Goal: Task Accomplishment & Management: Manage account settings

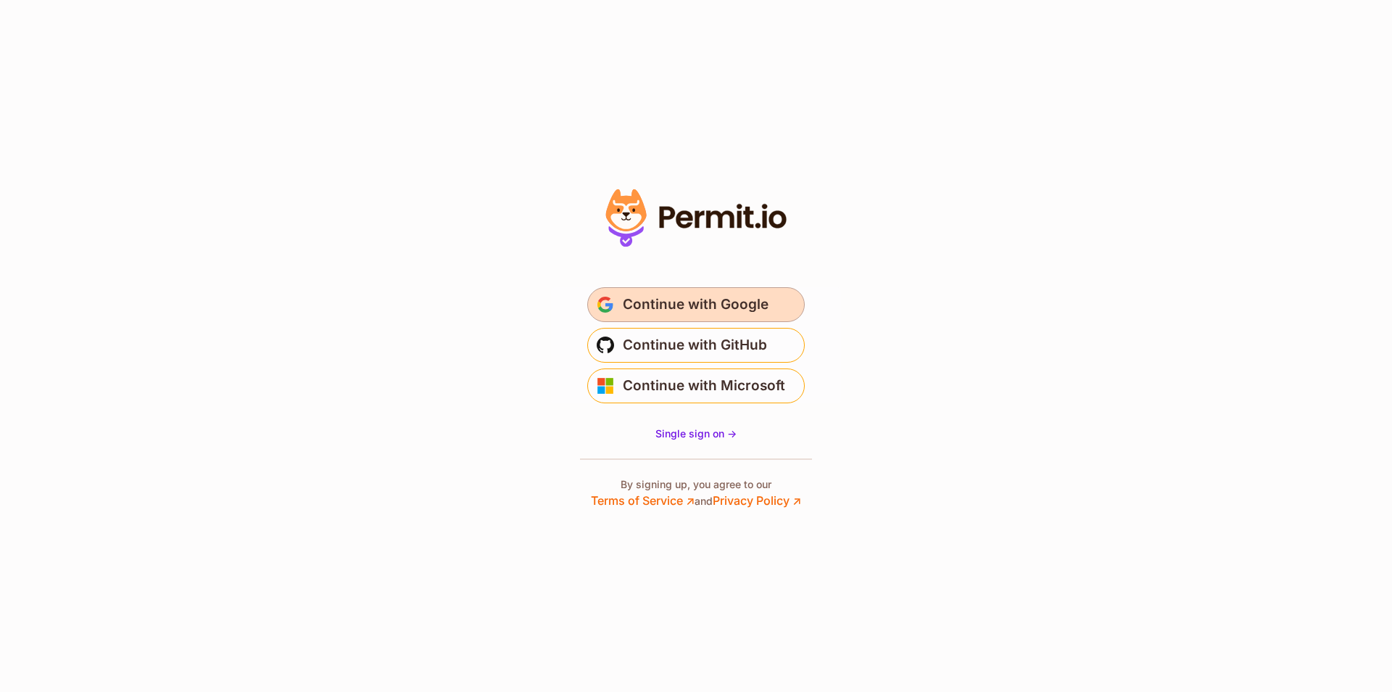
click at [746, 303] on span "Continue with Google" at bounding box center [696, 304] width 146 height 23
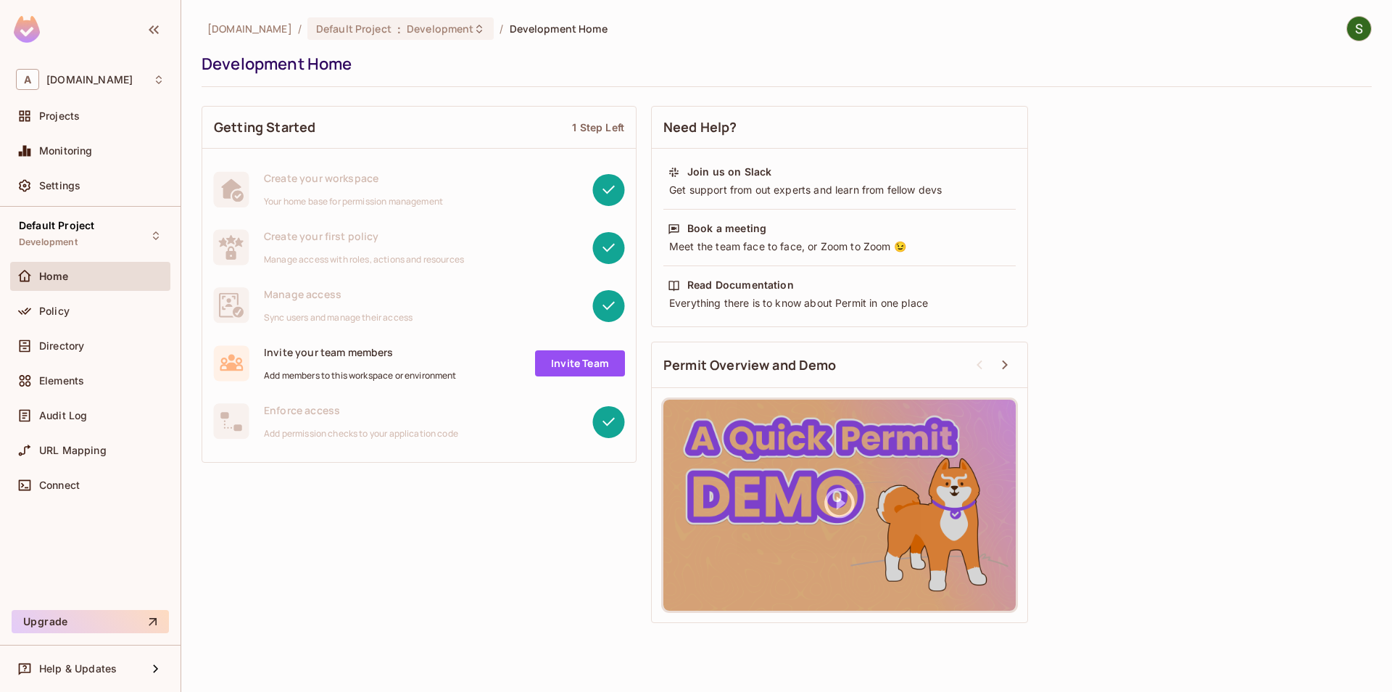
click at [6, 307] on div "Default Project Development Home Policy Directory Elements Audit Log URL Mappin…" at bounding box center [90, 405] width 181 height 397
click at [51, 307] on span "Policy" at bounding box center [54, 311] width 30 height 12
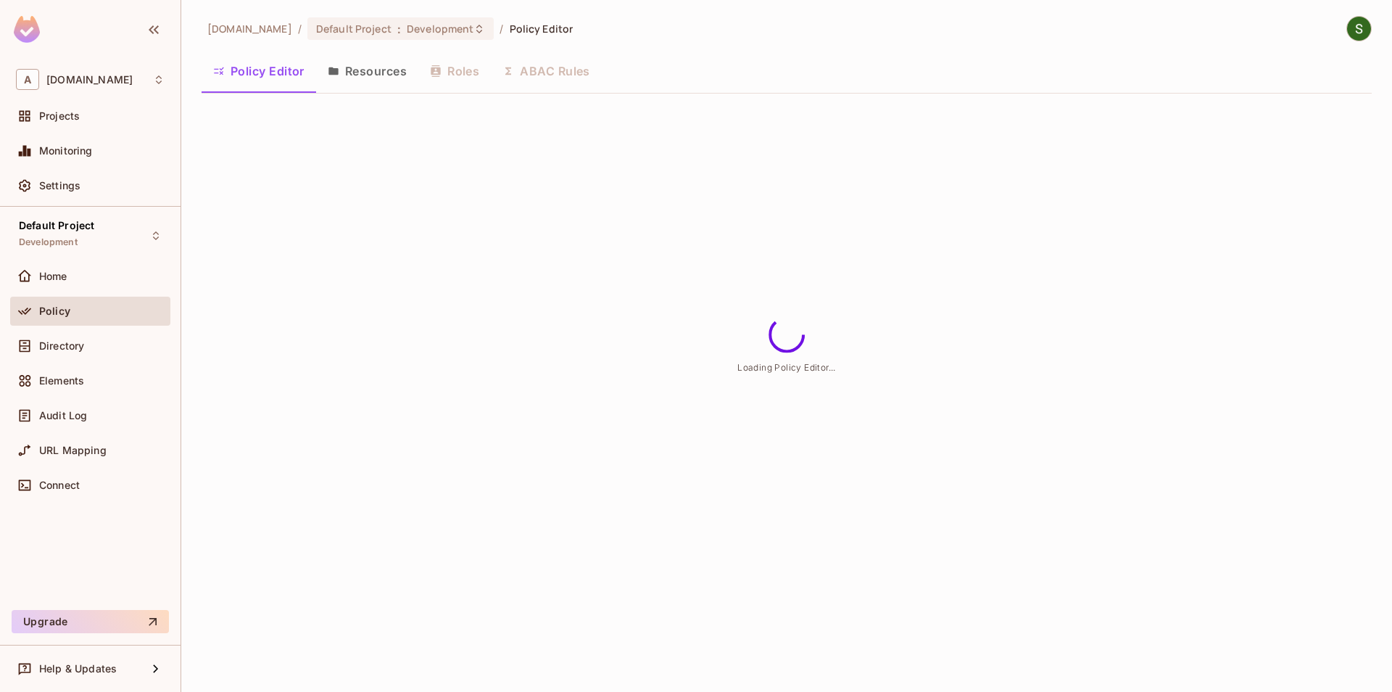
click at [391, 70] on button "Resources" at bounding box center [367, 71] width 102 height 36
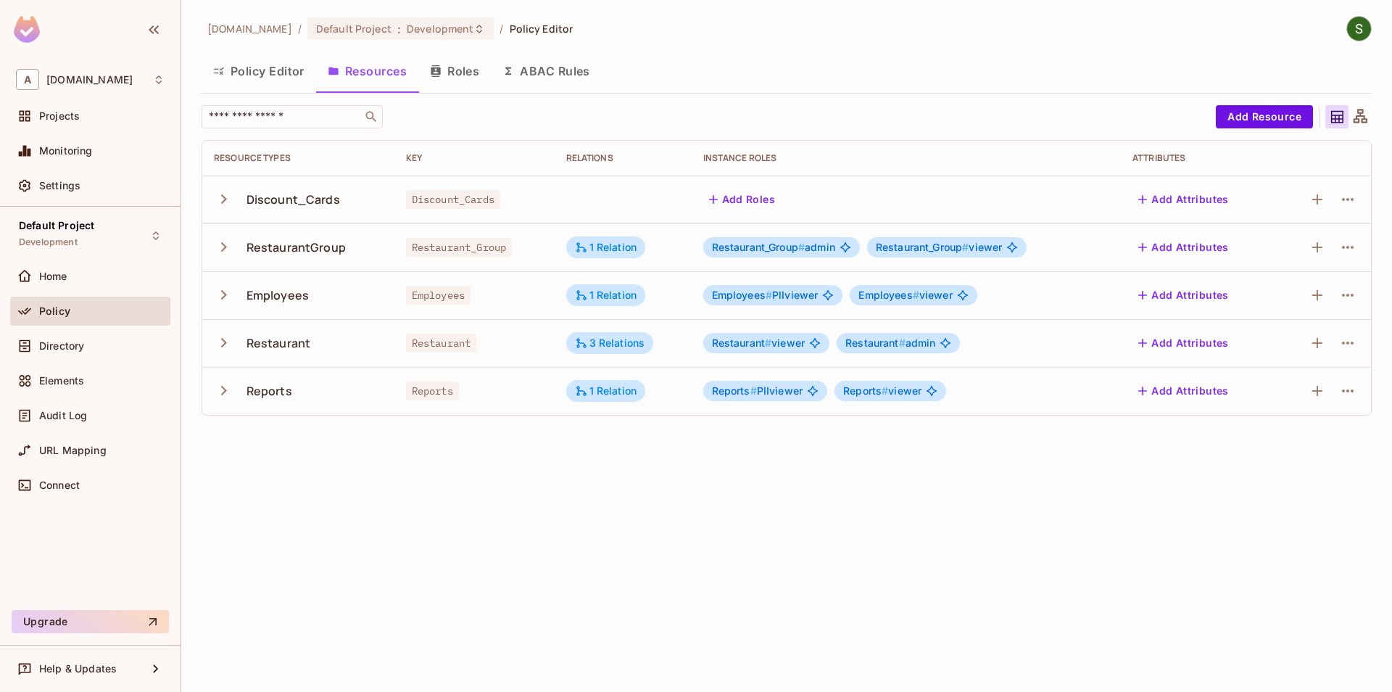
click at [225, 400] on icon "button" at bounding box center [224, 391] width 20 height 20
click at [1361, 36] on img at bounding box center [1359, 29] width 24 height 24
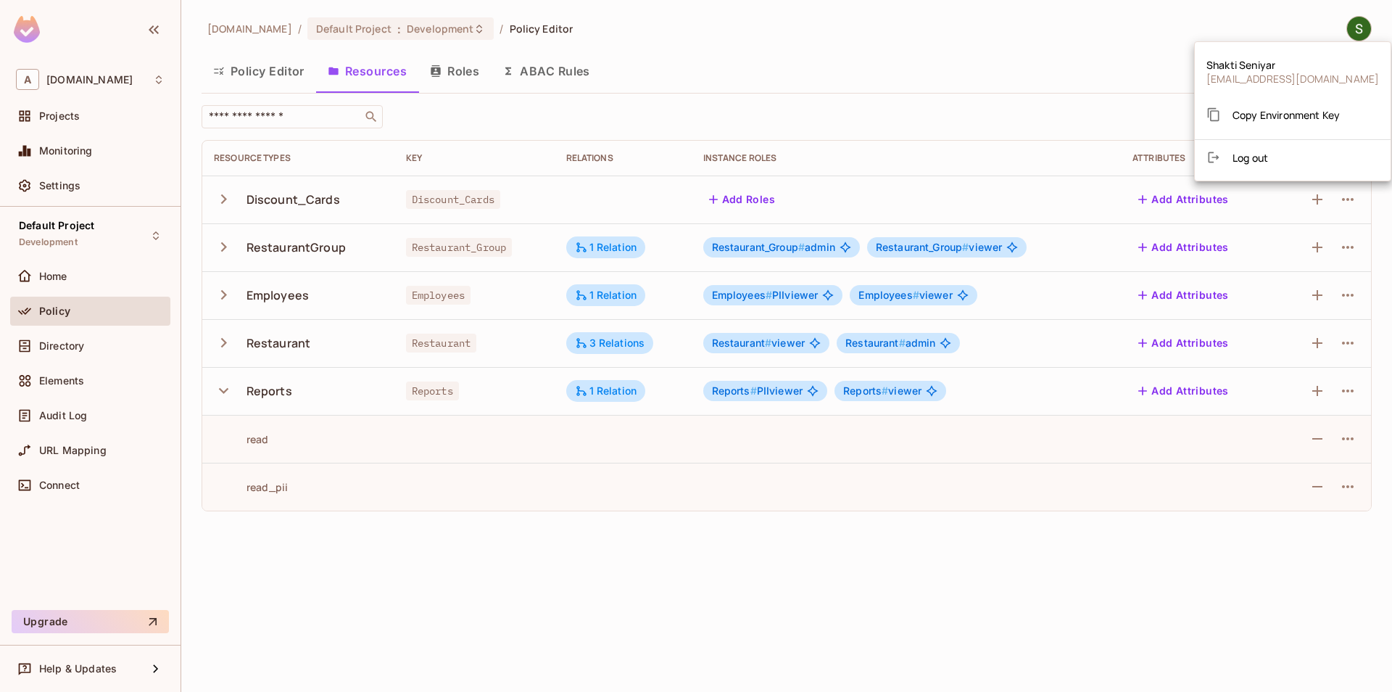
click at [1291, 169] on ul "Shakti Seniyar trainee.shaktiseniyar@allerin.com Copy Environment Key Log out" at bounding box center [1293, 111] width 196 height 127
click at [1291, 155] on li "Log out" at bounding box center [1293, 157] width 196 height 23
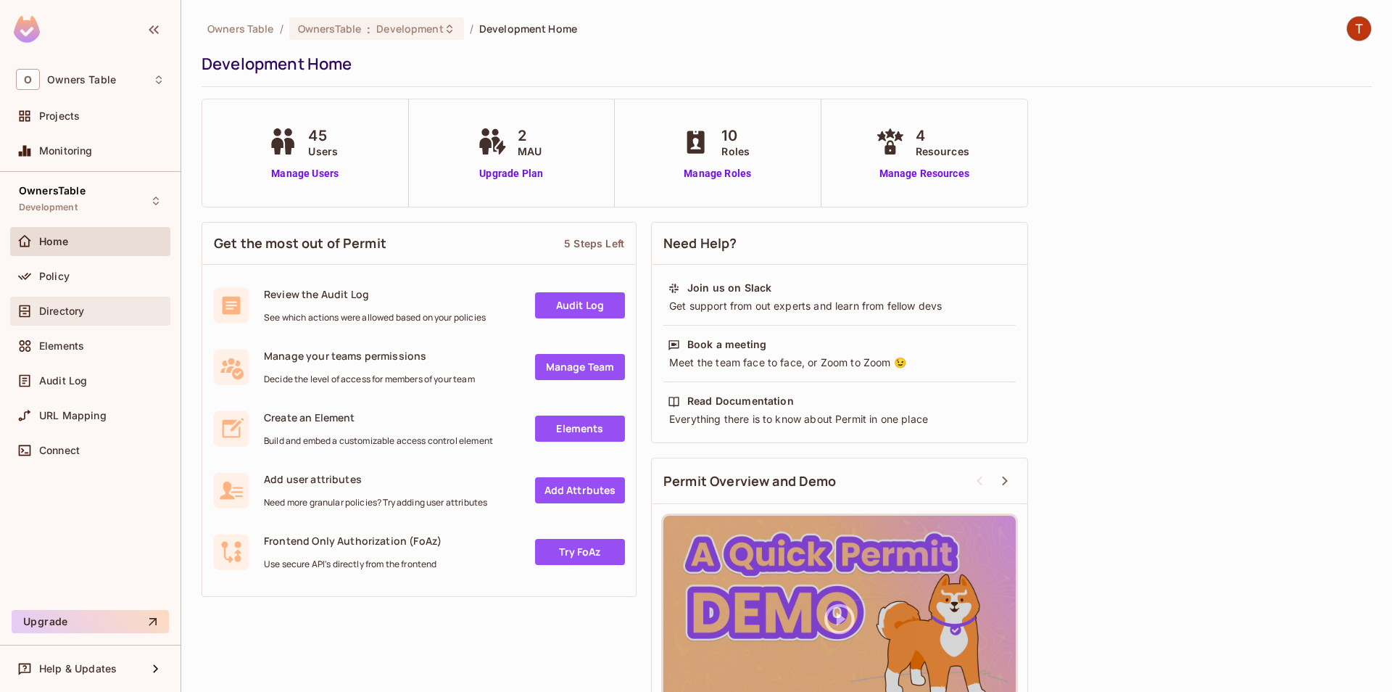
click at [108, 323] on div "Directory" at bounding box center [90, 311] width 160 height 29
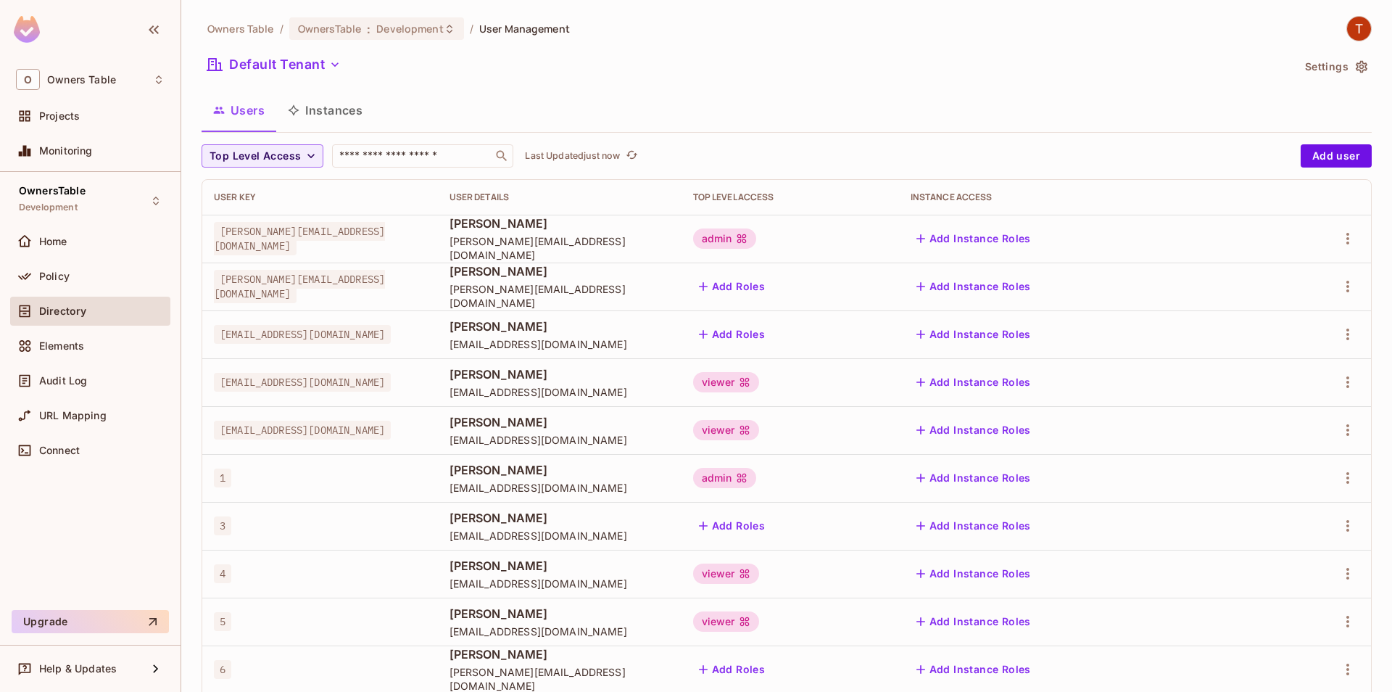
click at [307, 125] on button "Instances" at bounding box center [325, 110] width 98 height 36
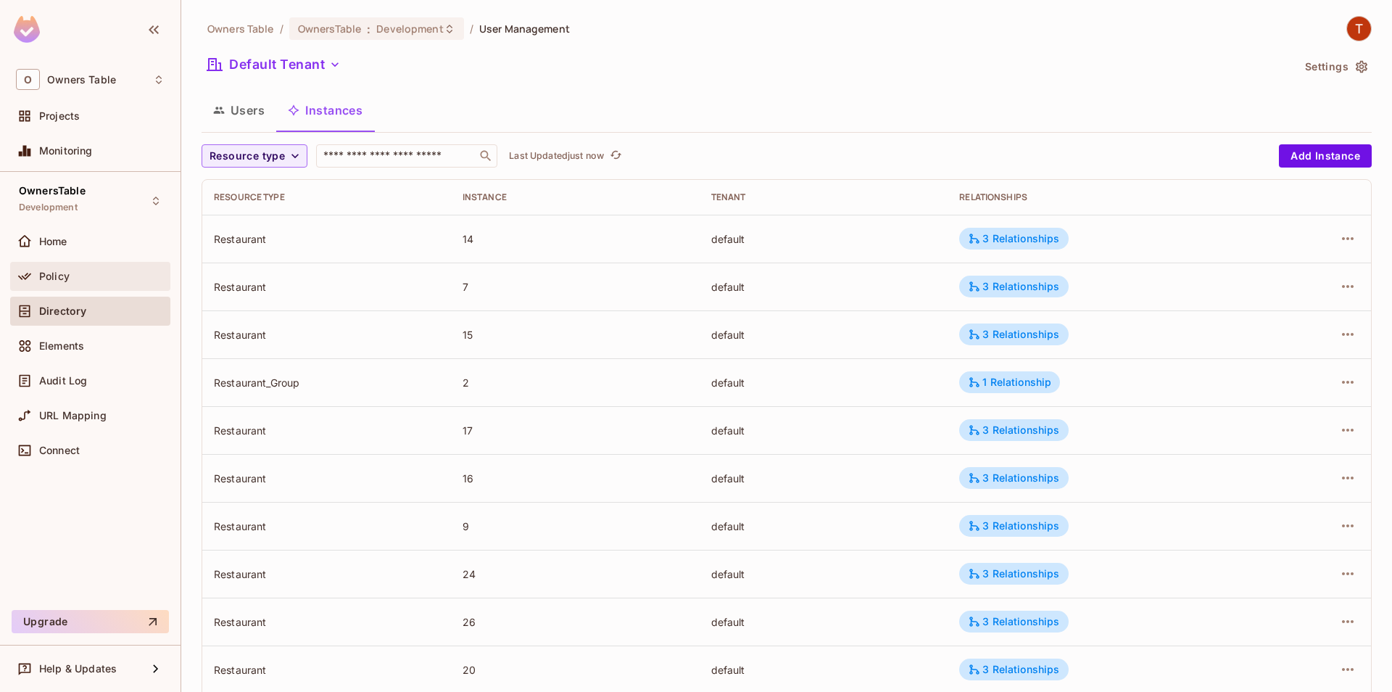
click at [82, 273] on div "Policy" at bounding box center [101, 276] width 125 height 12
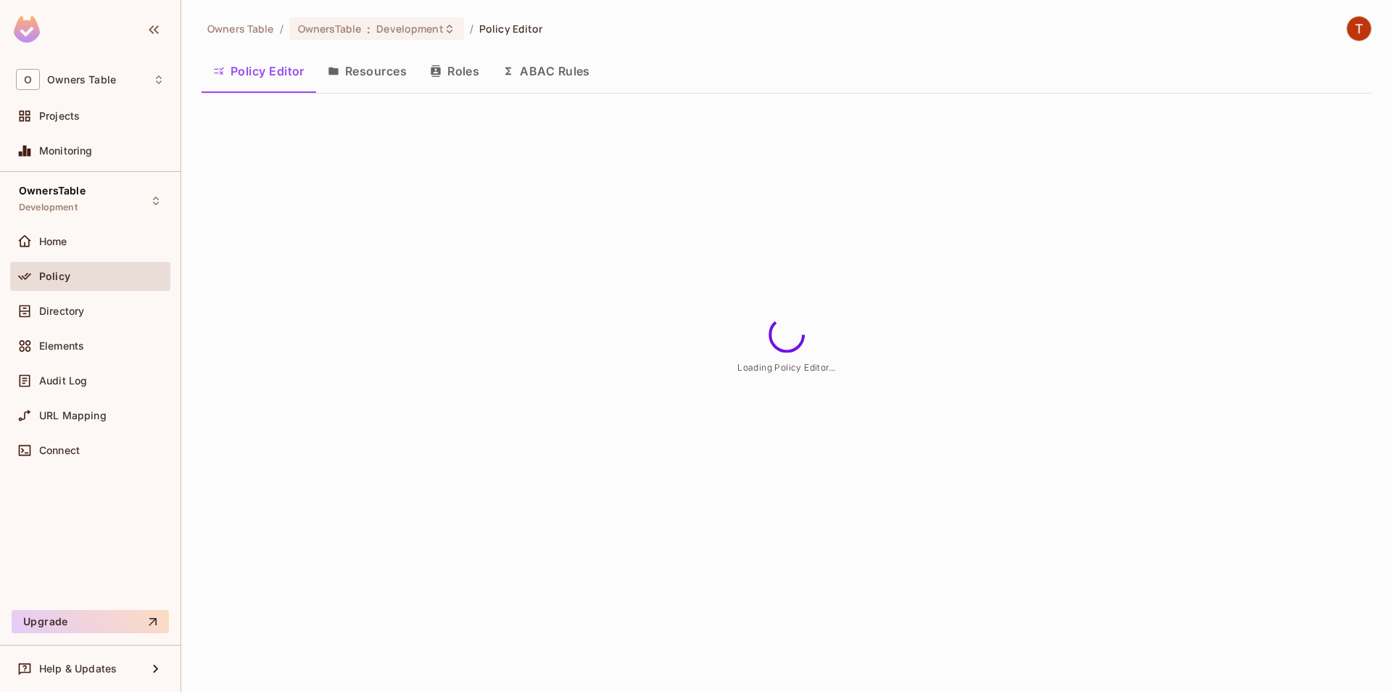
click at [350, 81] on button "Resources" at bounding box center [367, 71] width 102 height 36
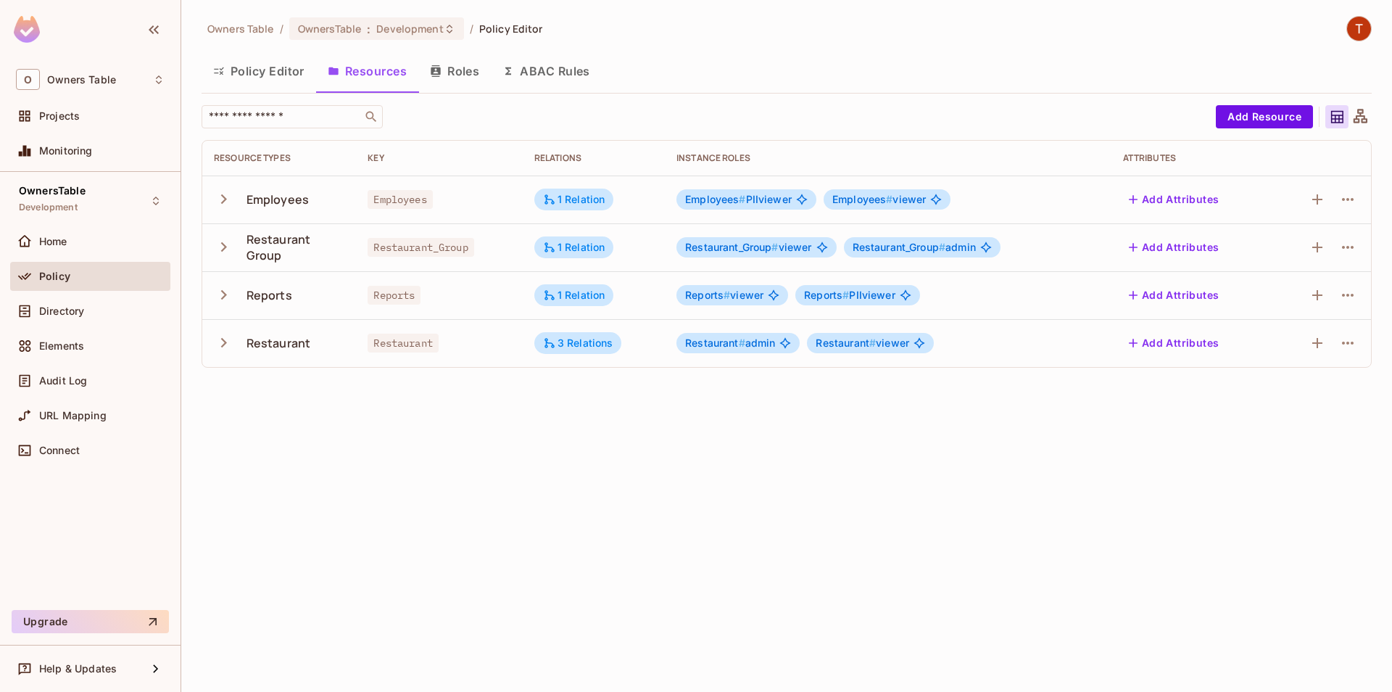
click at [223, 296] on icon "button" at bounding box center [224, 294] width 6 height 9
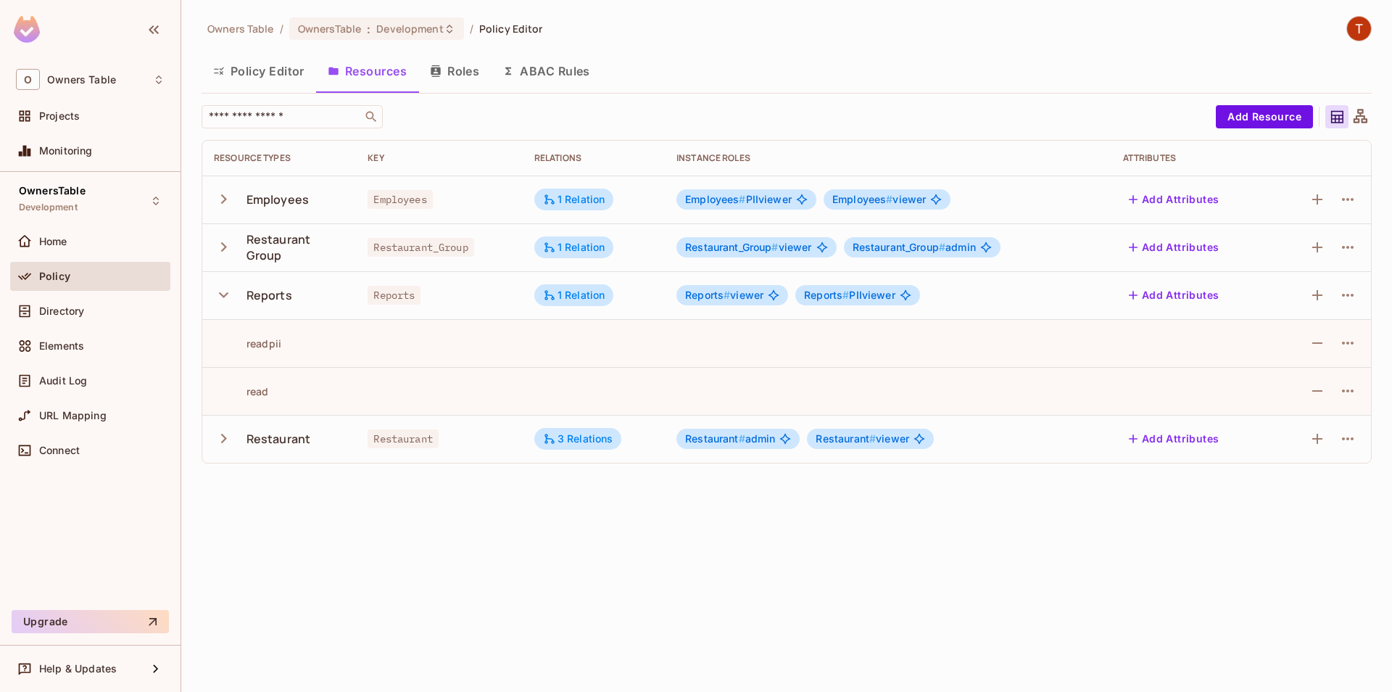
click at [220, 437] on icon "button" at bounding box center [224, 439] width 20 height 20
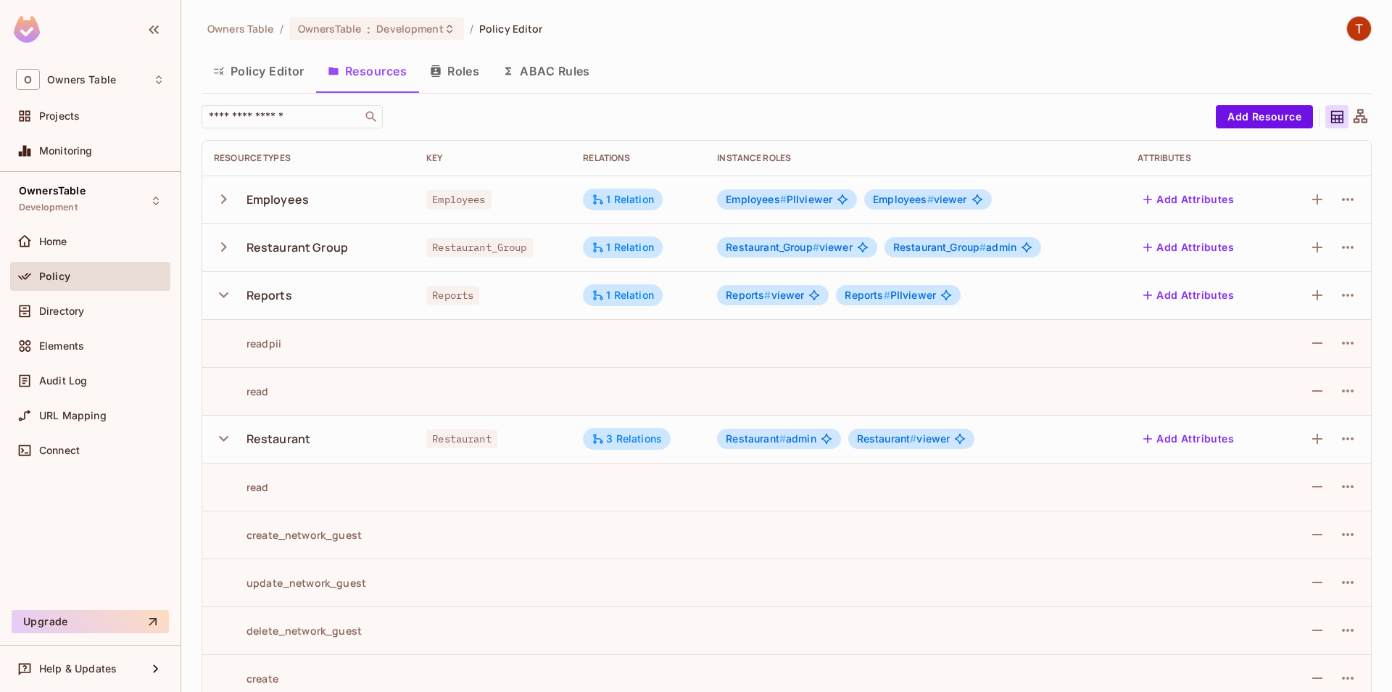
click at [215, 437] on icon "button" at bounding box center [224, 439] width 20 height 20
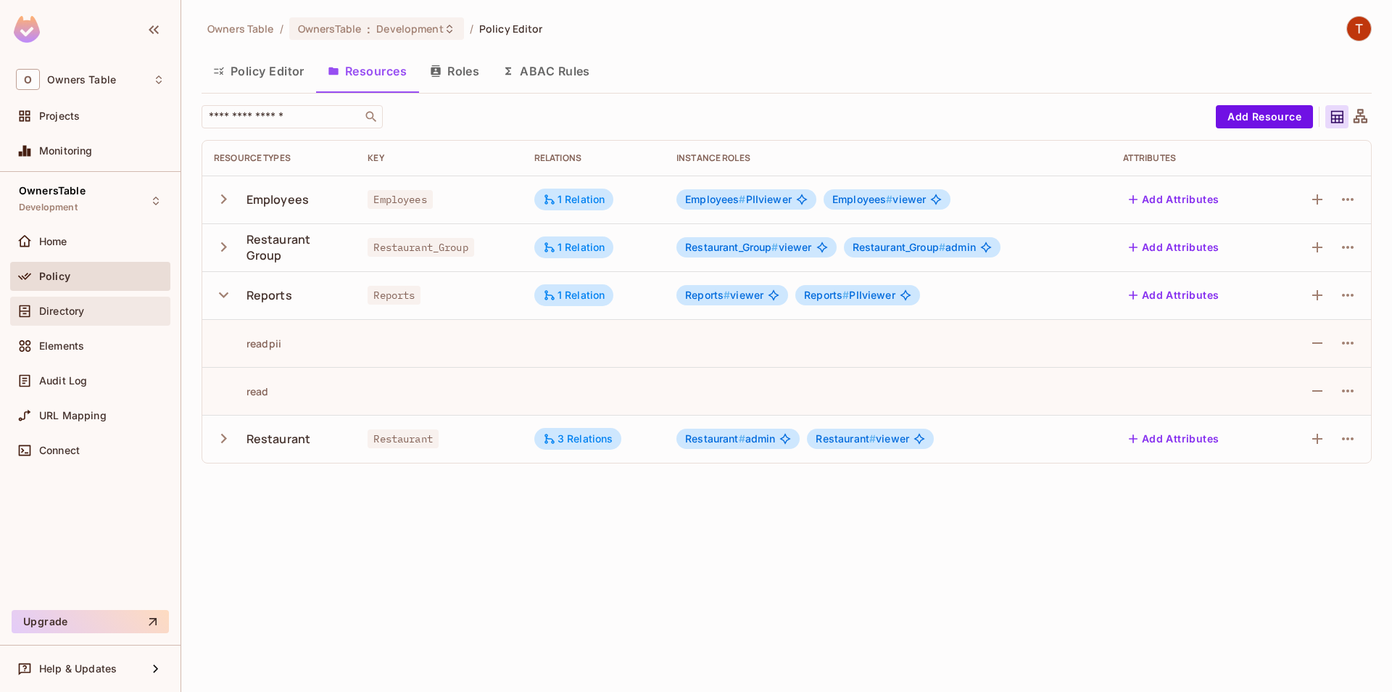
click at [95, 299] on div "Directory" at bounding box center [90, 311] width 160 height 29
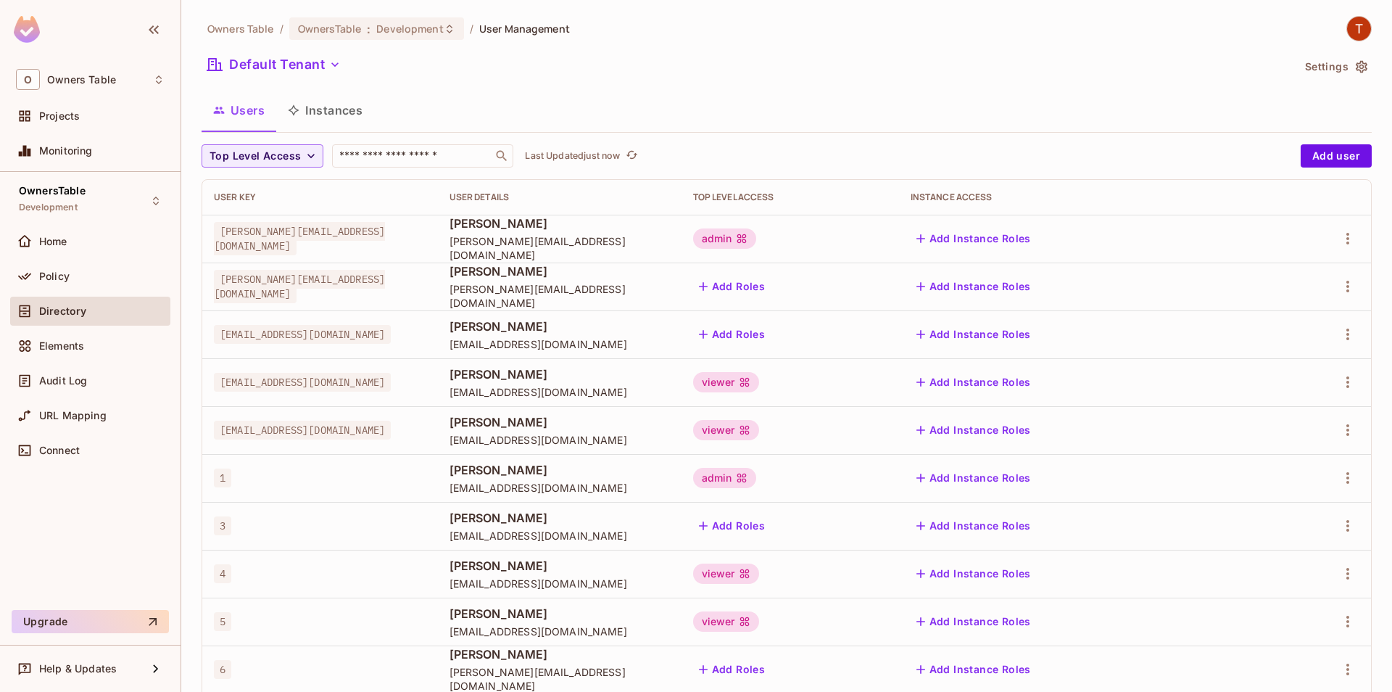
click at [342, 115] on button "Instances" at bounding box center [325, 110] width 98 height 36
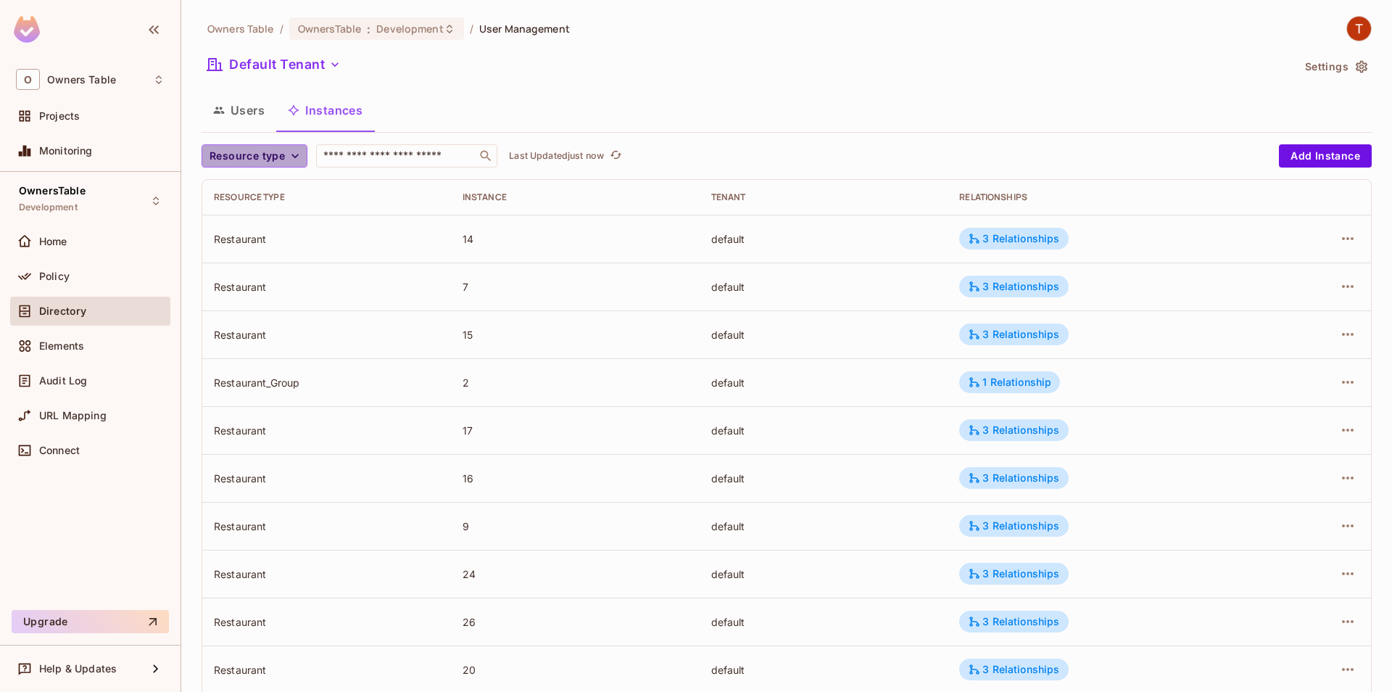
click at [270, 167] on button "Resource type" at bounding box center [255, 155] width 106 height 23
click at [270, 259] on li "Reports" at bounding box center [256, 251] width 108 height 31
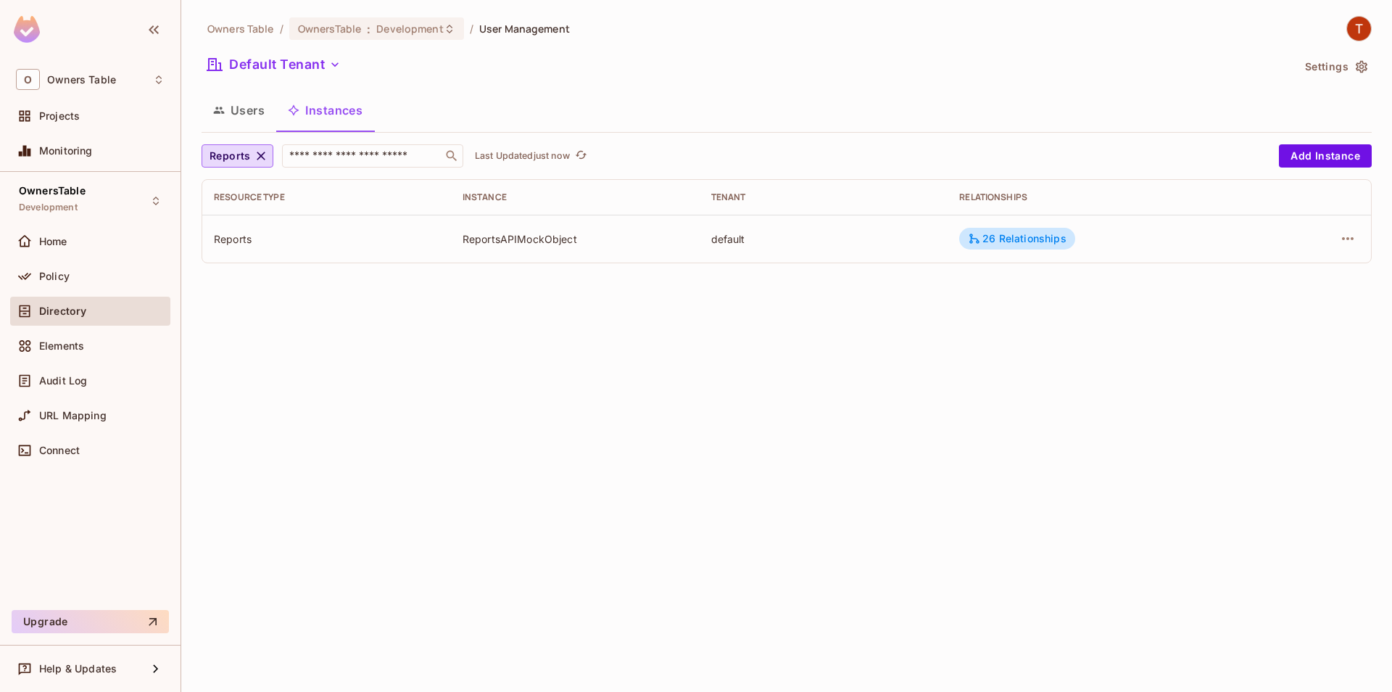
click at [87, 294] on div "Policy" at bounding box center [90, 279] width 160 height 35
click at [91, 282] on div "Policy" at bounding box center [90, 276] width 149 height 17
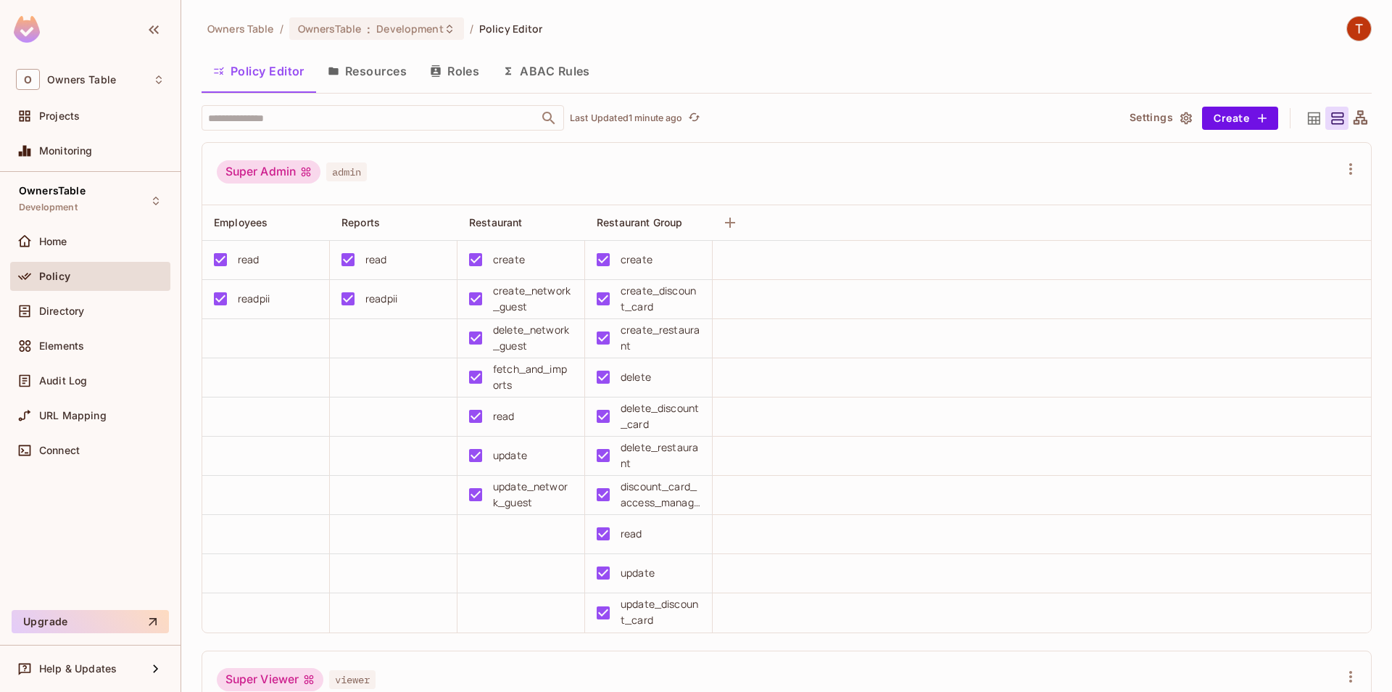
click at [378, 73] on button "Resources" at bounding box center [367, 71] width 102 height 36
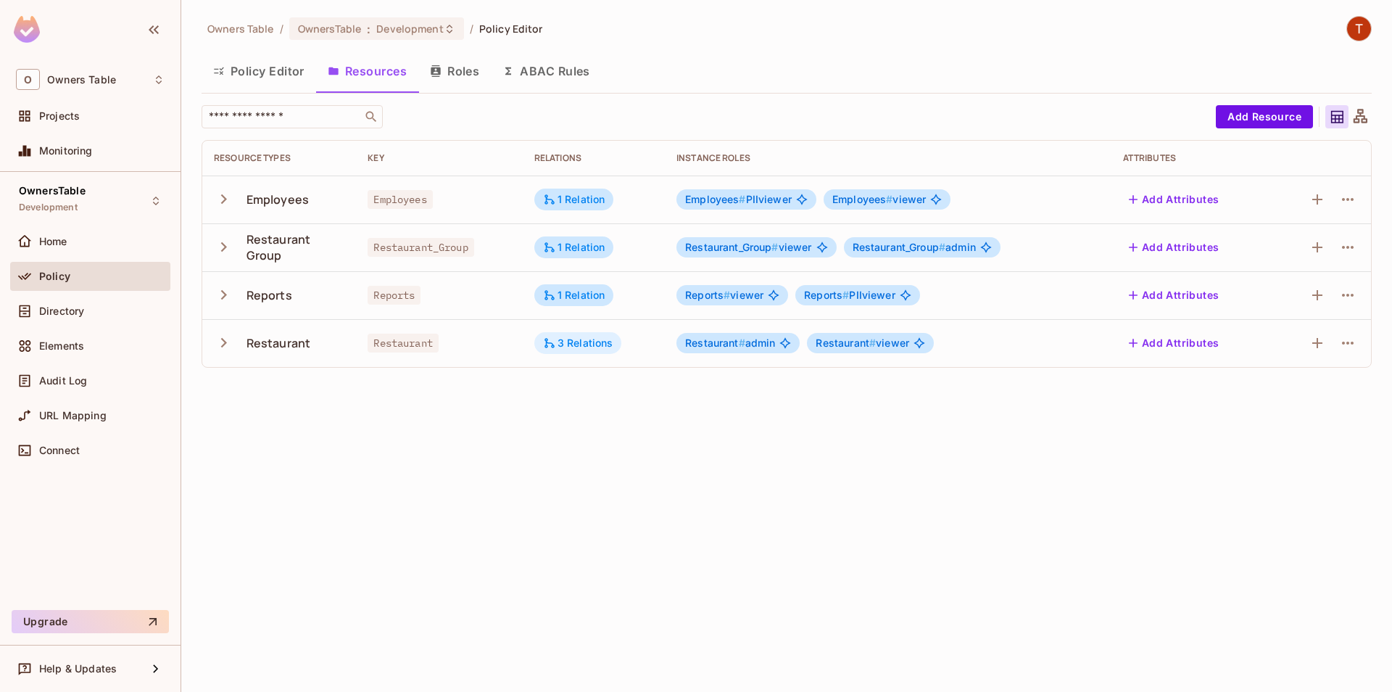
click at [579, 338] on div "3 Relations" at bounding box center [578, 342] width 70 height 13
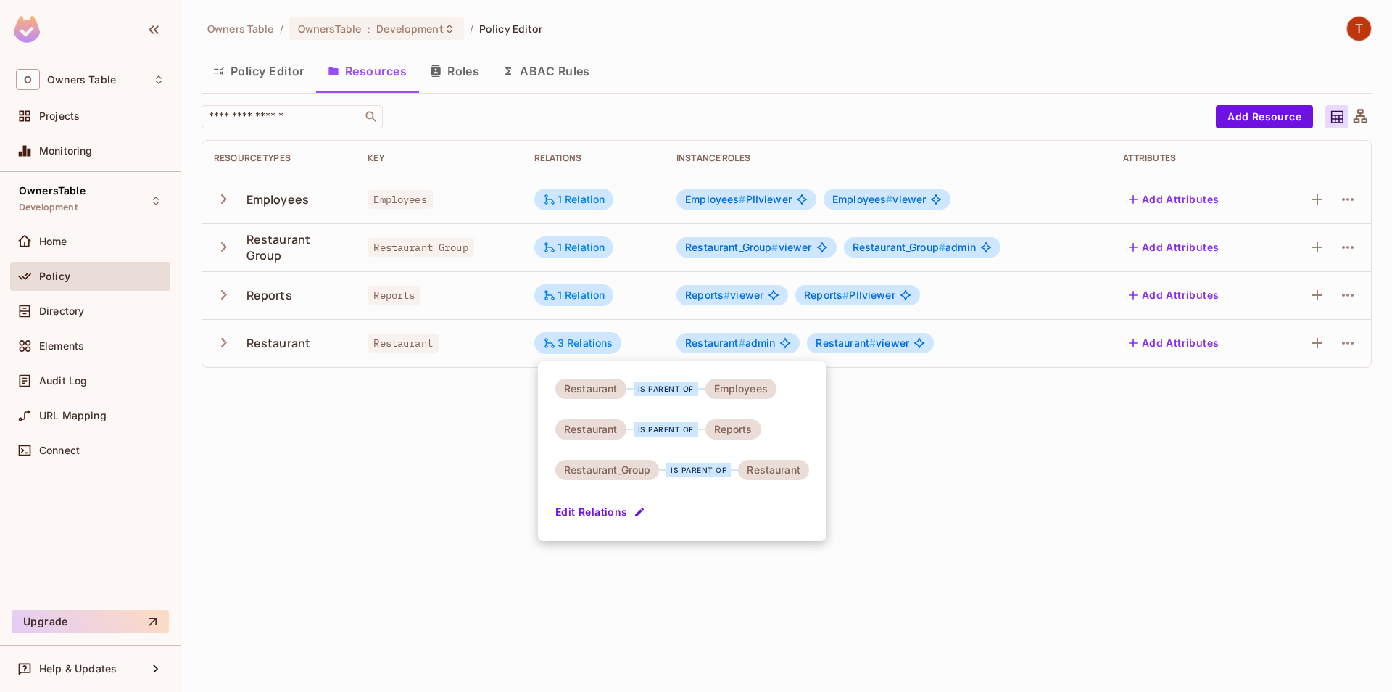
click at [436, 393] on div at bounding box center [696, 346] width 1392 height 692
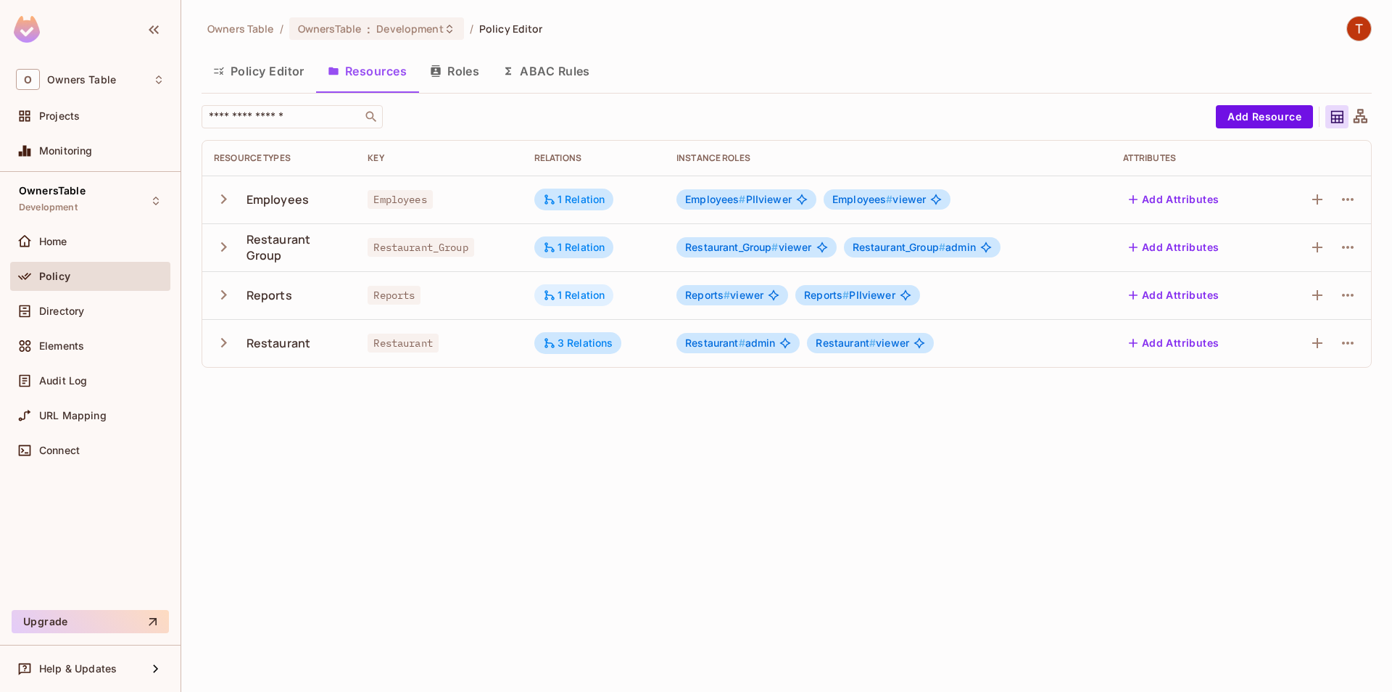
click at [571, 287] on div "1 Relation" at bounding box center [574, 295] width 80 height 22
click at [506, 487] on div at bounding box center [696, 346] width 1392 height 692
click at [473, 62] on button "Roles" at bounding box center [454, 71] width 73 height 36
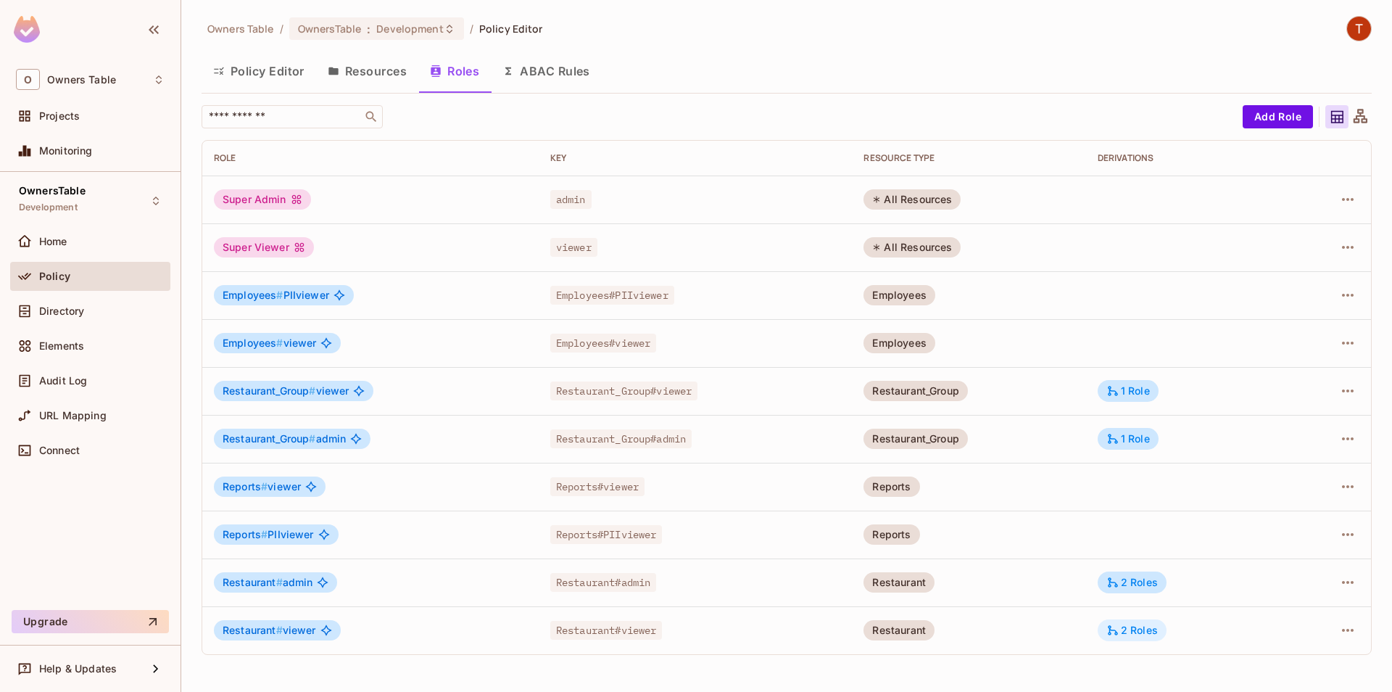
click at [1154, 634] on div "2 Roles" at bounding box center [1131, 630] width 51 height 13
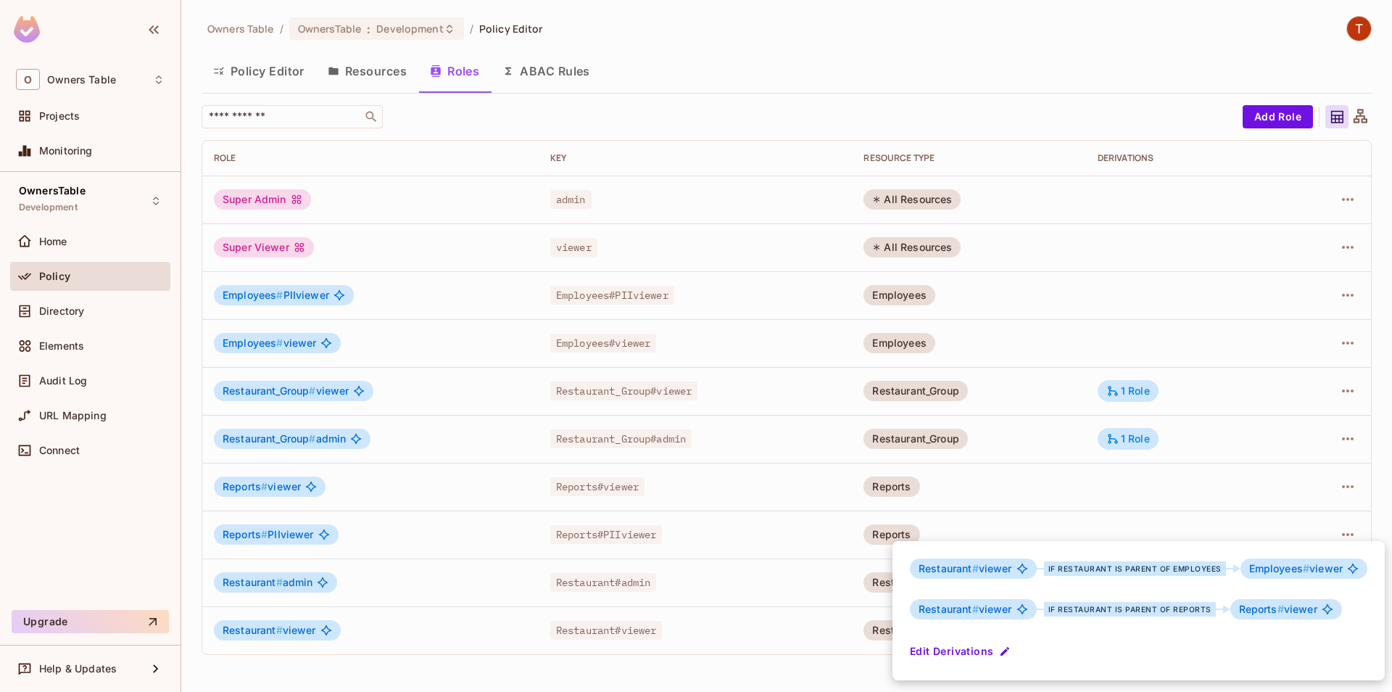
click at [1148, 523] on div at bounding box center [696, 346] width 1392 height 692
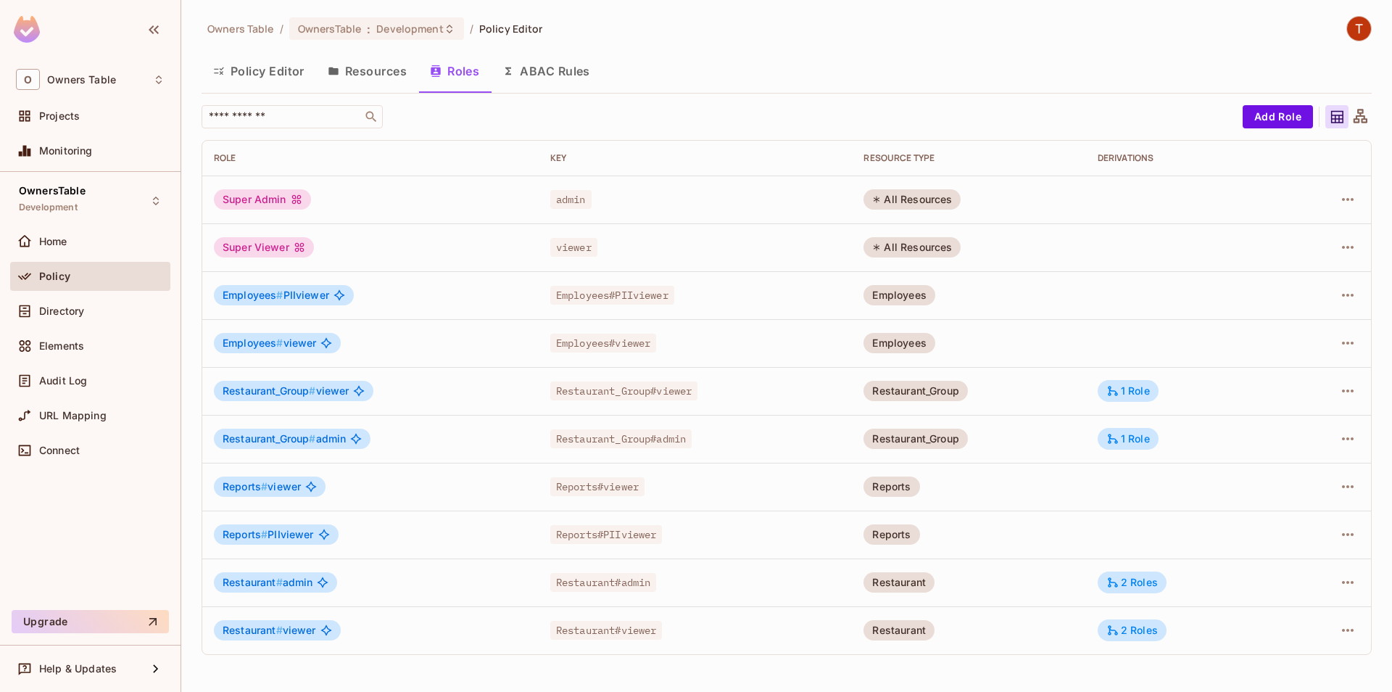
click at [1137, 580] on div "2 Roles" at bounding box center [1131, 582] width 51 height 13
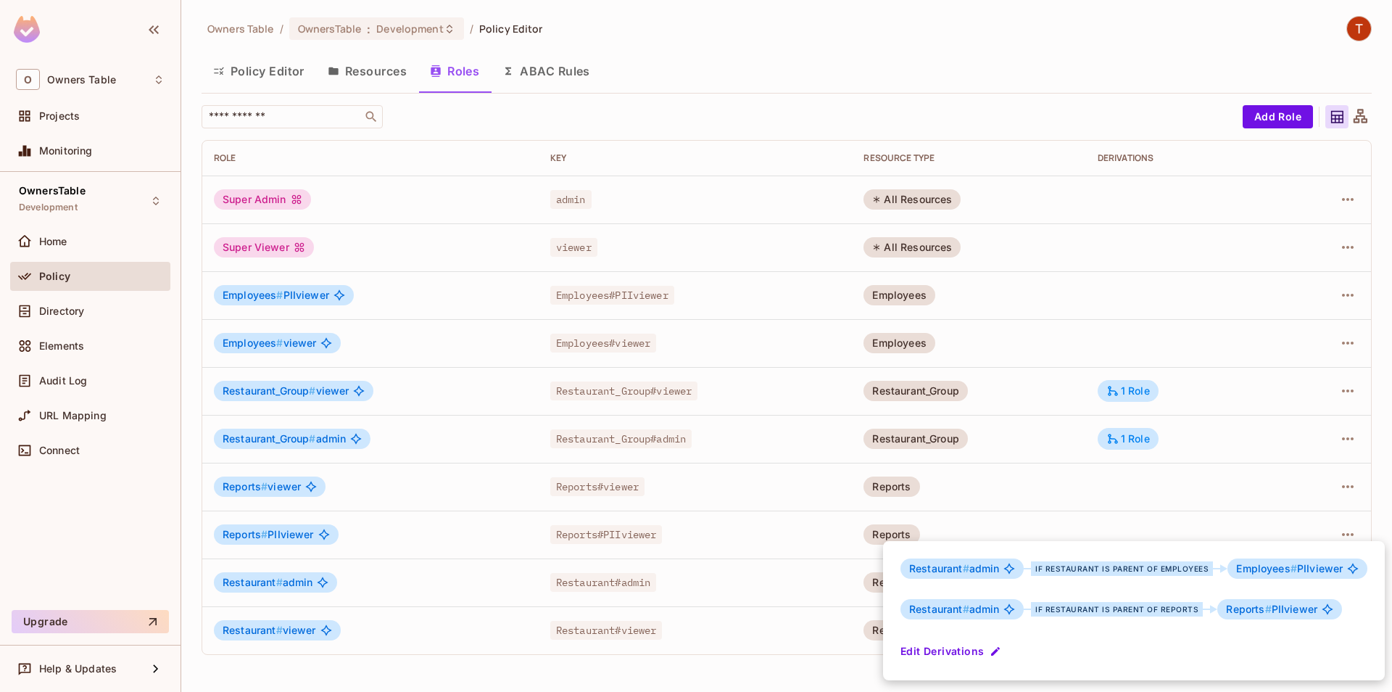
click at [1137, 505] on div at bounding box center [696, 346] width 1392 height 692
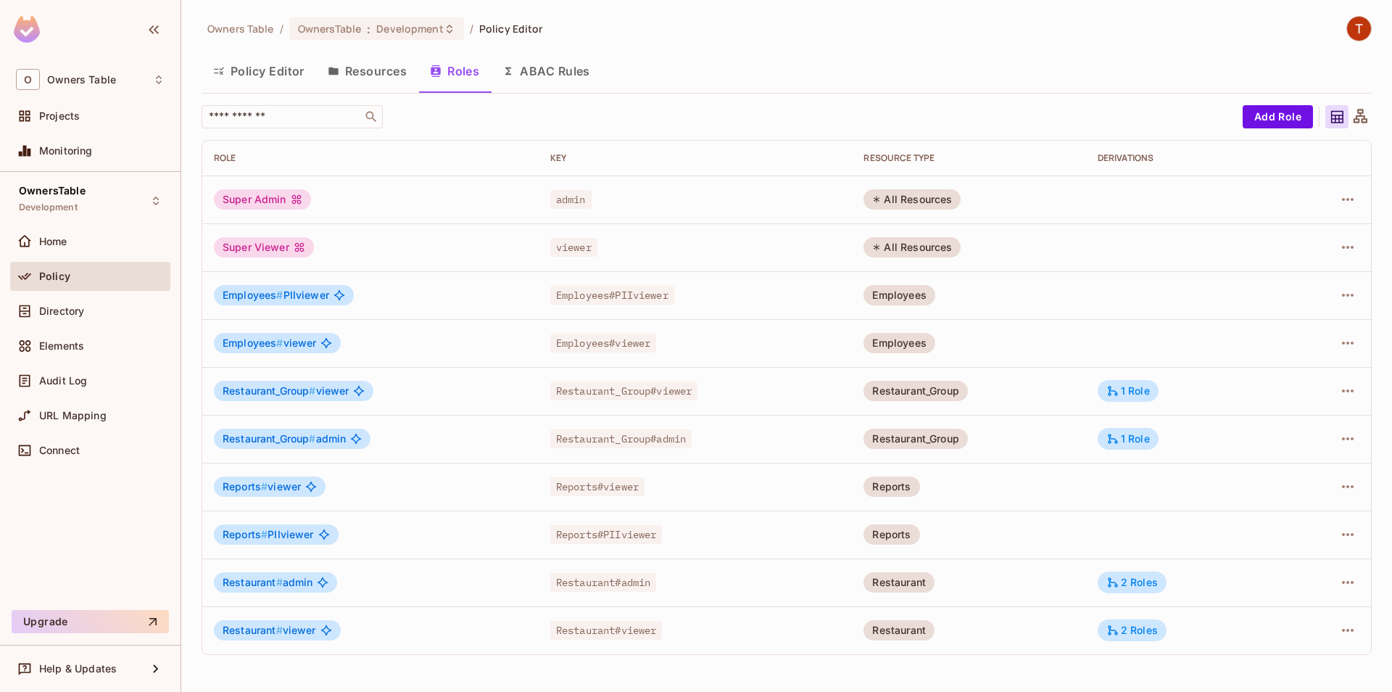
click at [1137, 423] on td "1 Role" at bounding box center [1186, 439] width 200 height 48
click at [1136, 433] on div "1 Role" at bounding box center [1128, 438] width 44 height 13
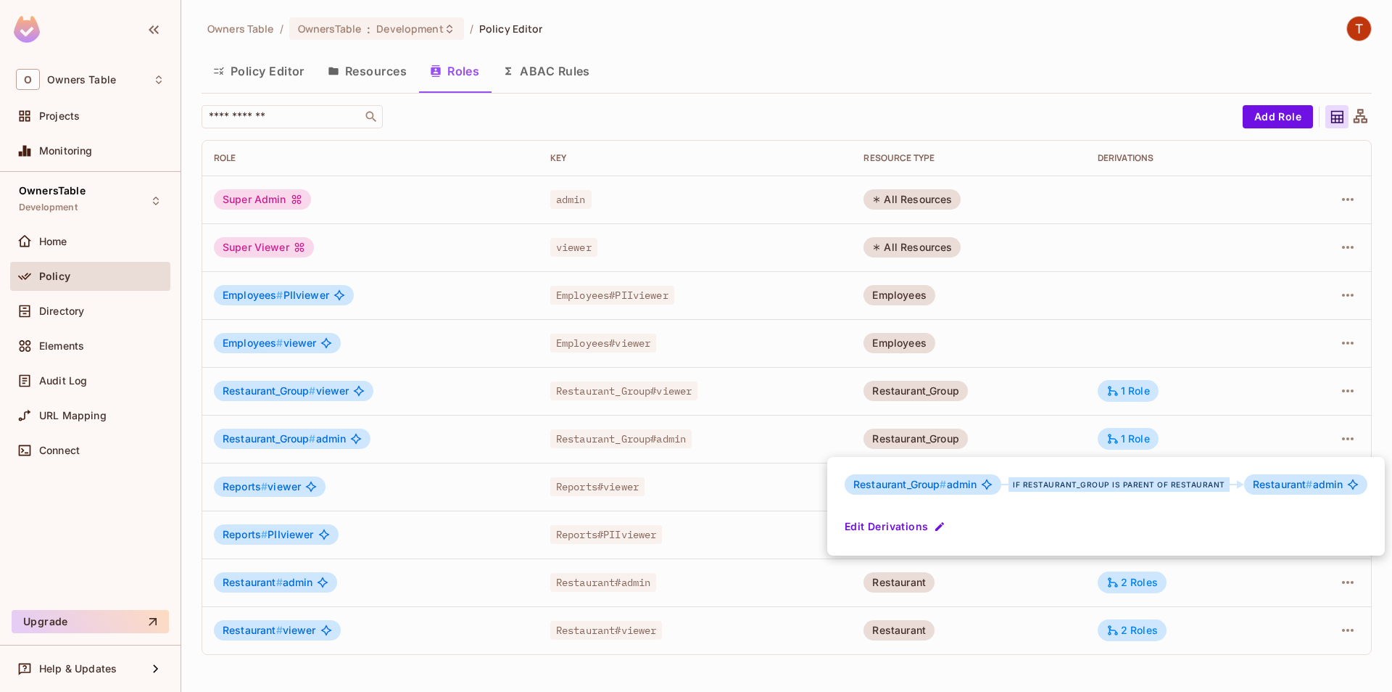
click at [1134, 400] on div at bounding box center [696, 346] width 1392 height 692
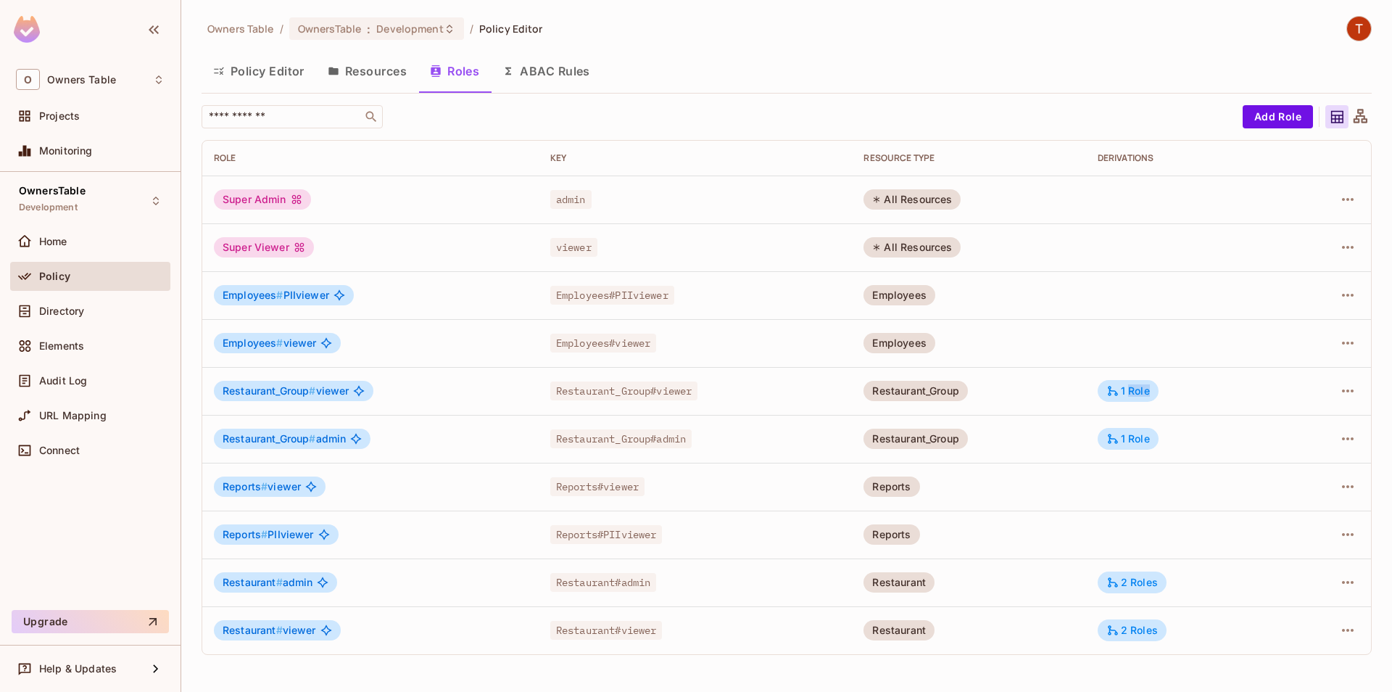
click at [1134, 400] on div "1 Role" at bounding box center [1128, 391] width 61 height 22
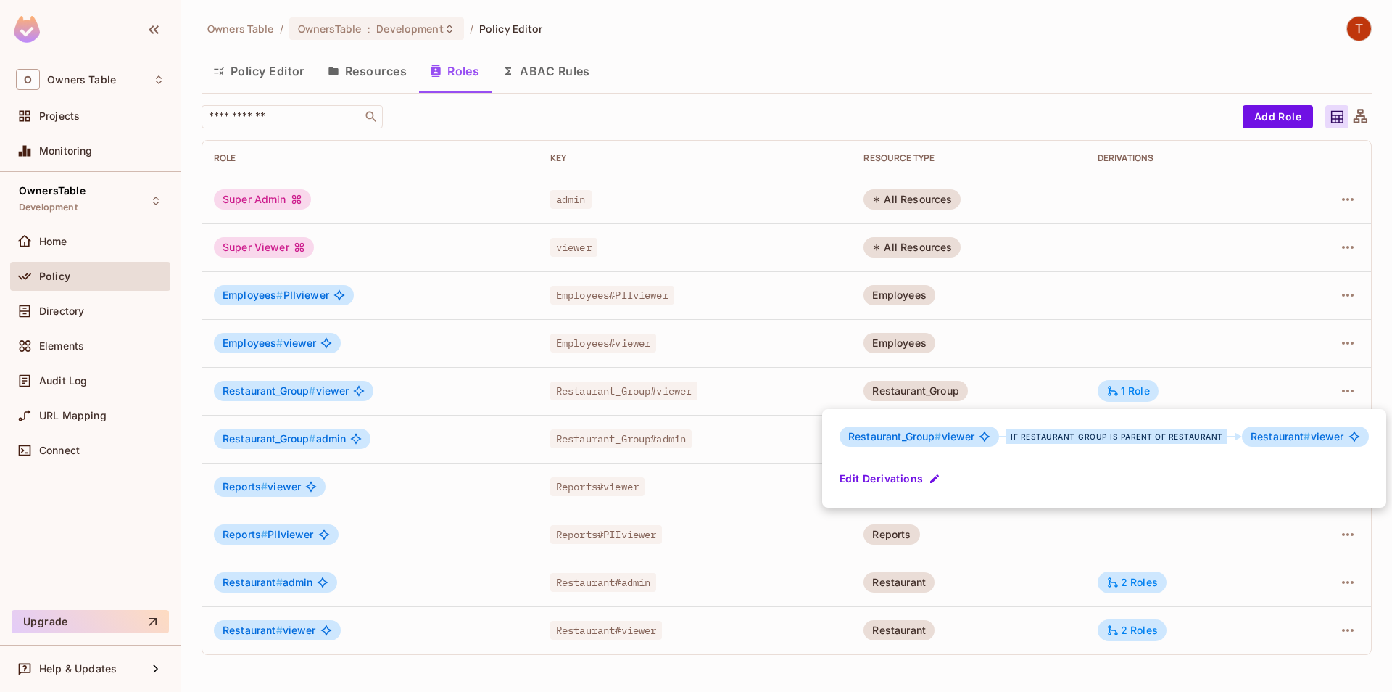
click at [1122, 354] on div at bounding box center [696, 346] width 1392 height 692
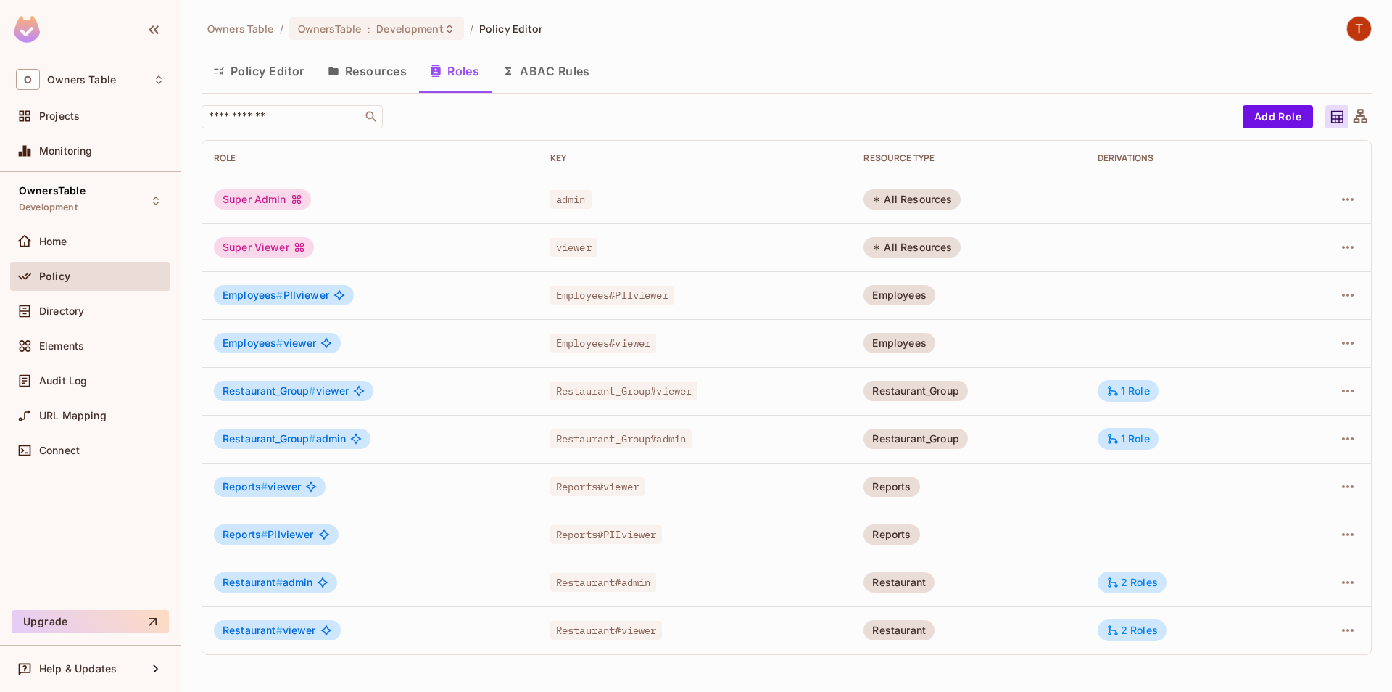
click at [269, 85] on button "Policy Editor" at bounding box center [259, 71] width 115 height 36
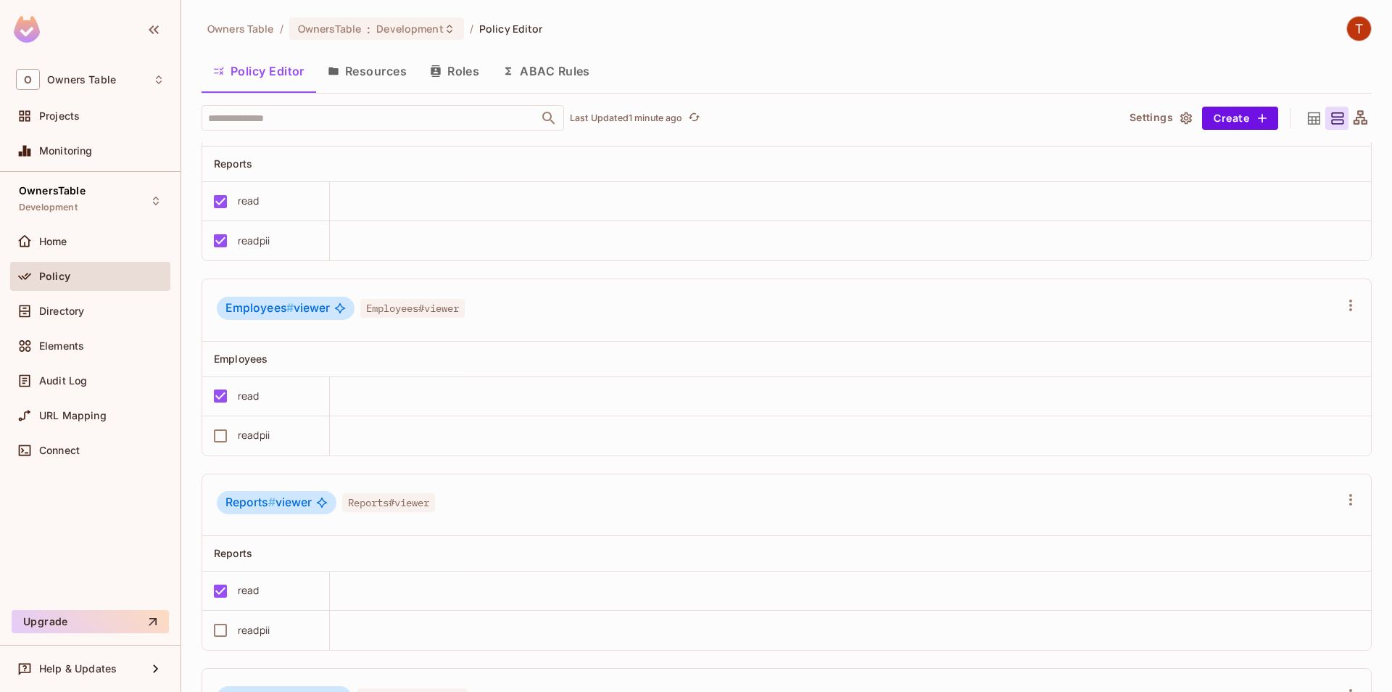
scroll to position [2149, 0]
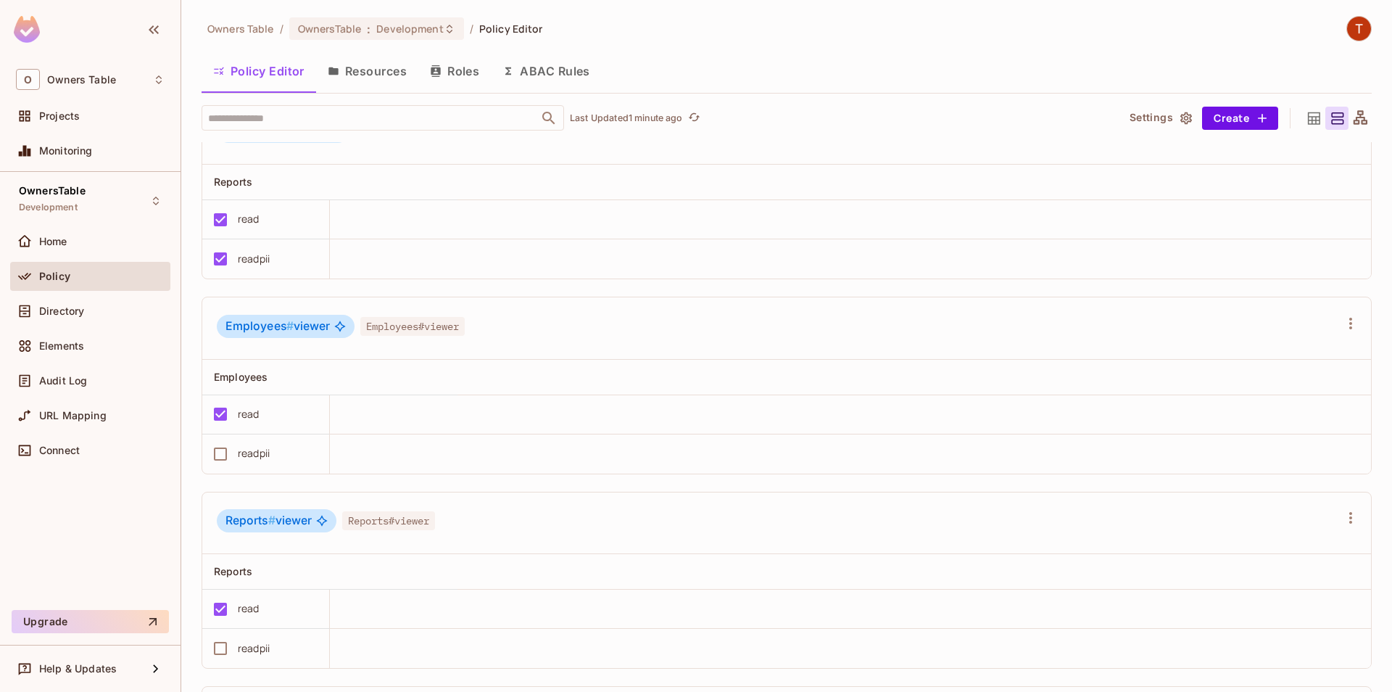
click at [1371, 39] on div at bounding box center [1352, 28] width 38 height 25
click at [1365, 25] on img at bounding box center [1359, 29] width 24 height 24
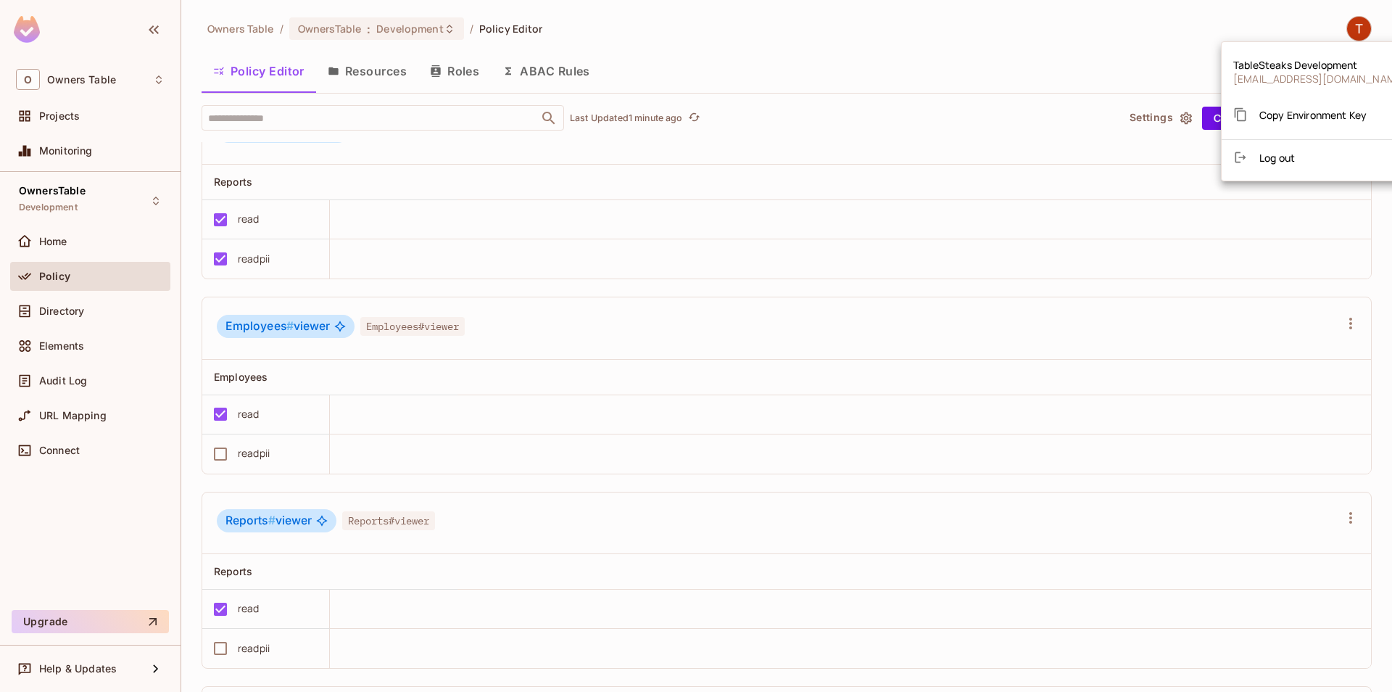
click at [1285, 158] on span "Log out" at bounding box center [1277, 158] width 36 height 14
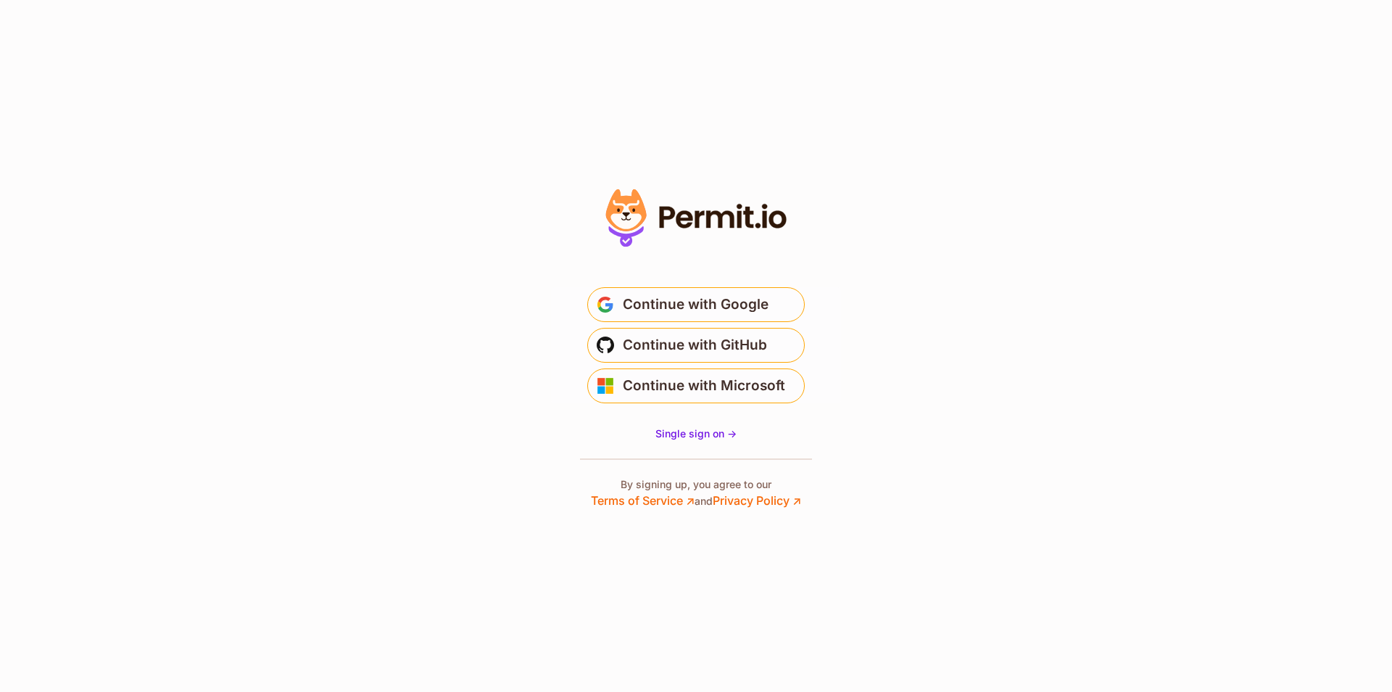
click at [705, 318] on button "Continue with Google" at bounding box center [696, 304] width 218 height 35
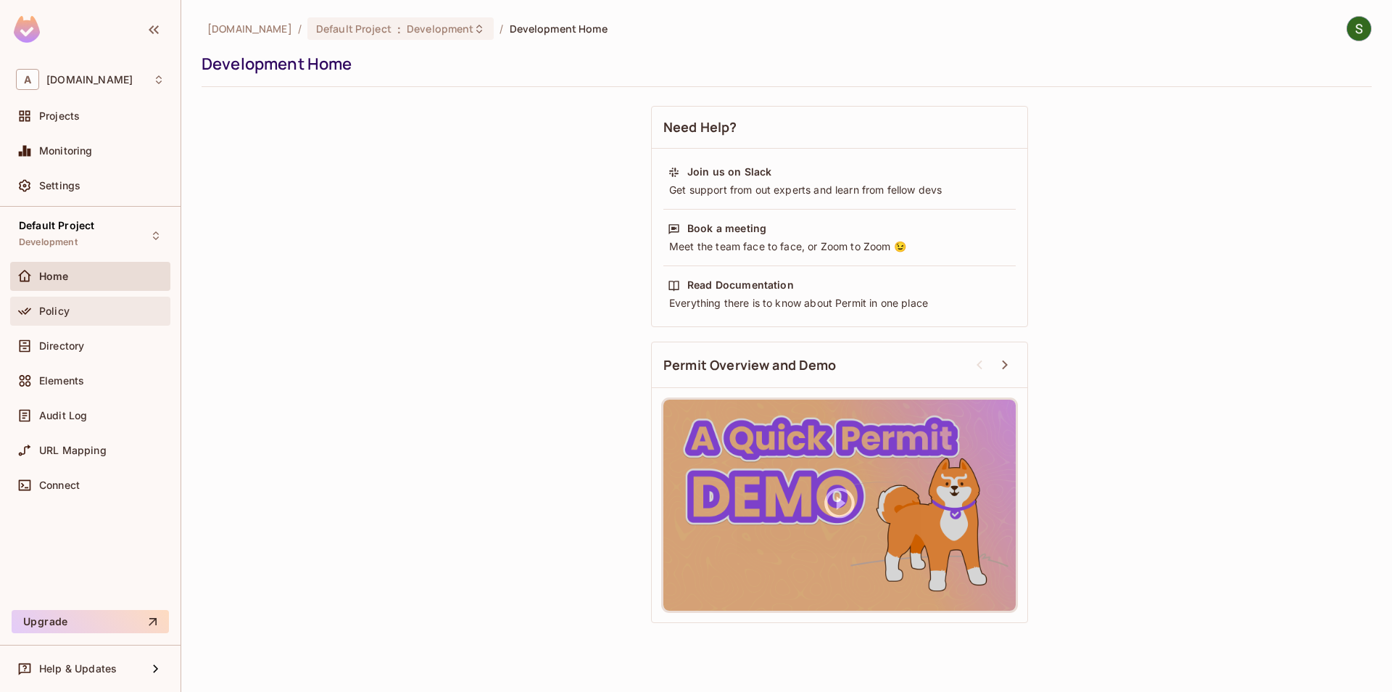
click at [74, 314] on div "Policy" at bounding box center [101, 311] width 125 height 12
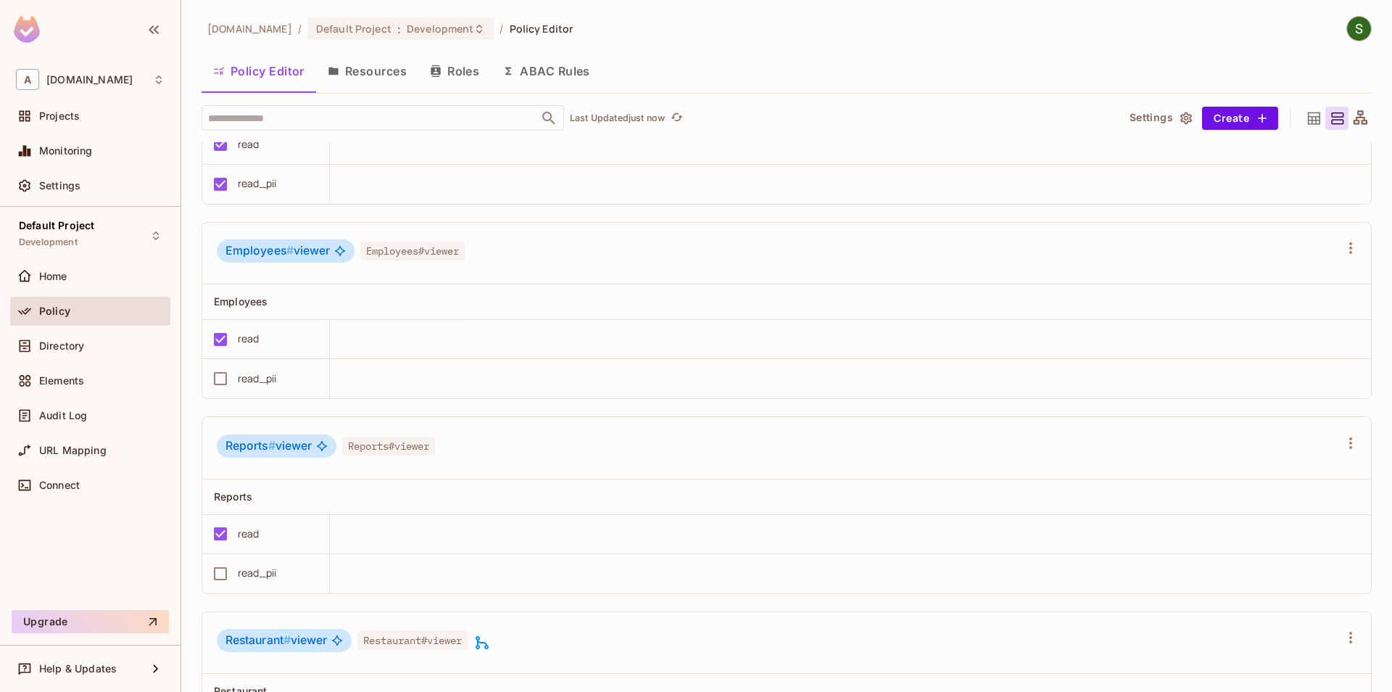
scroll to position [2562, 0]
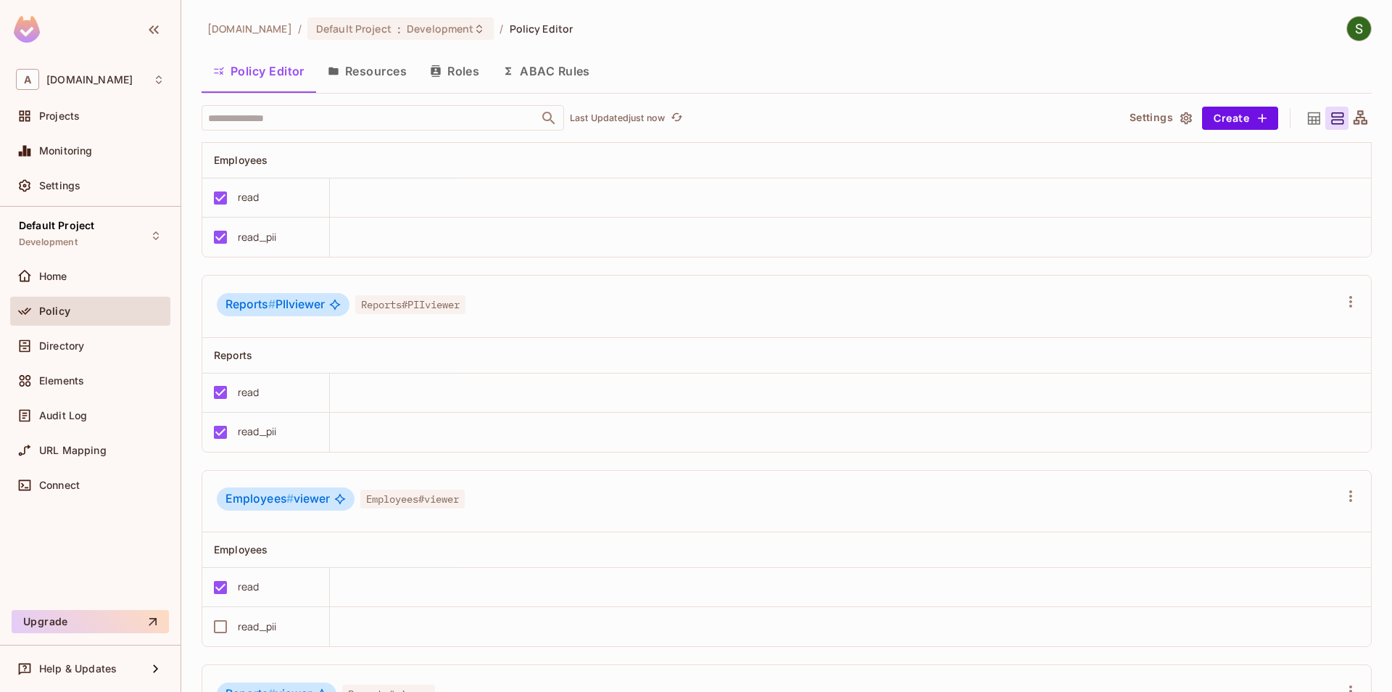
click at [363, 88] on button "Resources" at bounding box center [367, 71] width 102 height 36
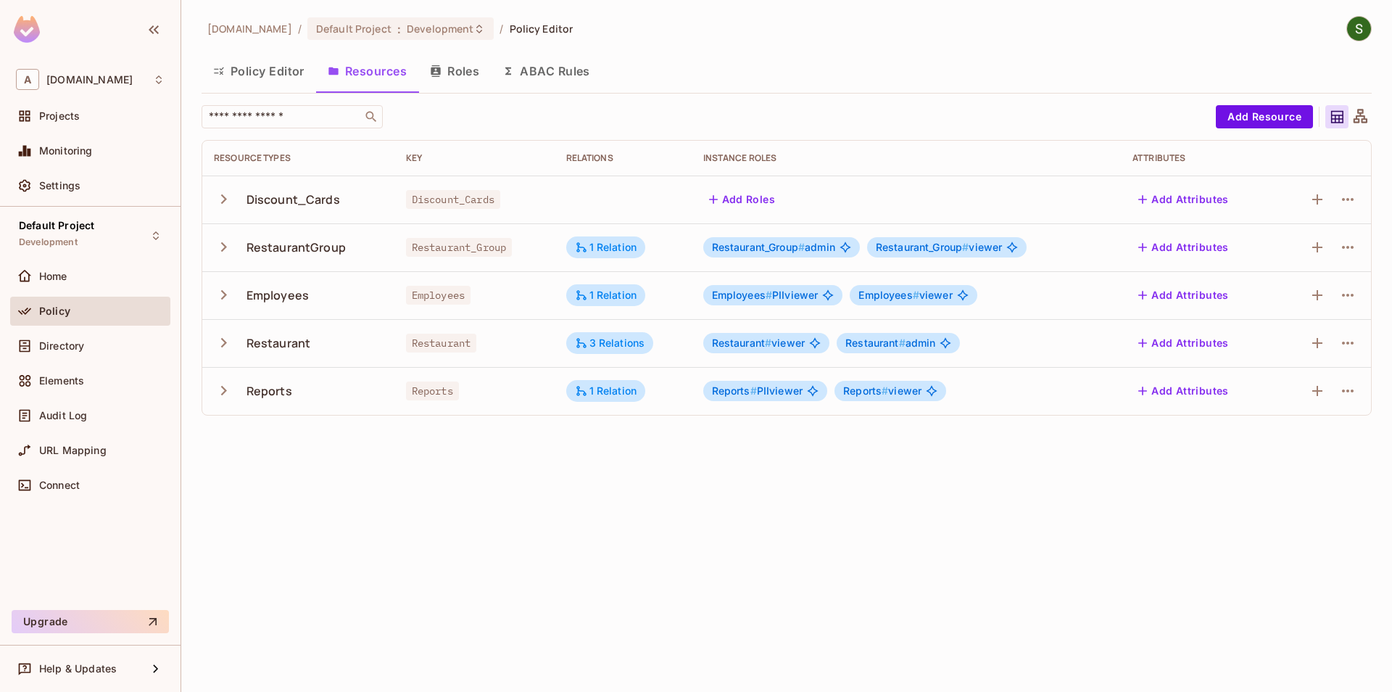
click at [444, 79] on button "Roles" at bounding box center [454, 71] width 73 height 36
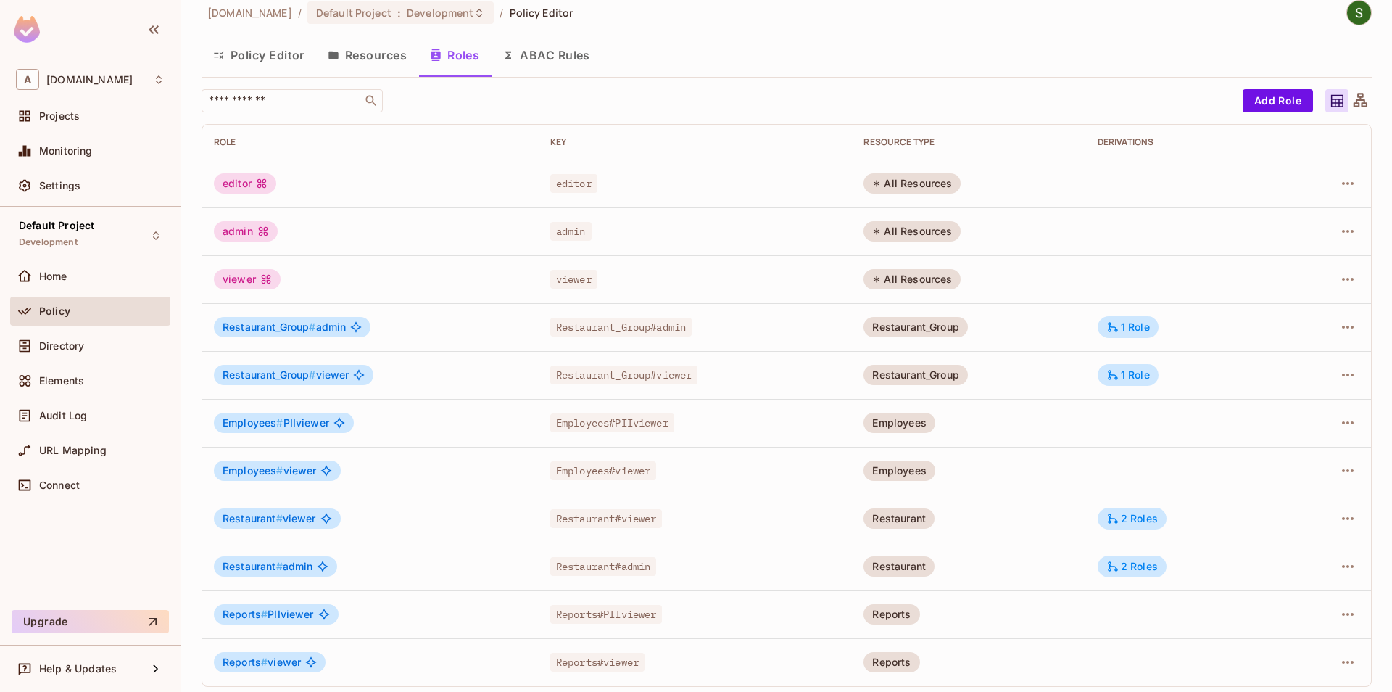
scroll to position [22, 0]
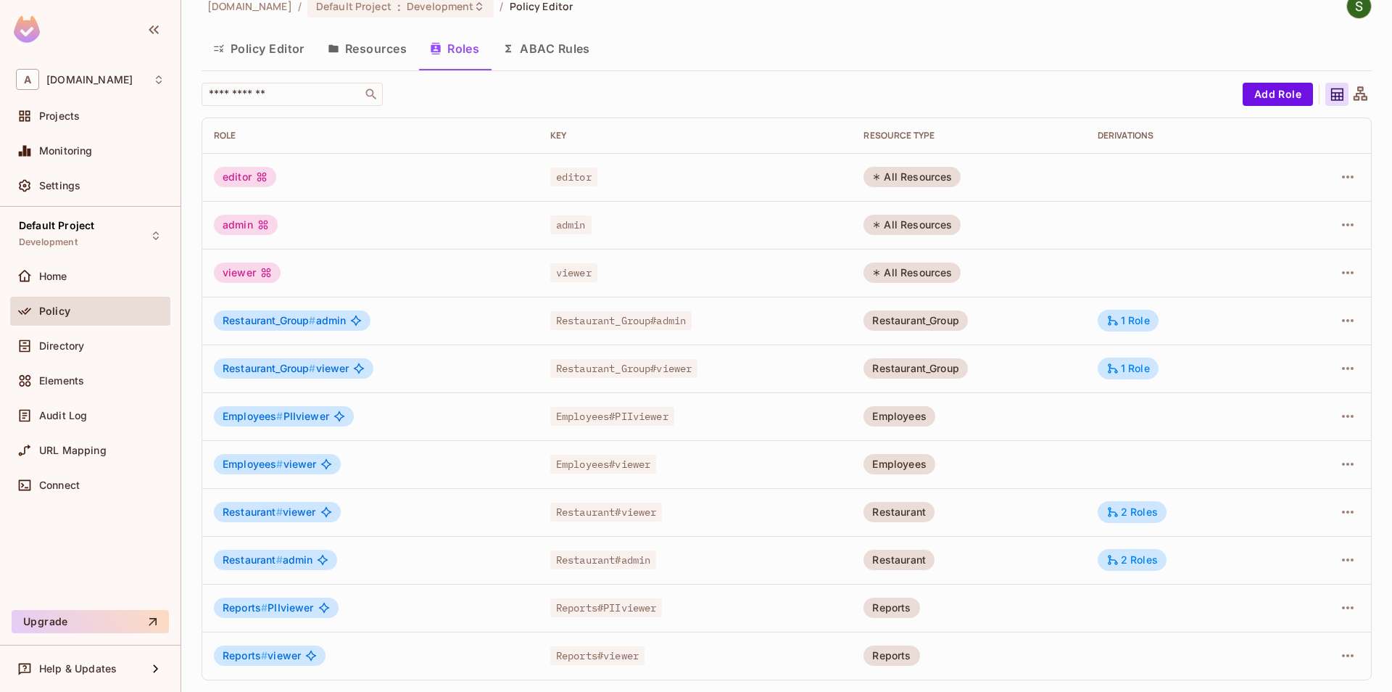
click at [914, 611] on div "Reports" at bounding box center [892, 607] width 56 height 20
click at [1149, 559] on div "2 Roles" at bounding box center [1131, 559] width 51 height 13
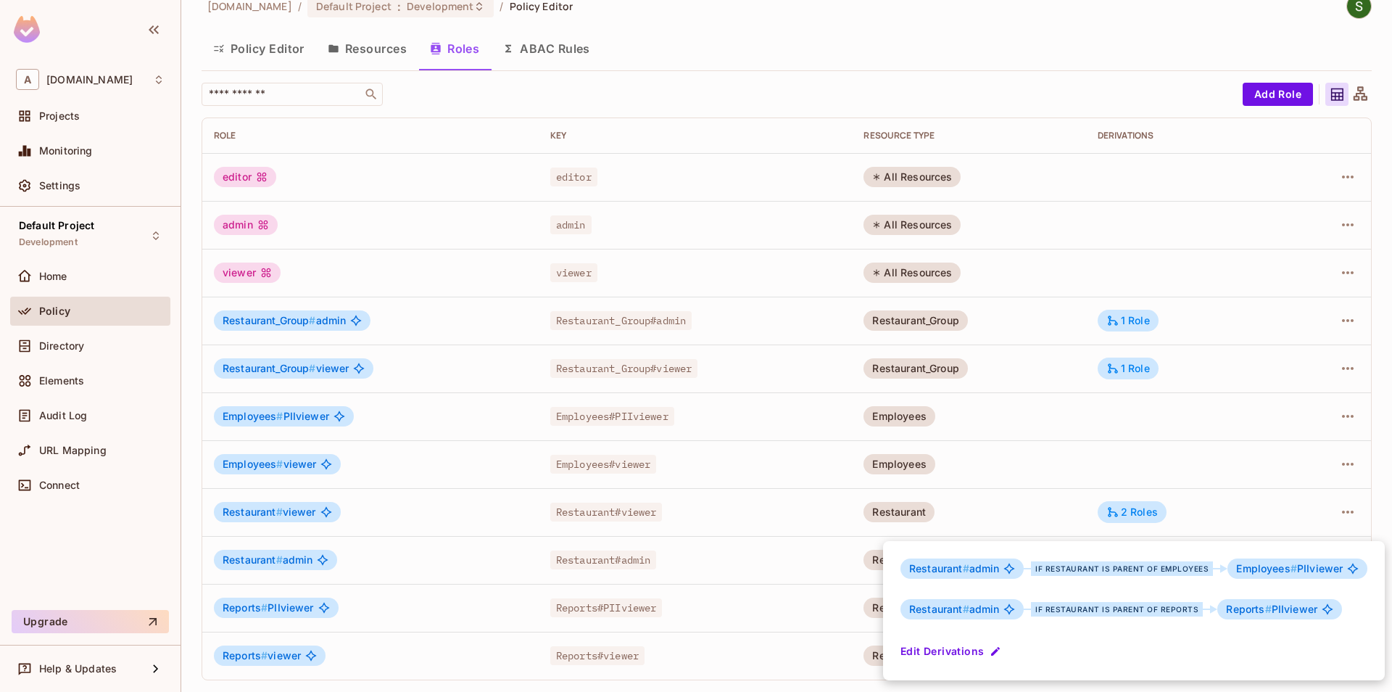
click at [1144, 522] on div at bounding box center [696, 346] width 1392 height 692
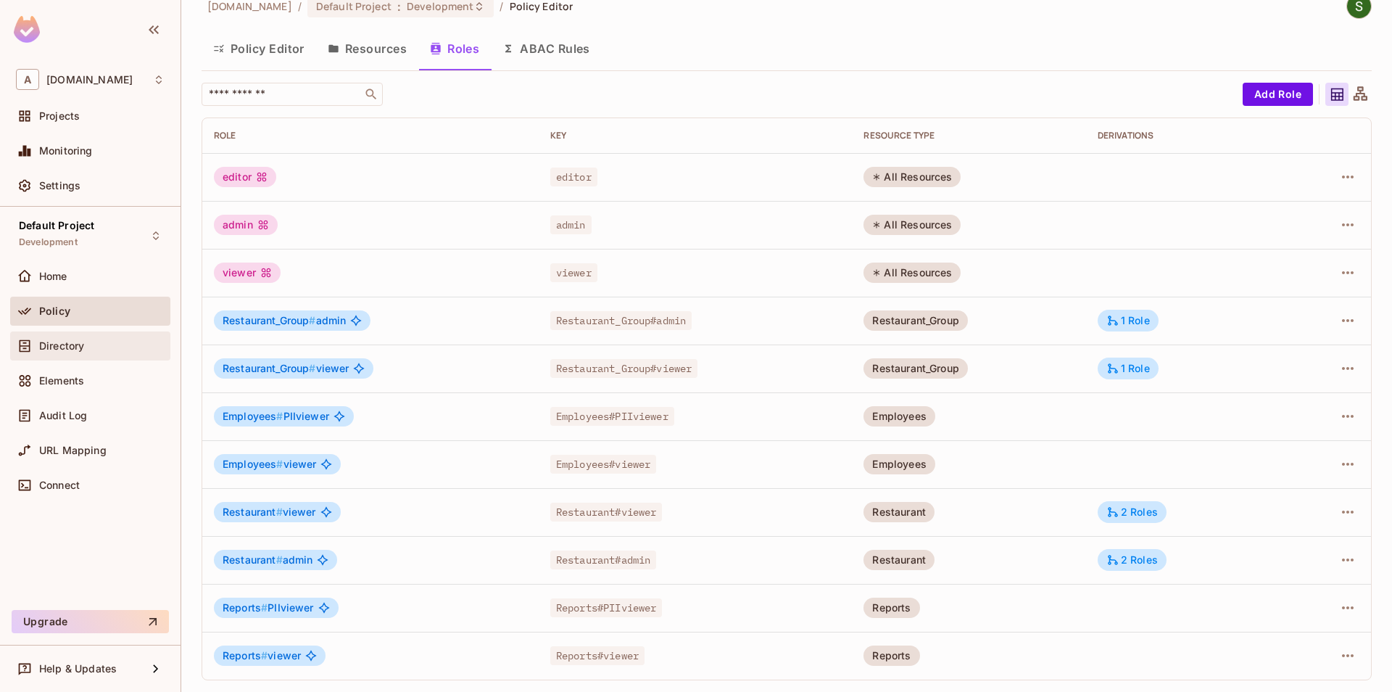
click at [108, 342] on div "Directory" at bounding box center [101, 346] width 125 height 12
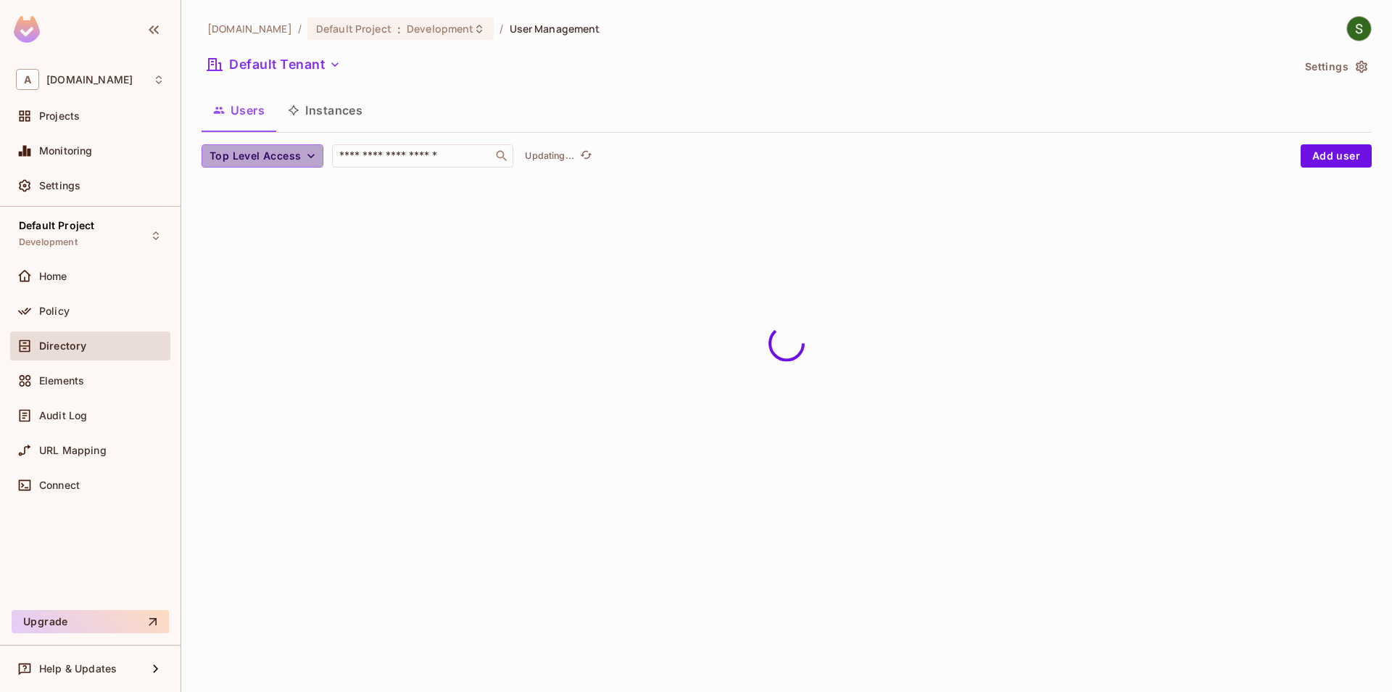
click at [249, 160] on span "Top Level Access" at bounding box center [255, 156] width 91 height 18
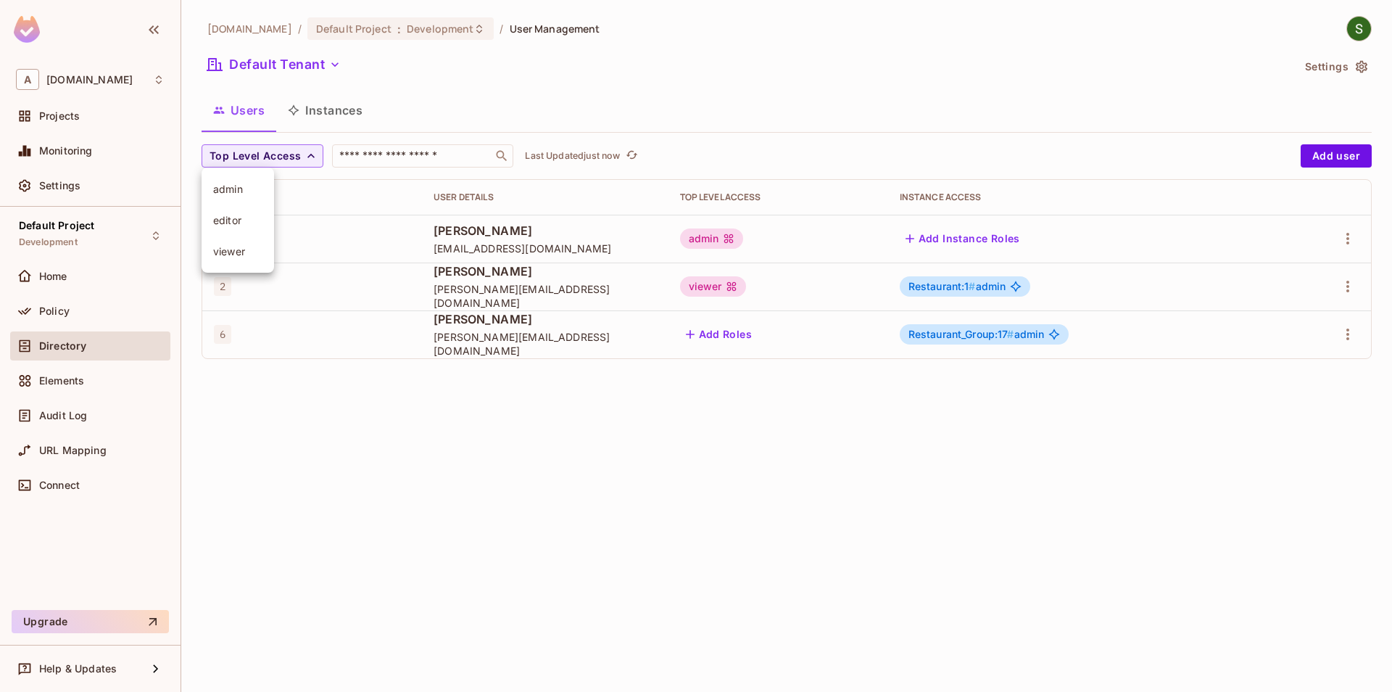
click at [257, 447] on div at bounding box center [696, 346] width 1392 height 692
click at [323, 122] on button "Instances" at bounding box center [325, 110] width 98 height 36
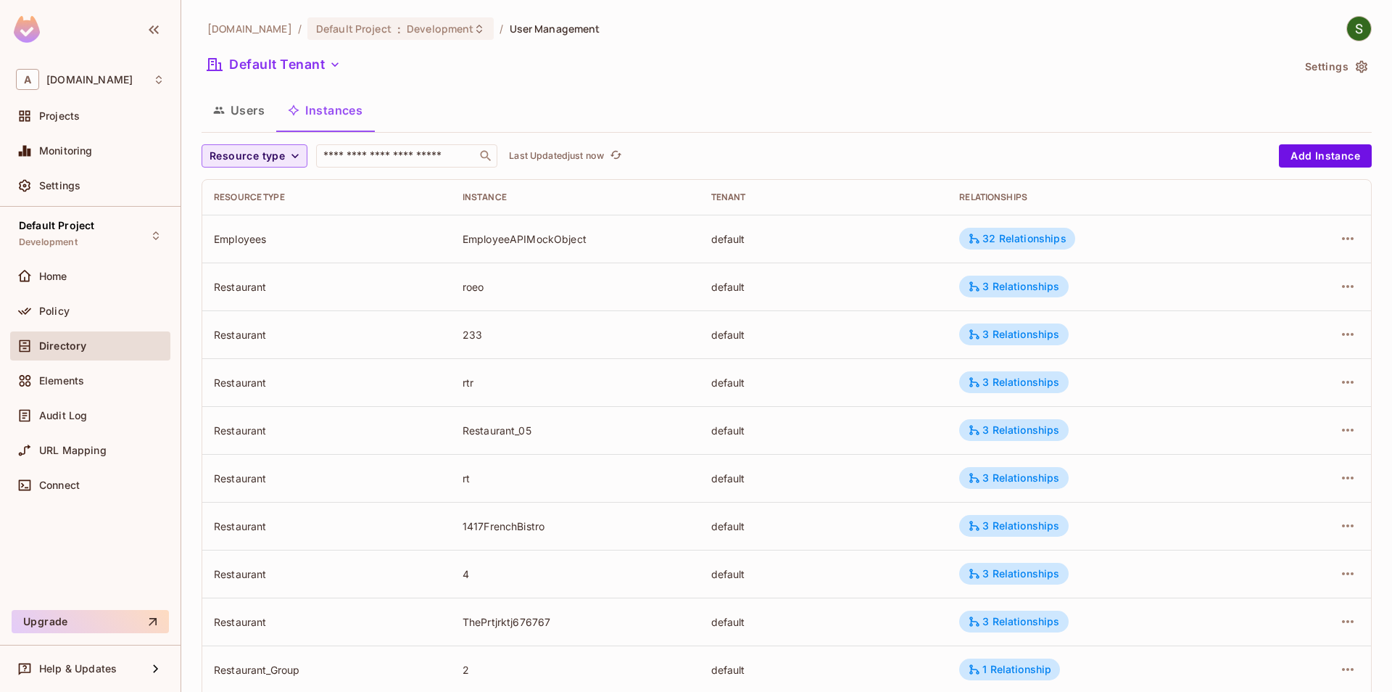
click at [278, 162] on span "Resource type" at bounding box center [247, 156] width 75 height 18
click at [259, 304] on li "Reports" at bounding box center [254, 313] width 105 height 31
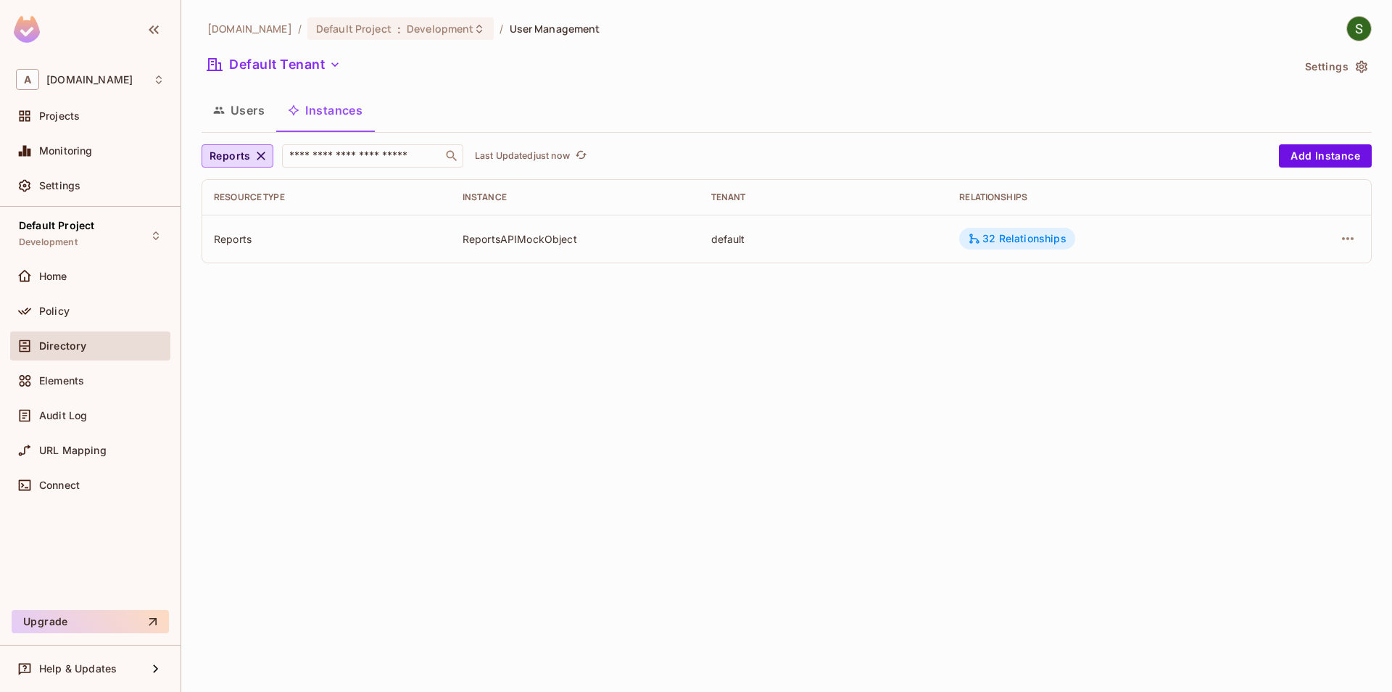
click at [1005, 240] on div "32 Relationships" at bounding box center [1017, 238] width 98 height 13
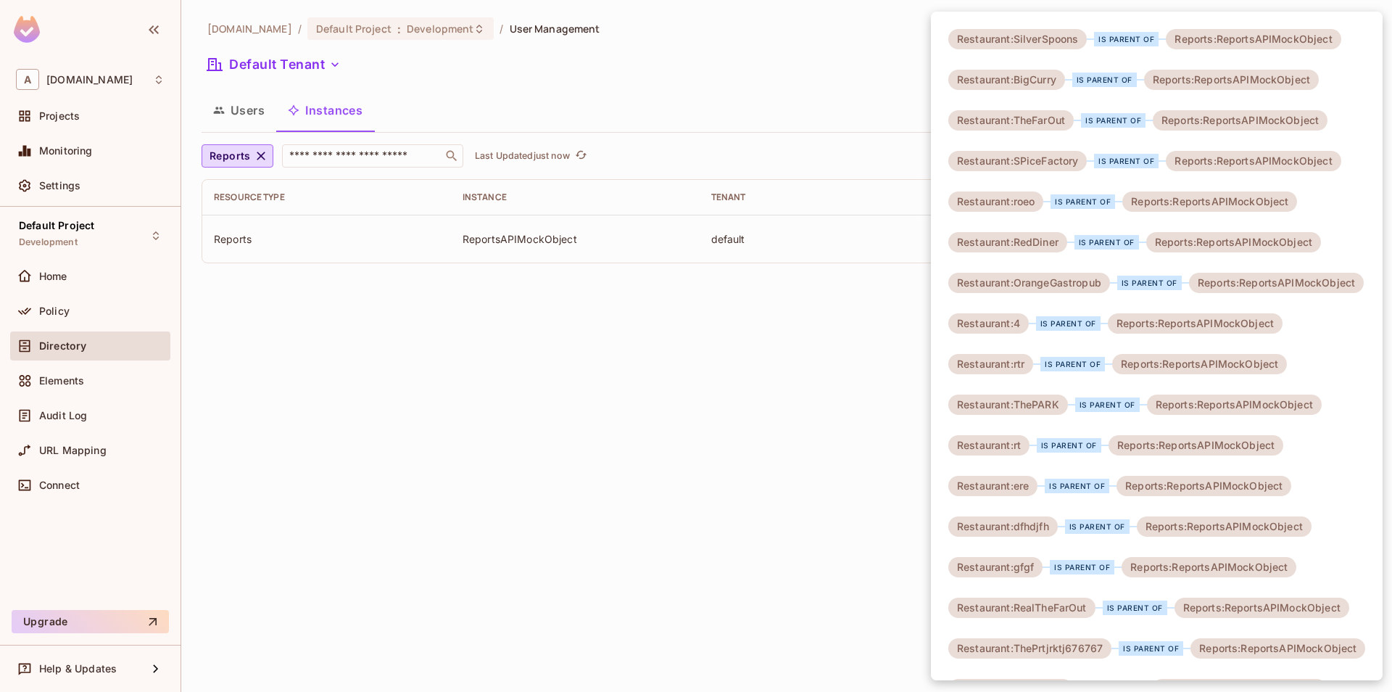
scroll to position [83, 0]
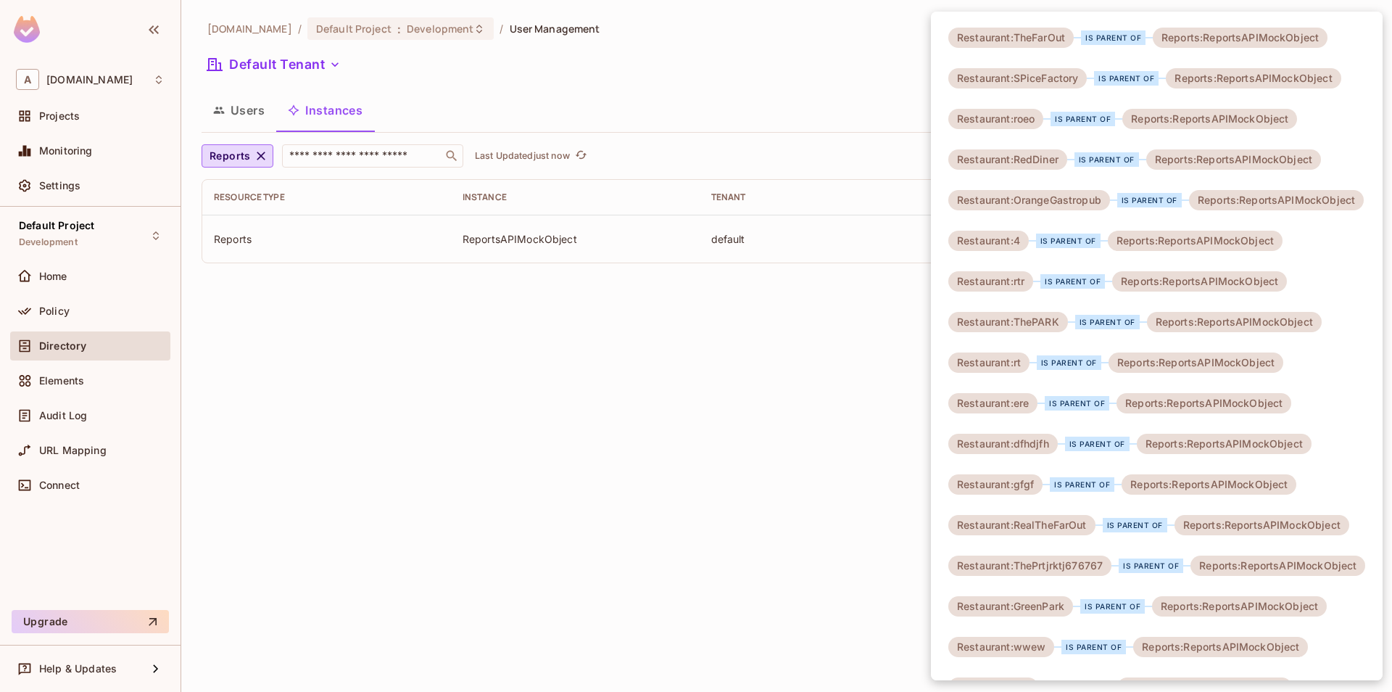
click at [725, 440] on div at bounding box center [696, 346] width 1392 height 692
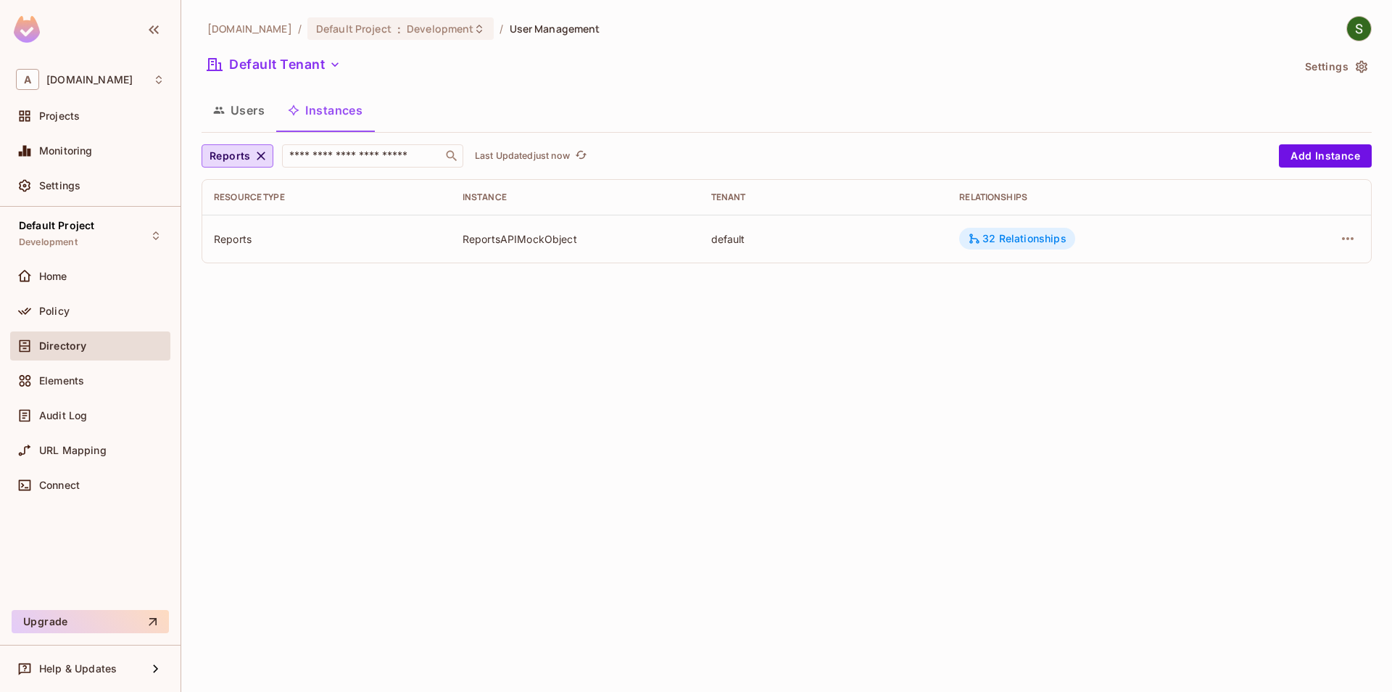
click at [1009, 245] on div "32 Relationships" at bounding box center [1017, 238] width 98 height 13
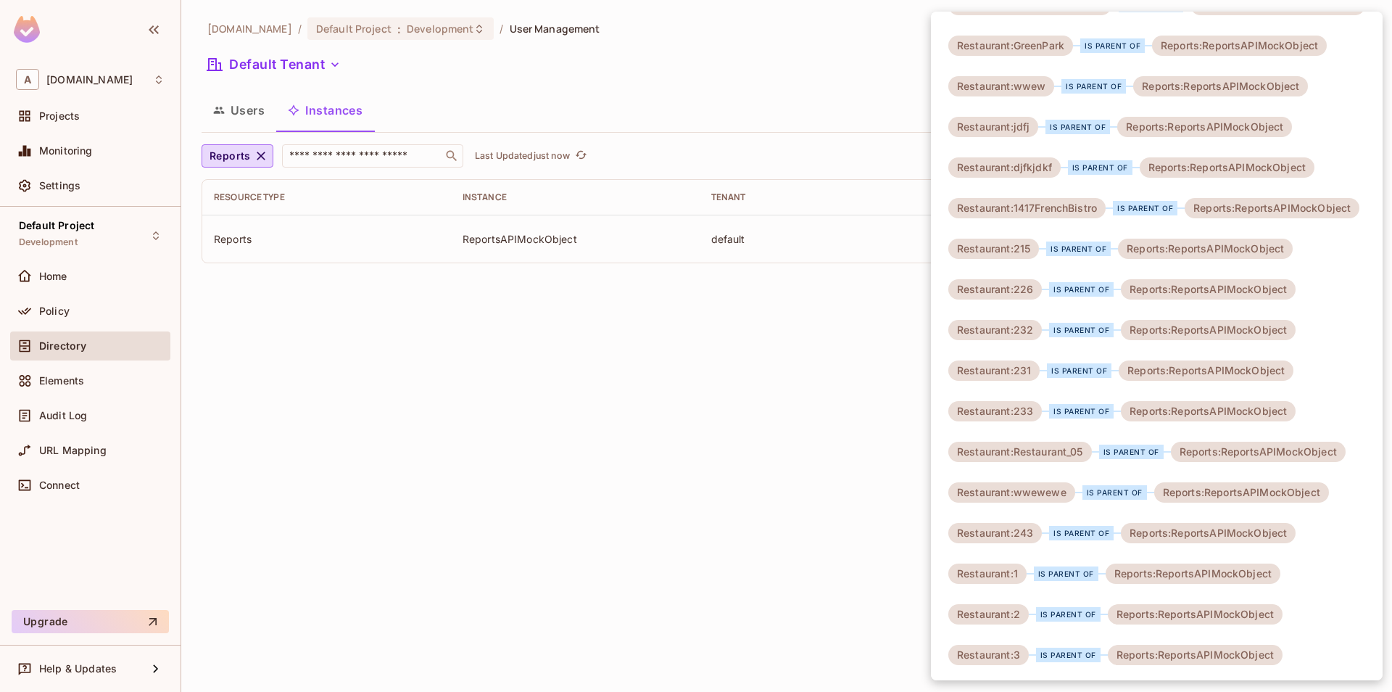
scroll to position [645, 0]
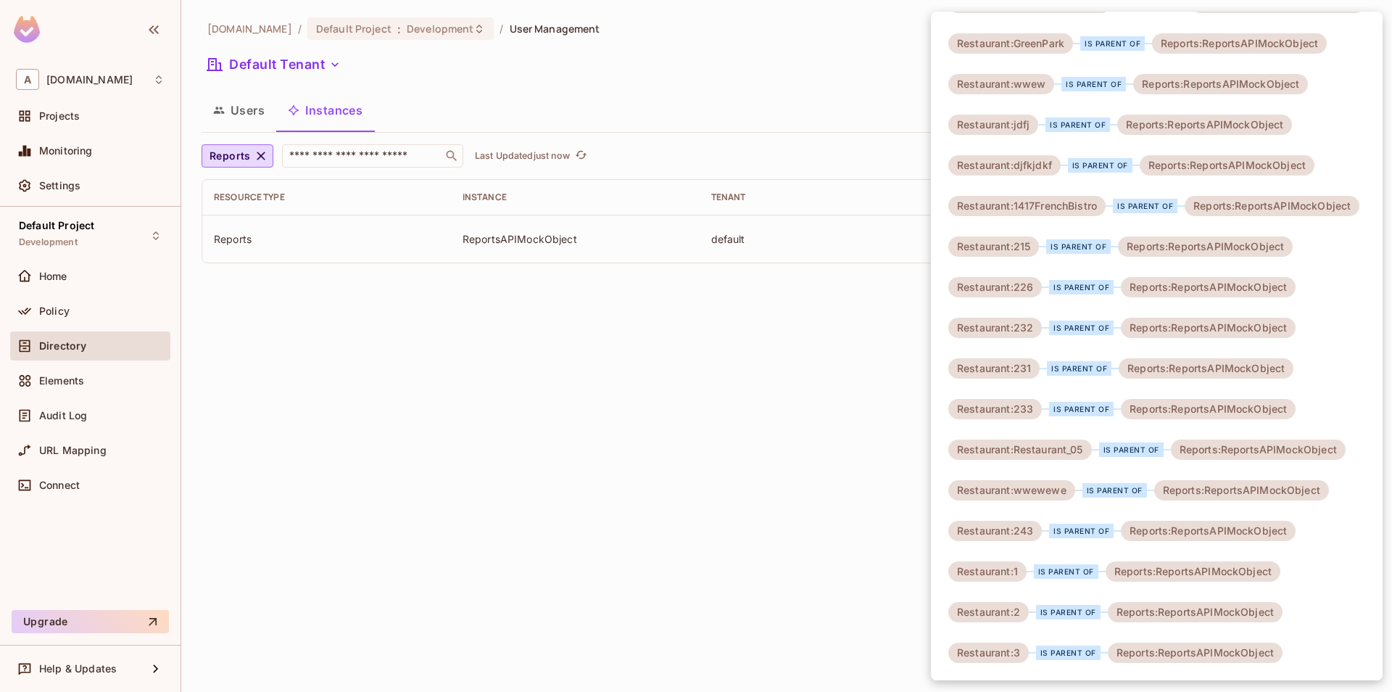
click at [591, 404] on div at bounding box center [696, 346] width 1392 height 692
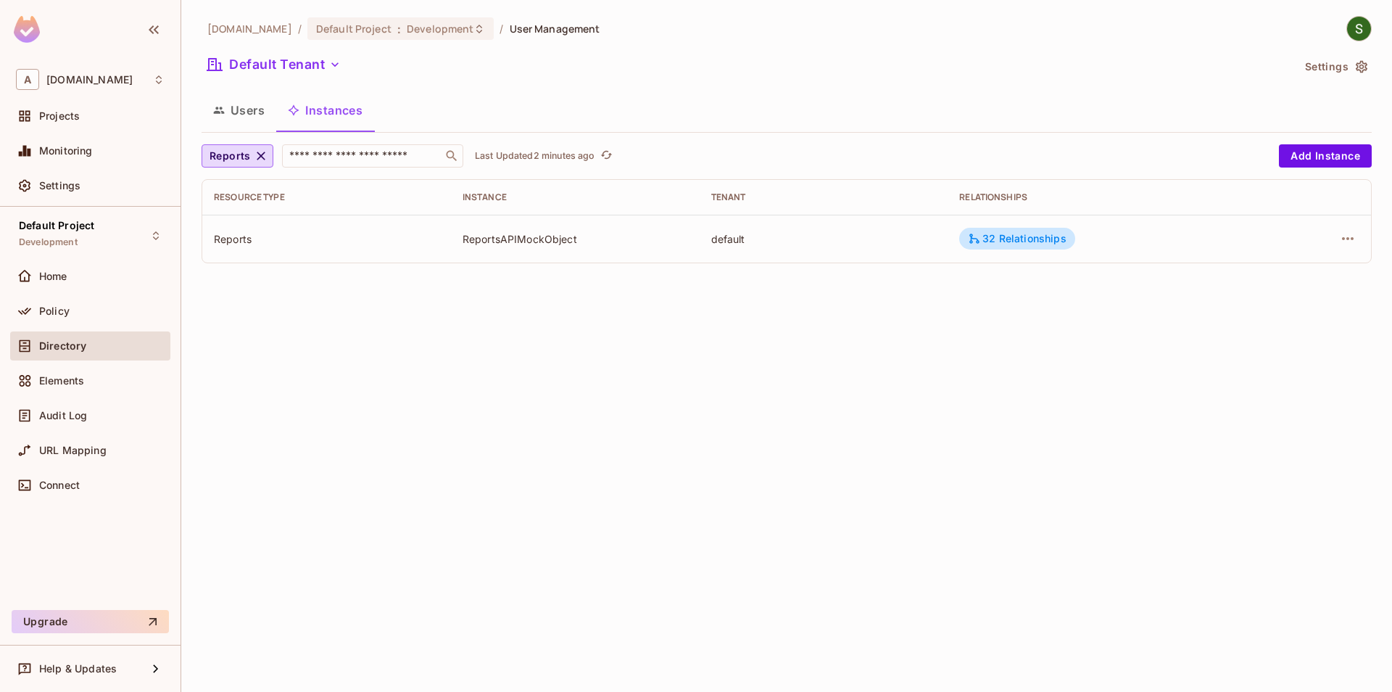
click at [96, 294] on div "Home" at bounding box center [90, 279] width 160 height 35
click at [95, 318] on div "Policy" at bounding box center [90, 310] width 149 height 17
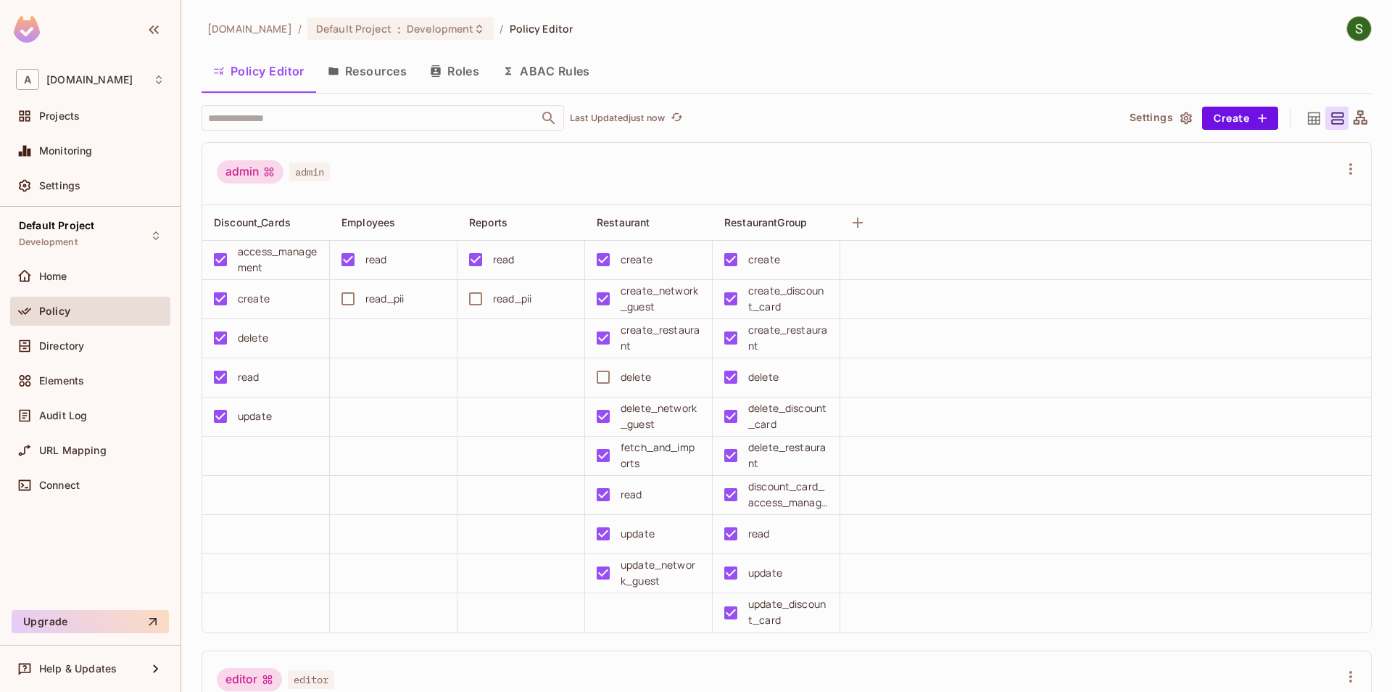
click at [373, 73] on button "Resources" at bounding box center [367, 71] width 102 height 36
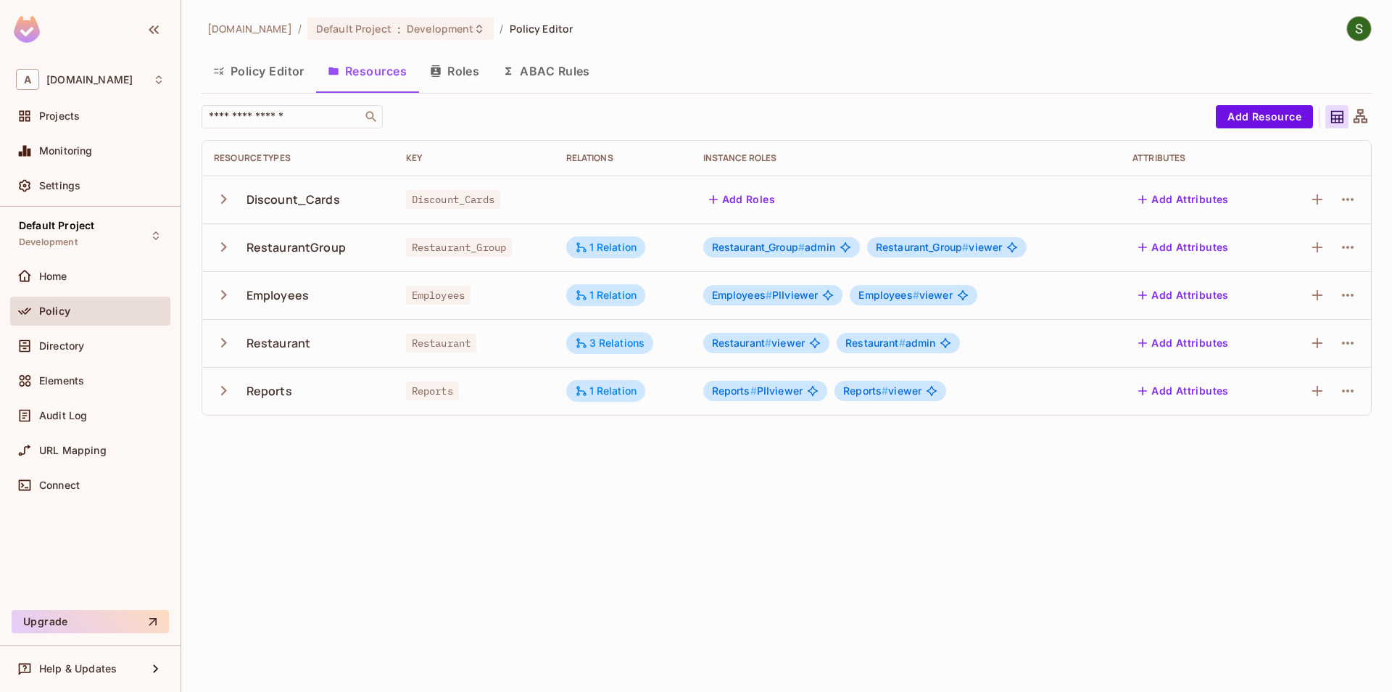
click at [216, 389] on icon "button" at bounding box center [224, 391] width 20 height 20
click at [1356, 394] on icon "button" at bounding box center [1347, 390] width 17 height 17
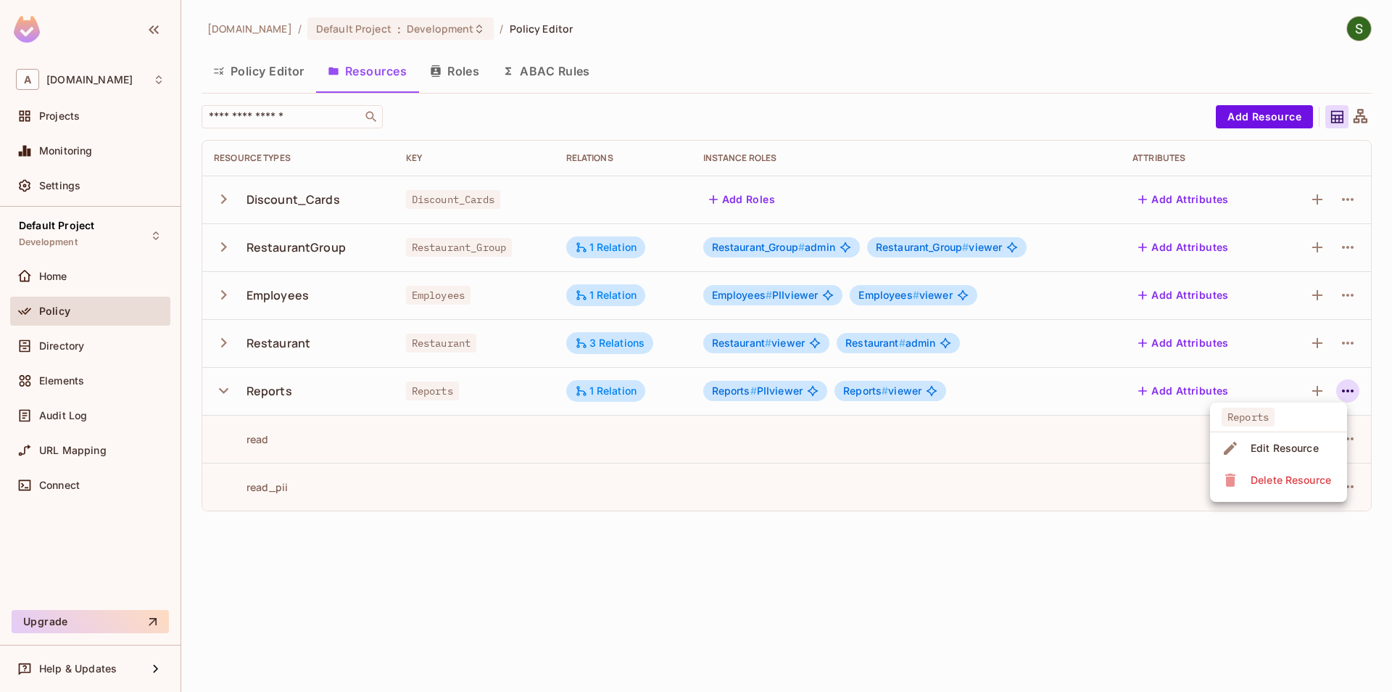
click at [1296, 451] on div "Edit Resource" at bounding box center [1285, 448] width 68 height 15
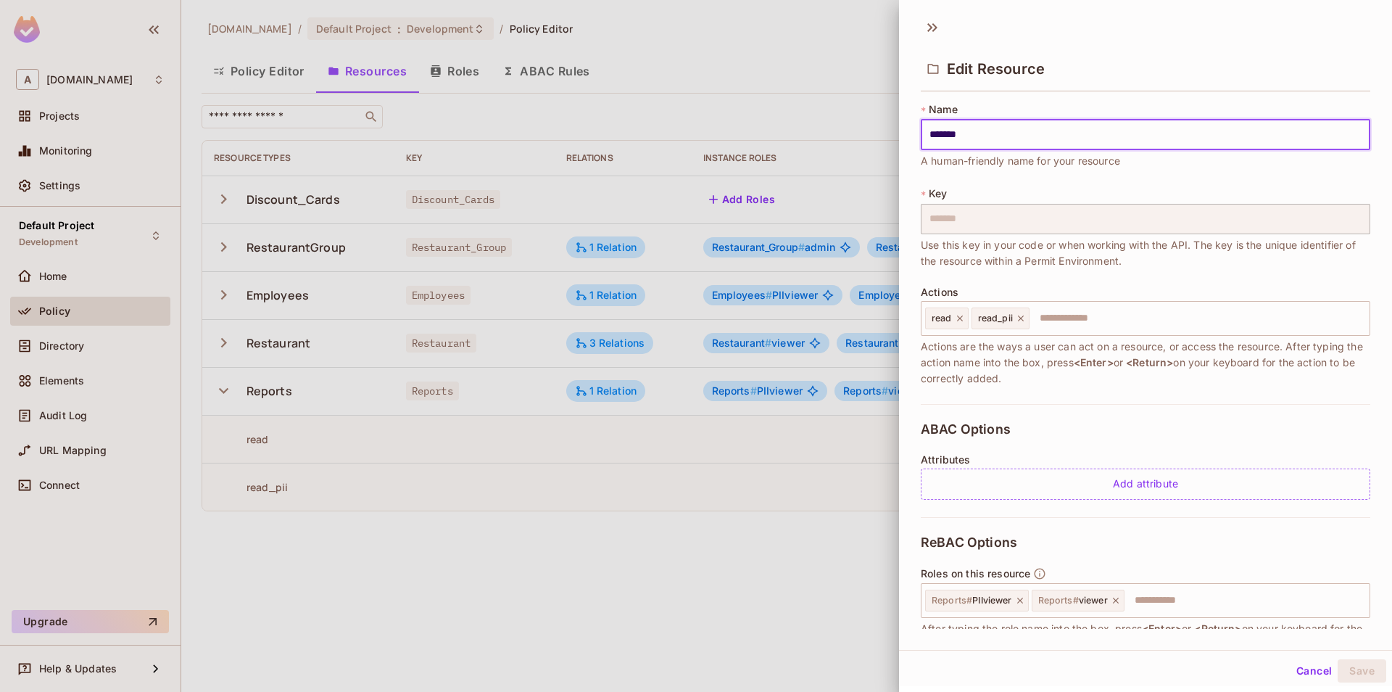
scroll to position [148, 0]
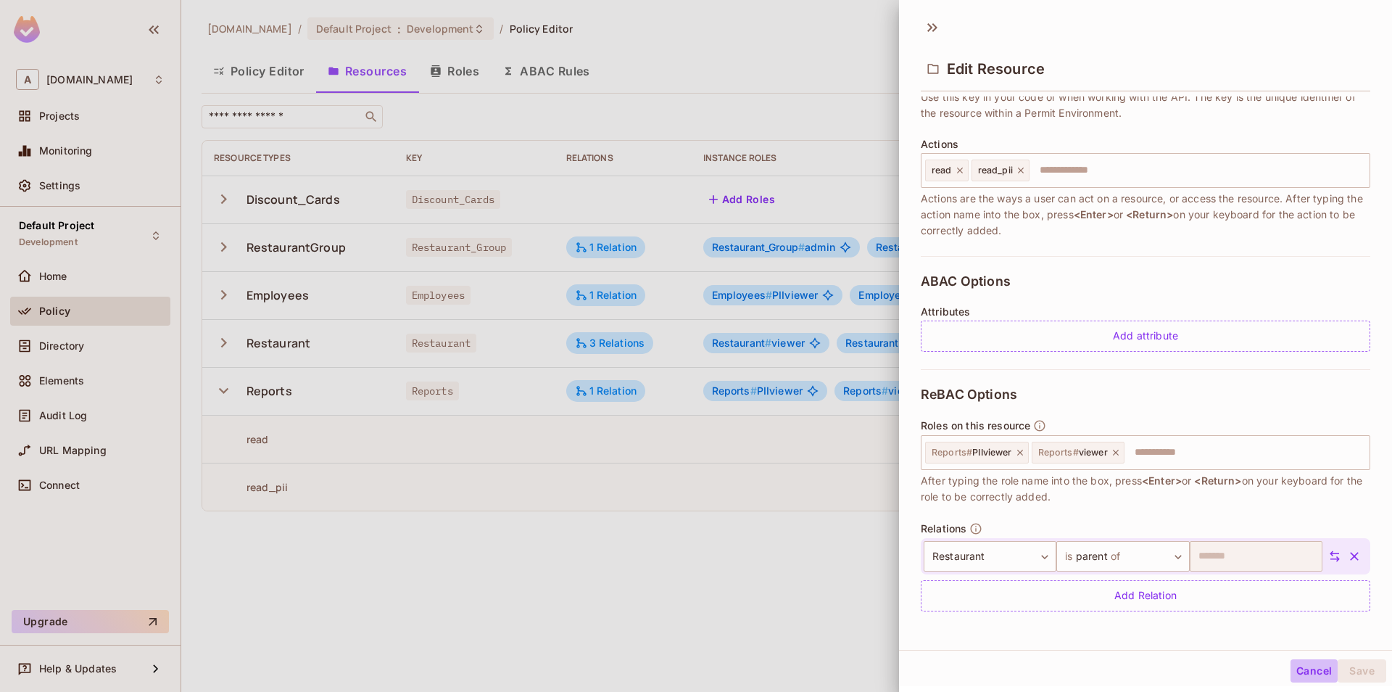
click at [1307, 671] on button "Cancel" at bounding box center [1314, 670] width 47 height 23
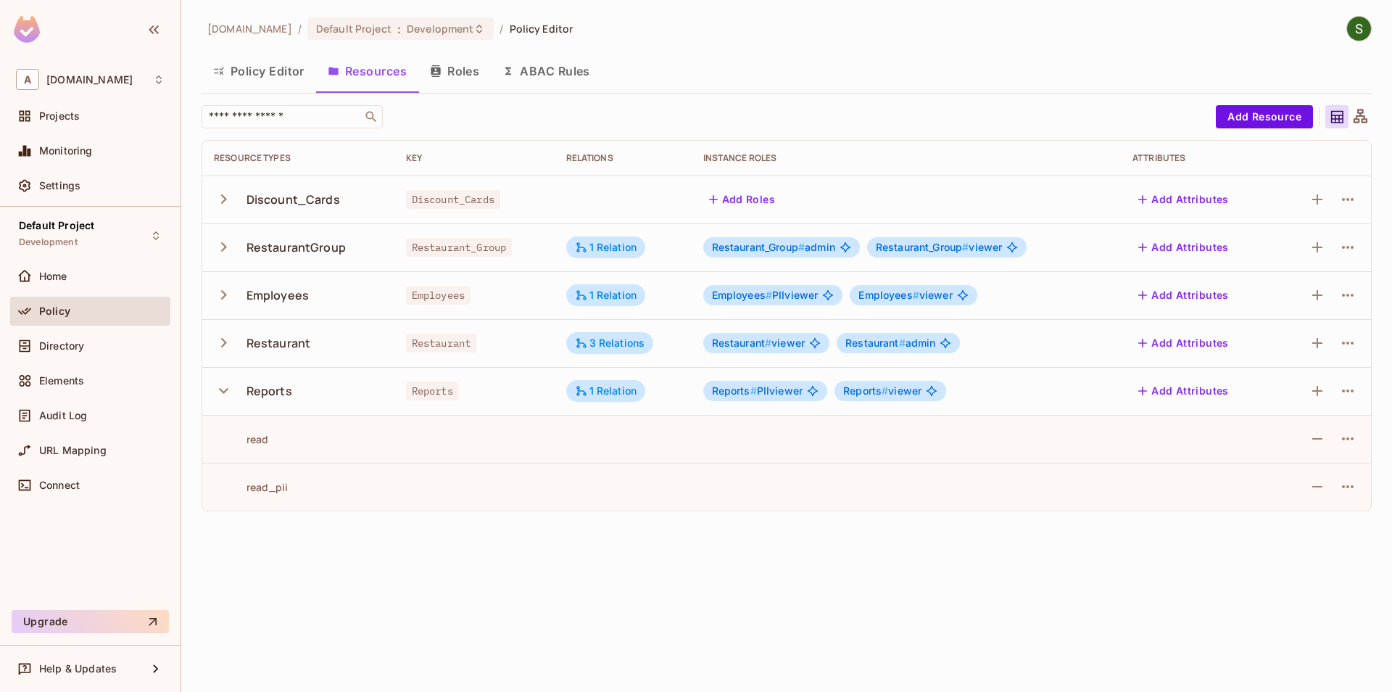
click at [551, 522] on div "​ Add Resource Resource Types Key Relations Instance roles Attributes Discount_…" at bounding box center [787, 314] width 1170 height 418
click at [578, 291] on icon at bounding box center [581, 295] width 13 height 13
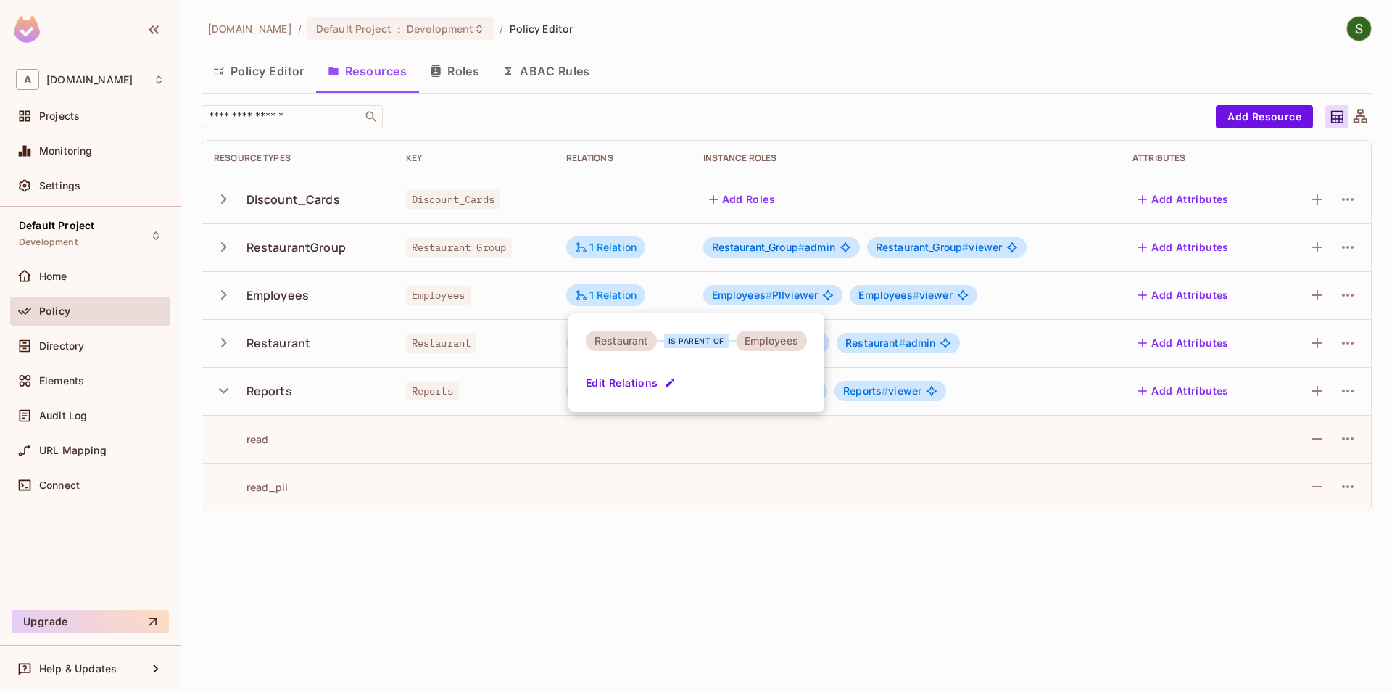
click at [550, 298] on div at bounding box center [696, 346] width 1392 height 692
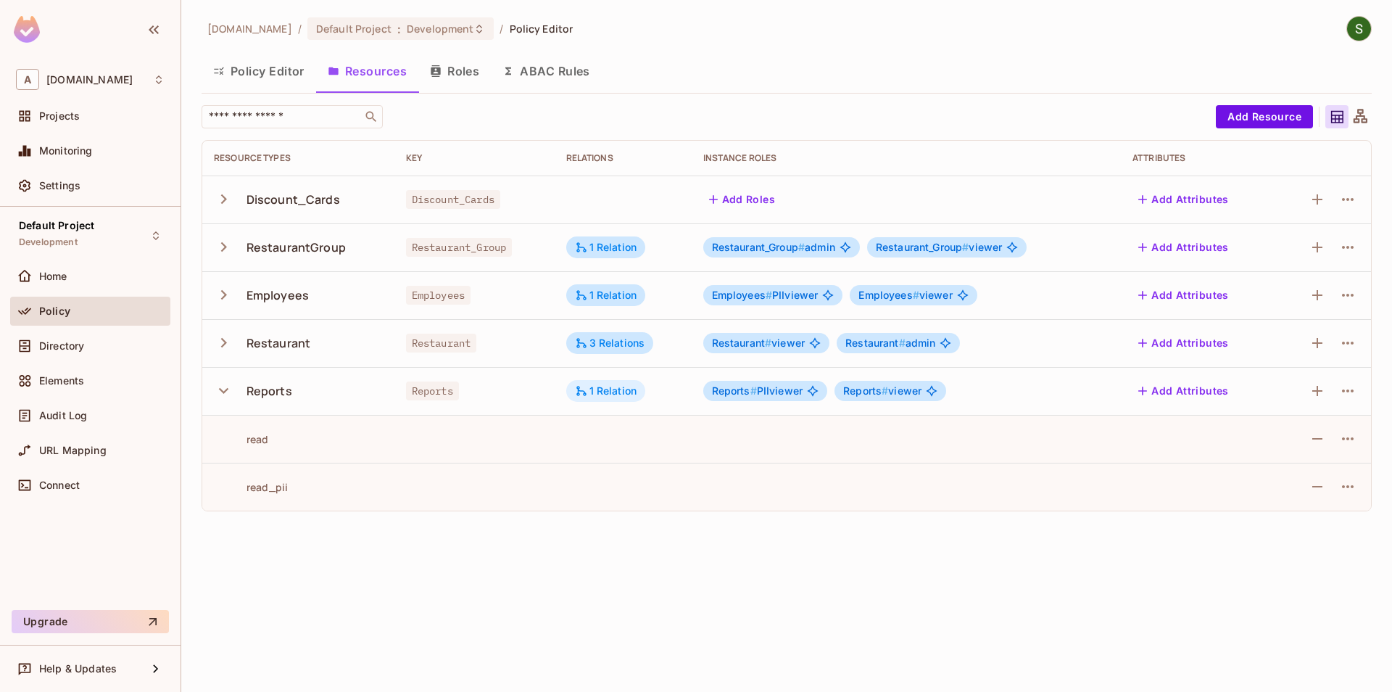
click at [603, 381] on div "1 Relation" at bounding box center [606, 391] width 80 height 22
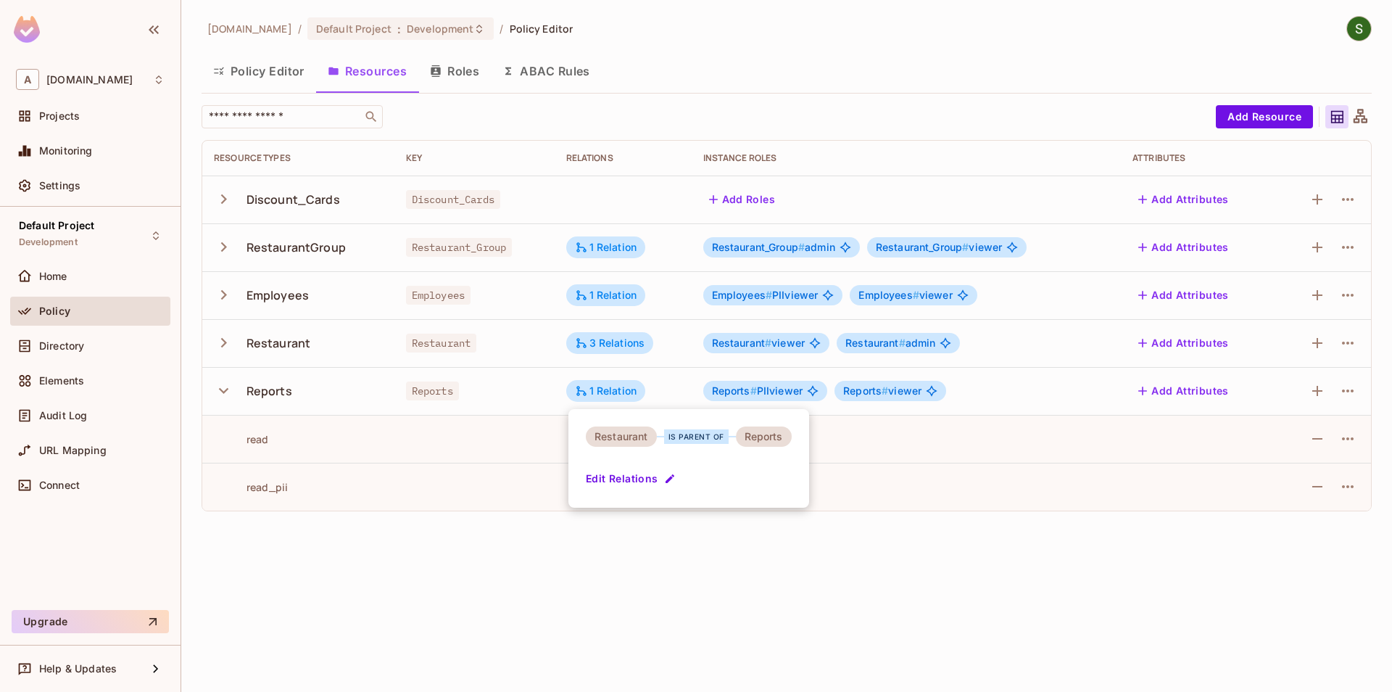
click at [575, 381] on div at bounding box center [696, 346] width 1392 height 692
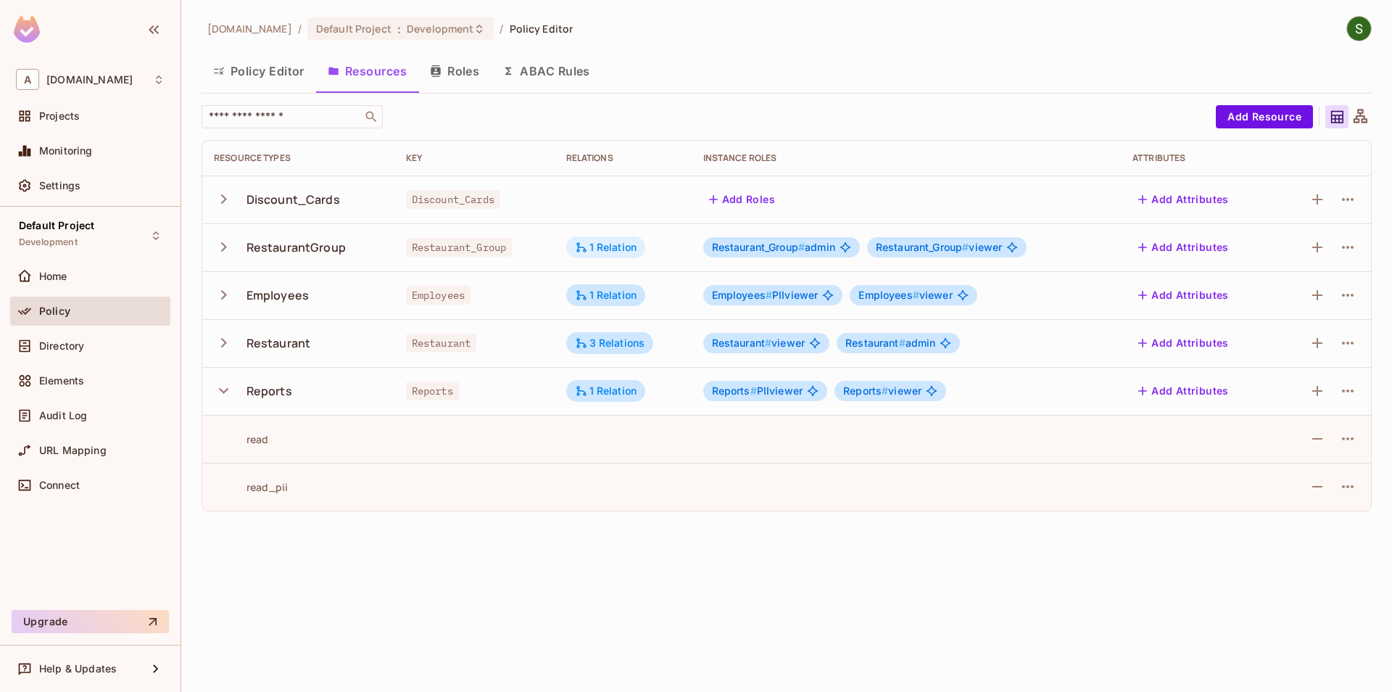
click at [626, 239] on div "1 Relation" at bounding box center [606, 247] width 80 height 22
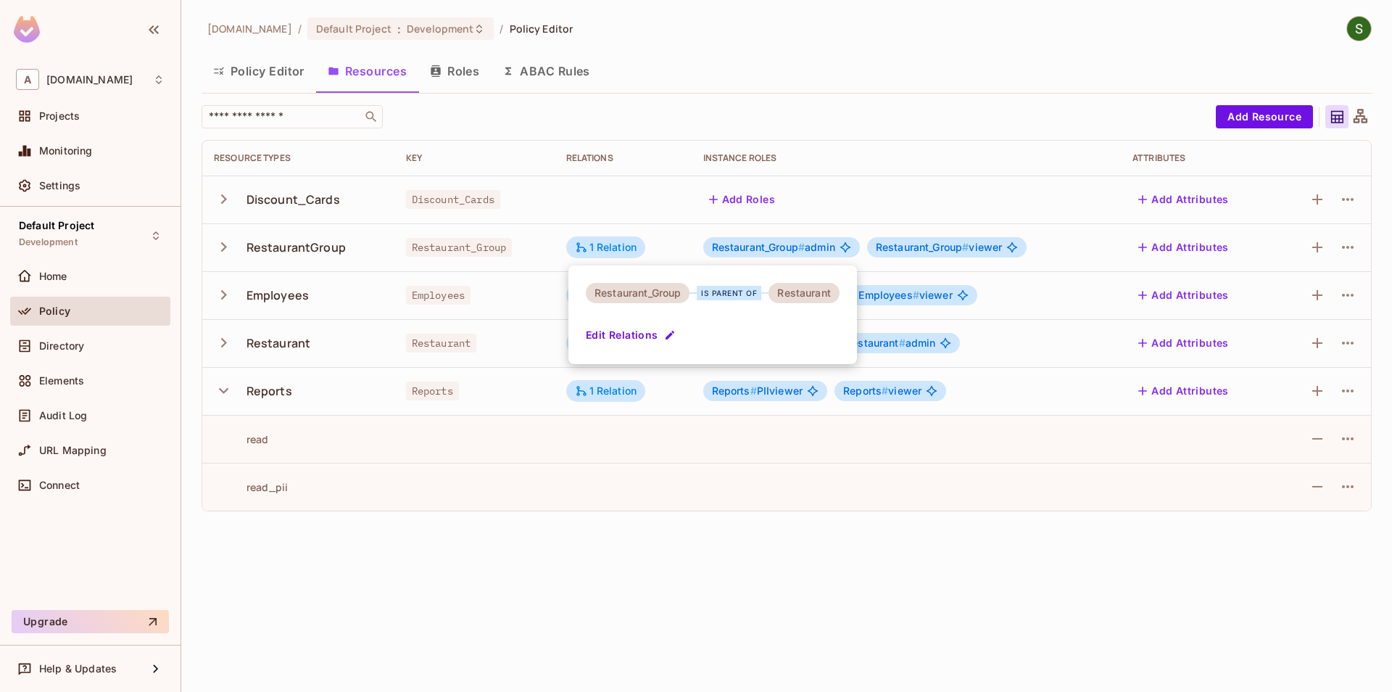
click at [502, 300] on div at bounding box center [696, 346] width 1392 height 692
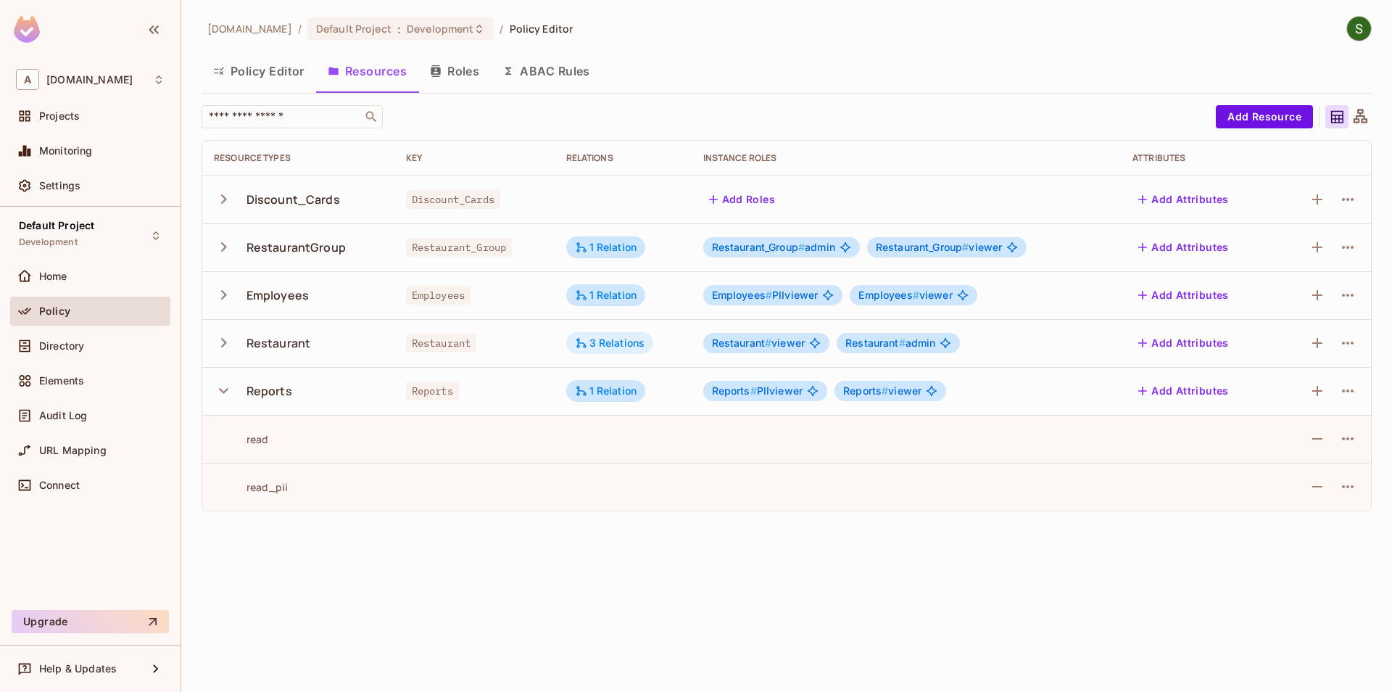
click at [633, 341] on div "3 Relations" at bounding box center [610, 342] width 70 height 13
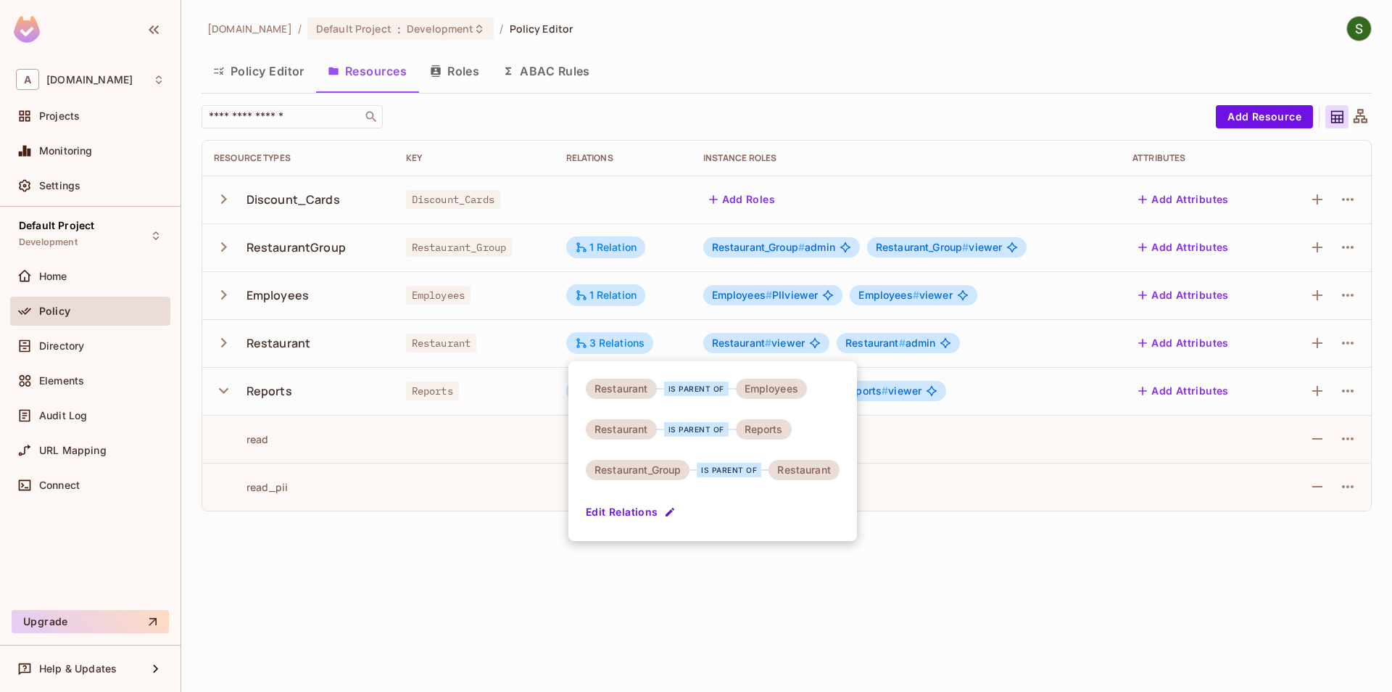
click at [521, 361] on div at bounding box center [696, 346] width 1392 height 692
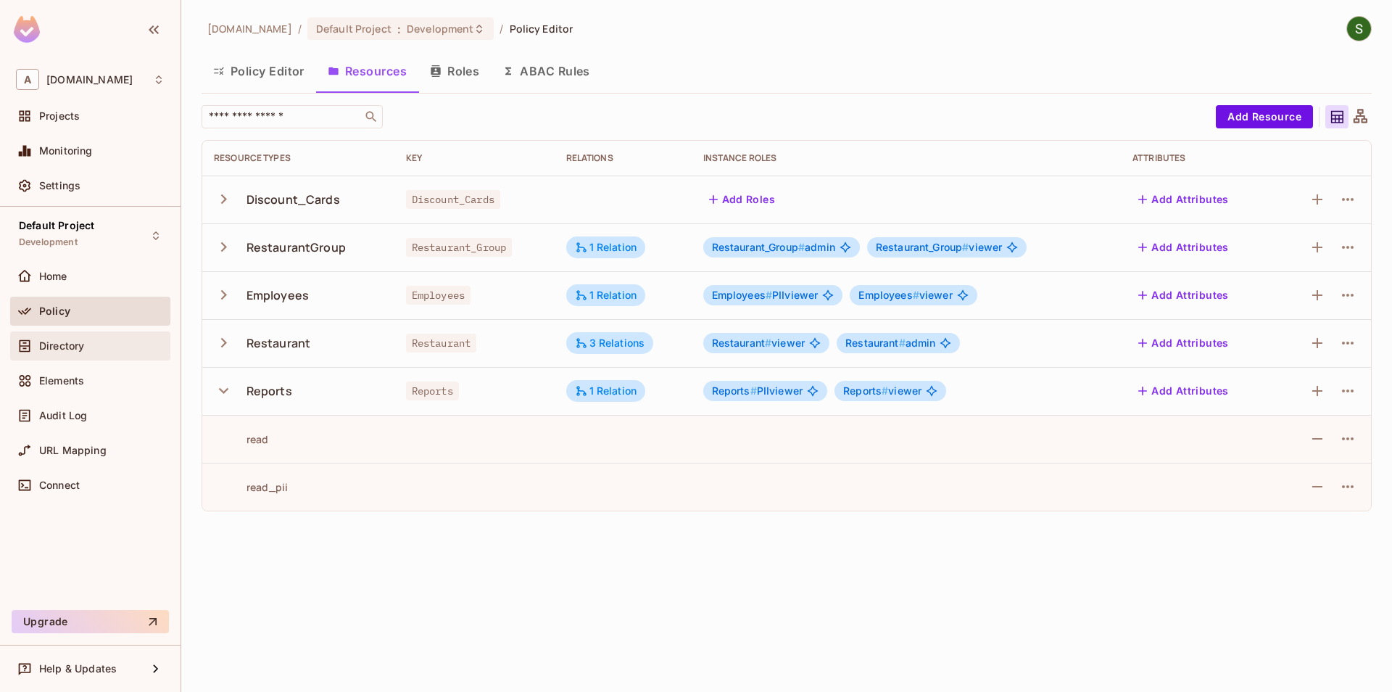
click at [54, 336] on div "Directory" at bounding box center [90, 345] width 160 height 29
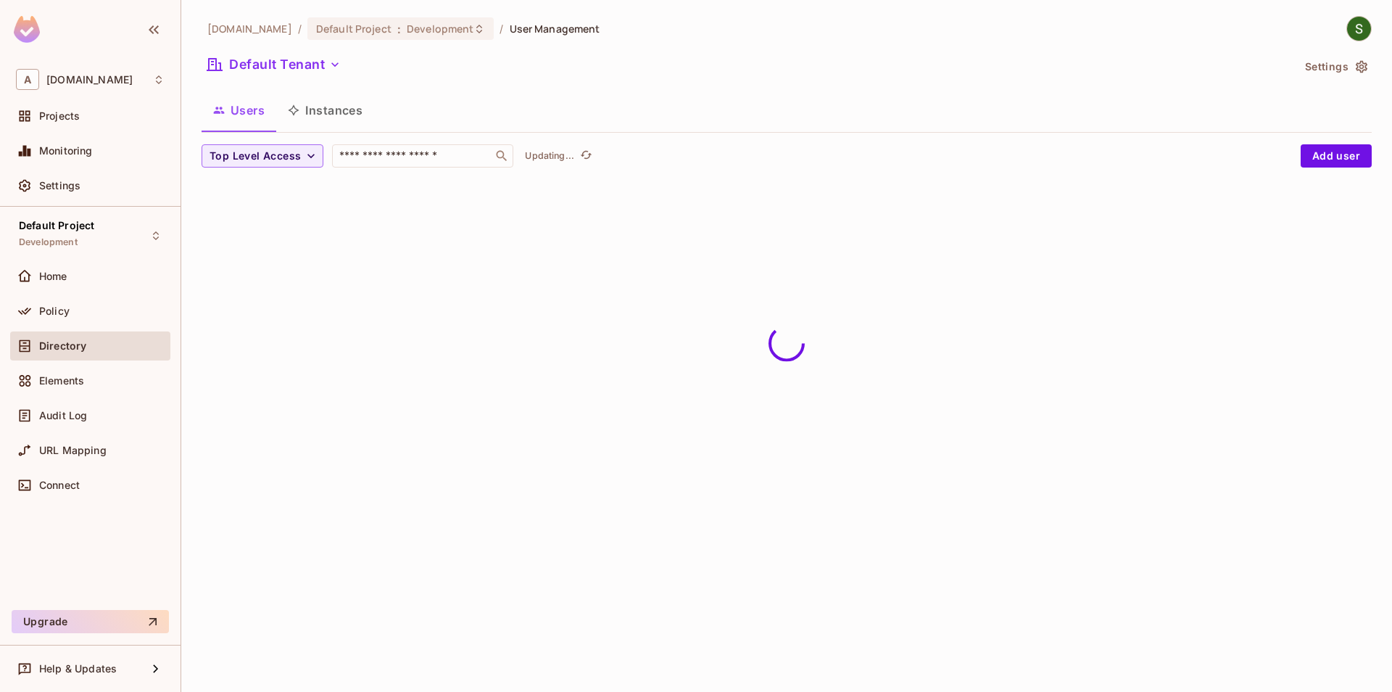
click at [306, 118] on button "Instances" at bounding box center [325, 110] width 98 height 36
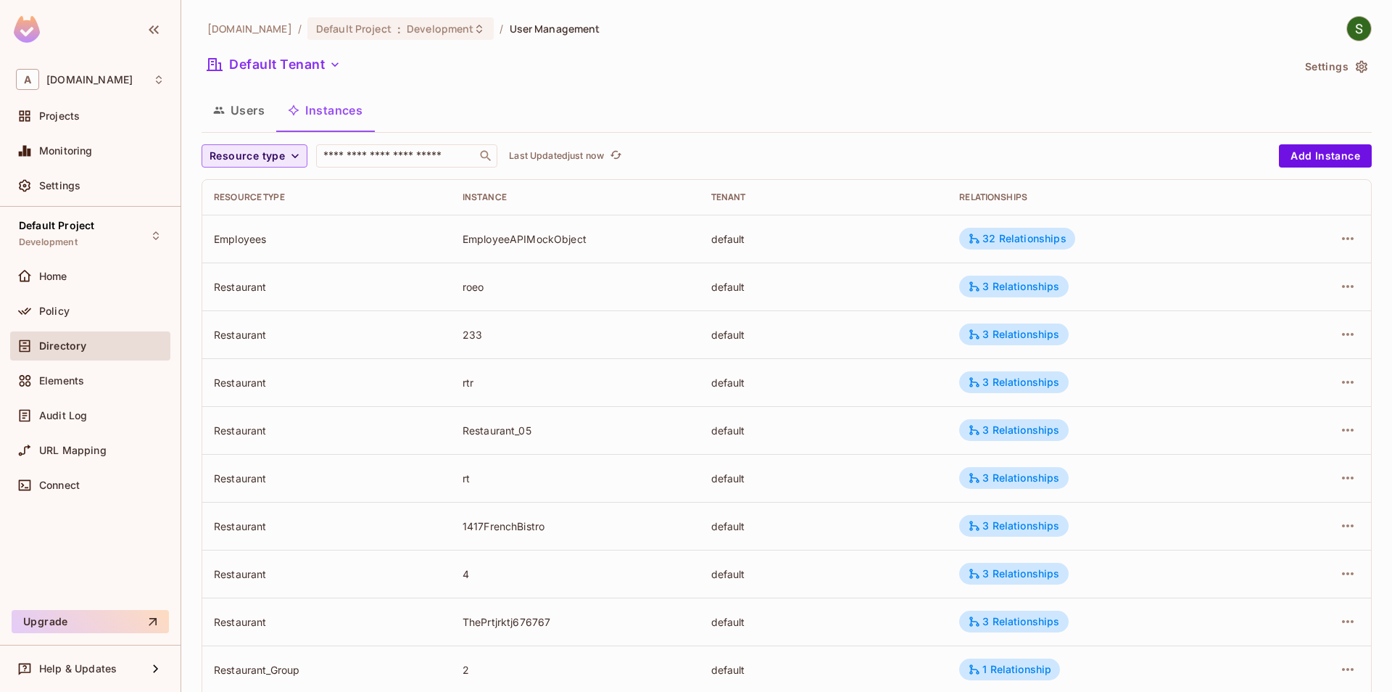
click at [292, 155] on icon "button" at bounding box center [294, 156] width 7 height 4
click at [268, 257] on span "Employees" at bounding box center [254, 251] width 82 height 14
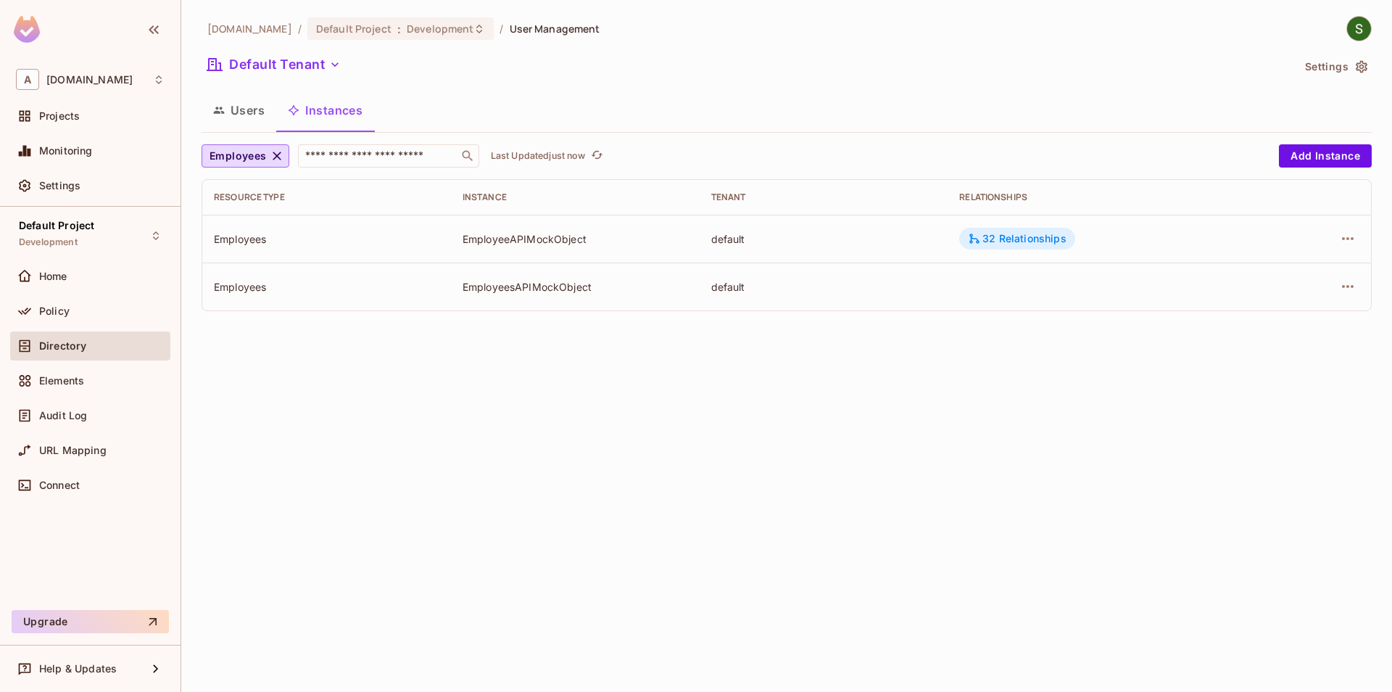
click at [971, 236] on icon at bounding box center [974, 238] width 13 height 13
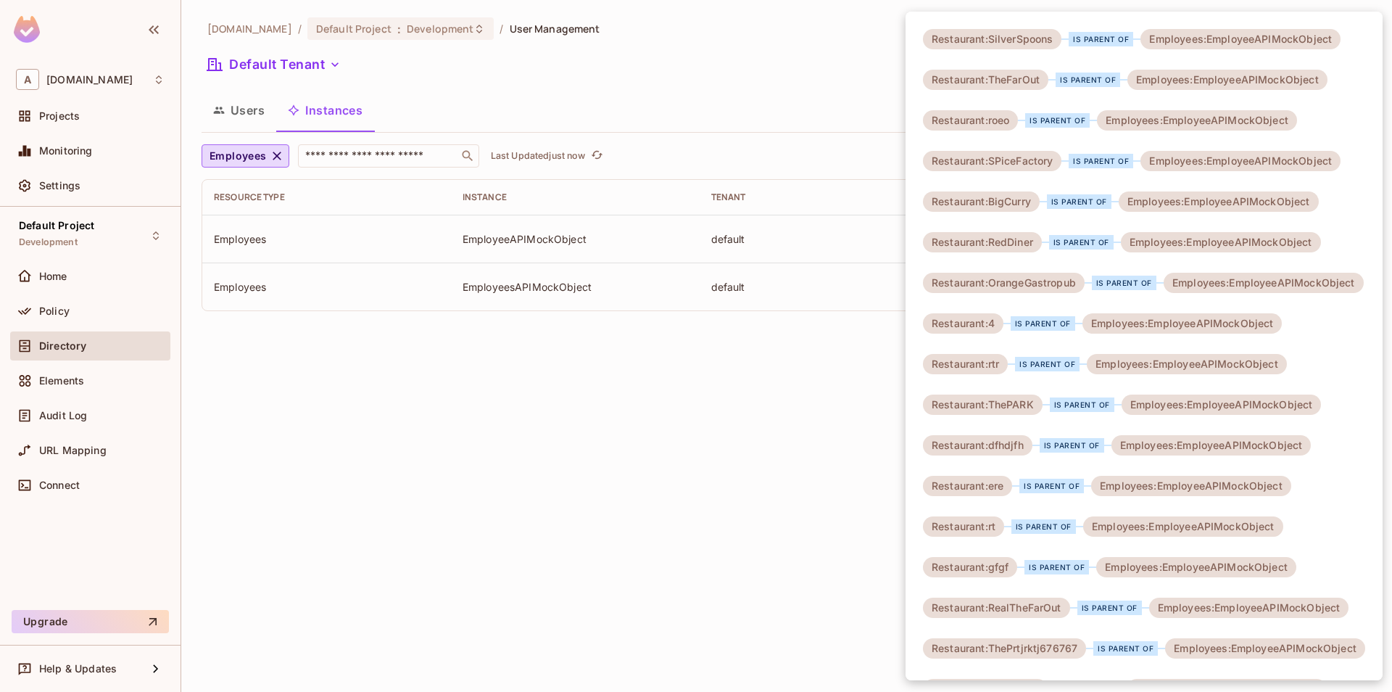
click at [832, 365] on div at bounding box center [696, 346] width 1392 height 692
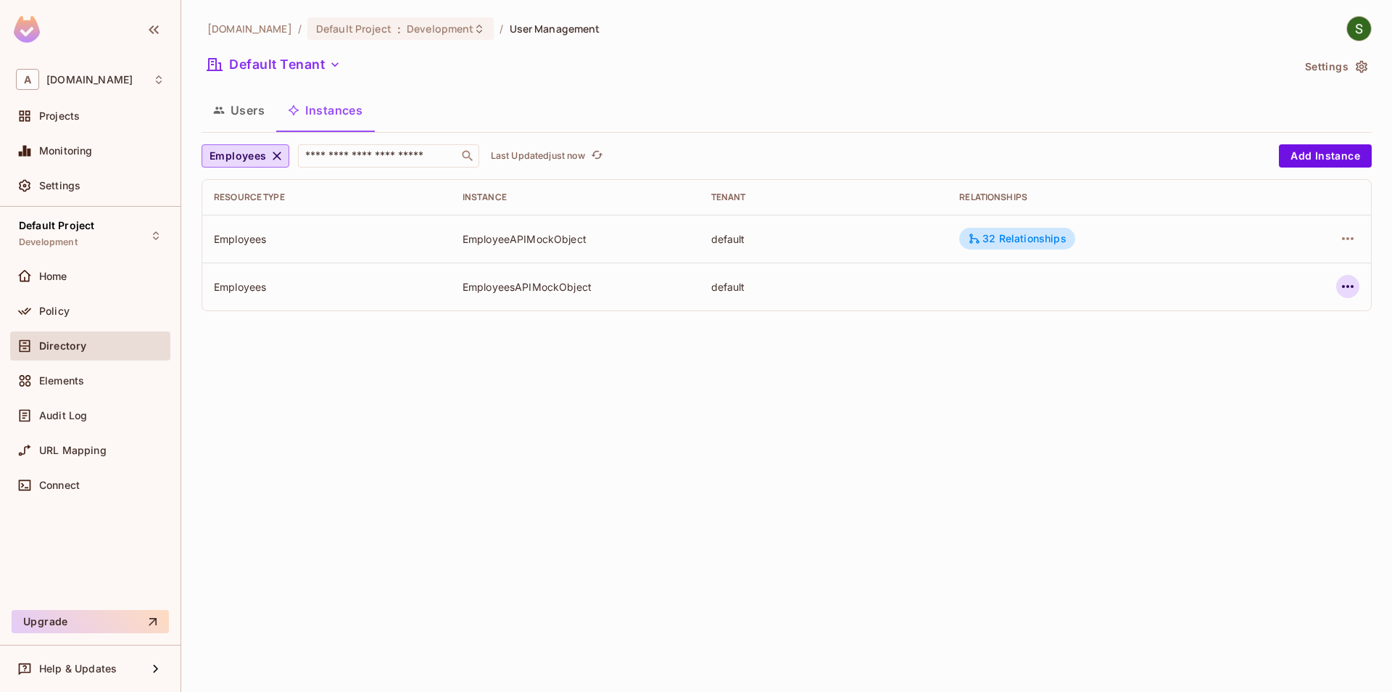
click at [1350, 288] on icon "button" at bounding box center [1347, 286] width 17 height 17
click at [1234, 391] on span "Delete Resource Instance" at bounding box center [1268, 383] width 134 height 23
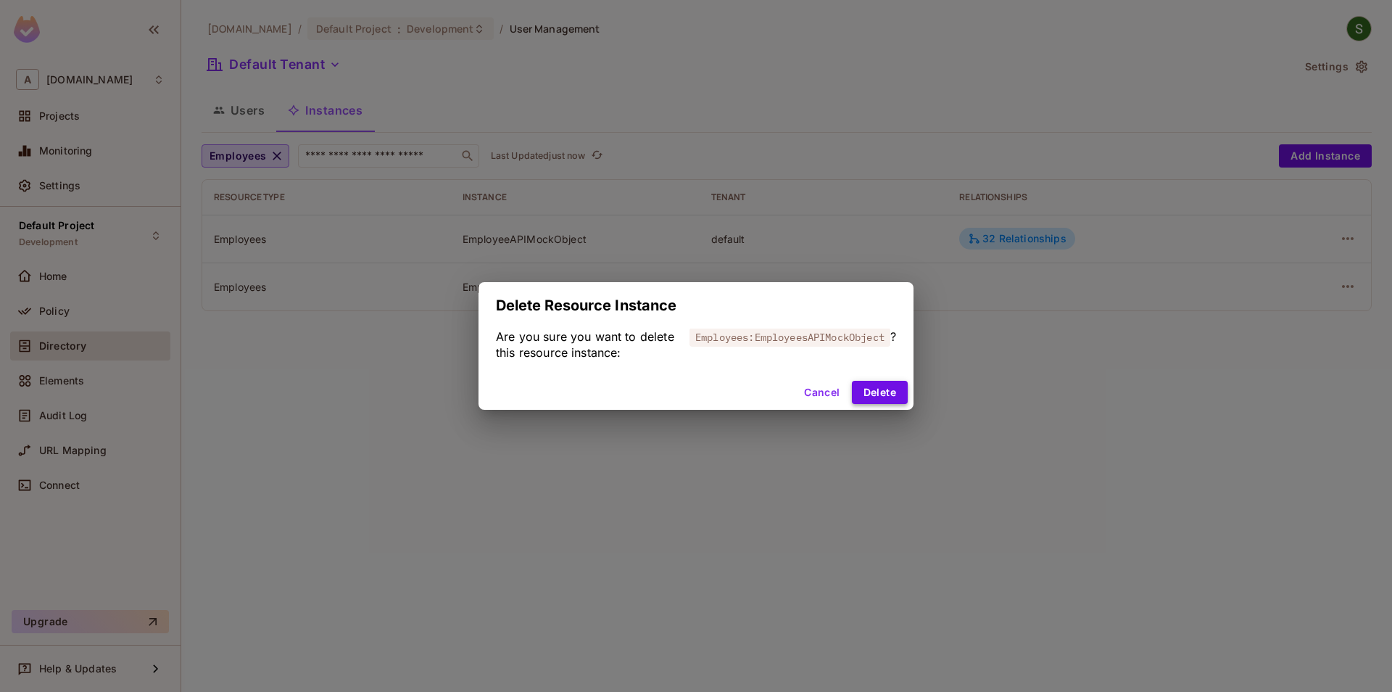
click at [865, 391] on button "Delete" at bounding box center [880, 392] width 56 height 23
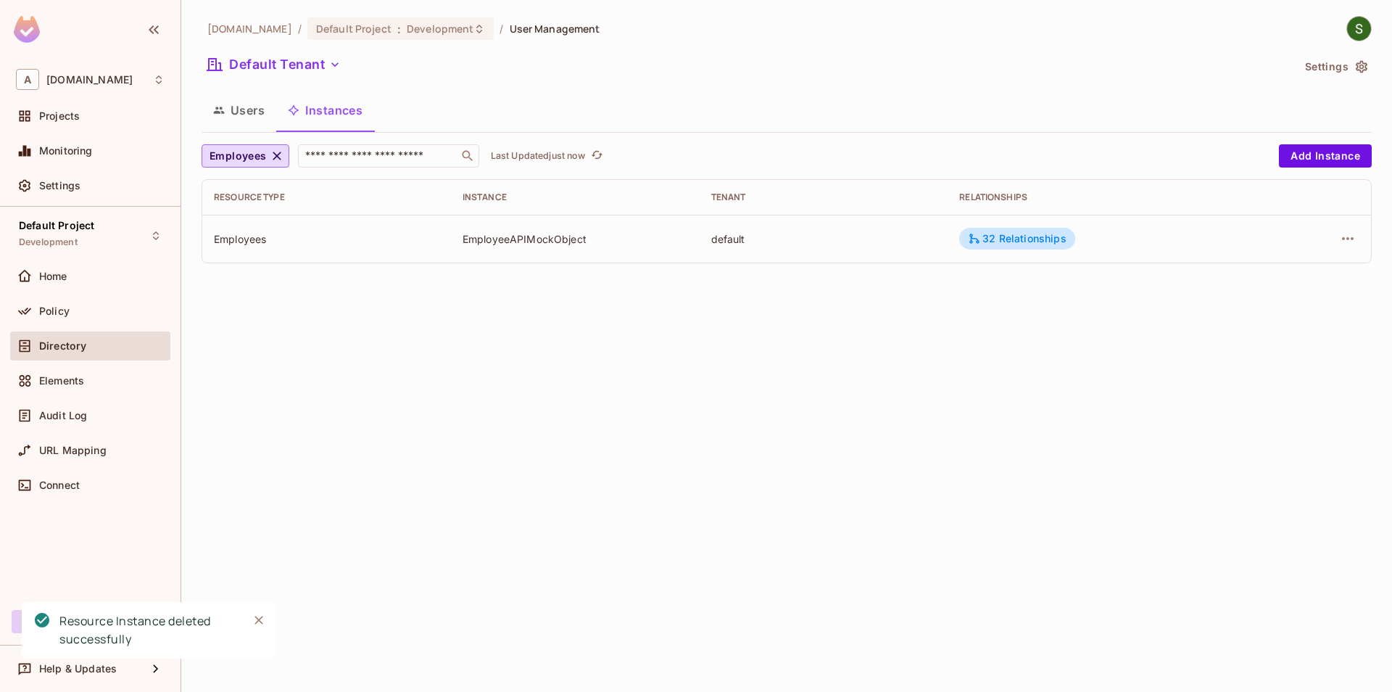
click at [259, 617] on icon "Close" at bounding box center [259, 620] width 15 height 15
click at [264, 149] on span "Employees" at bounding box center [238, 156] width 57 height 18
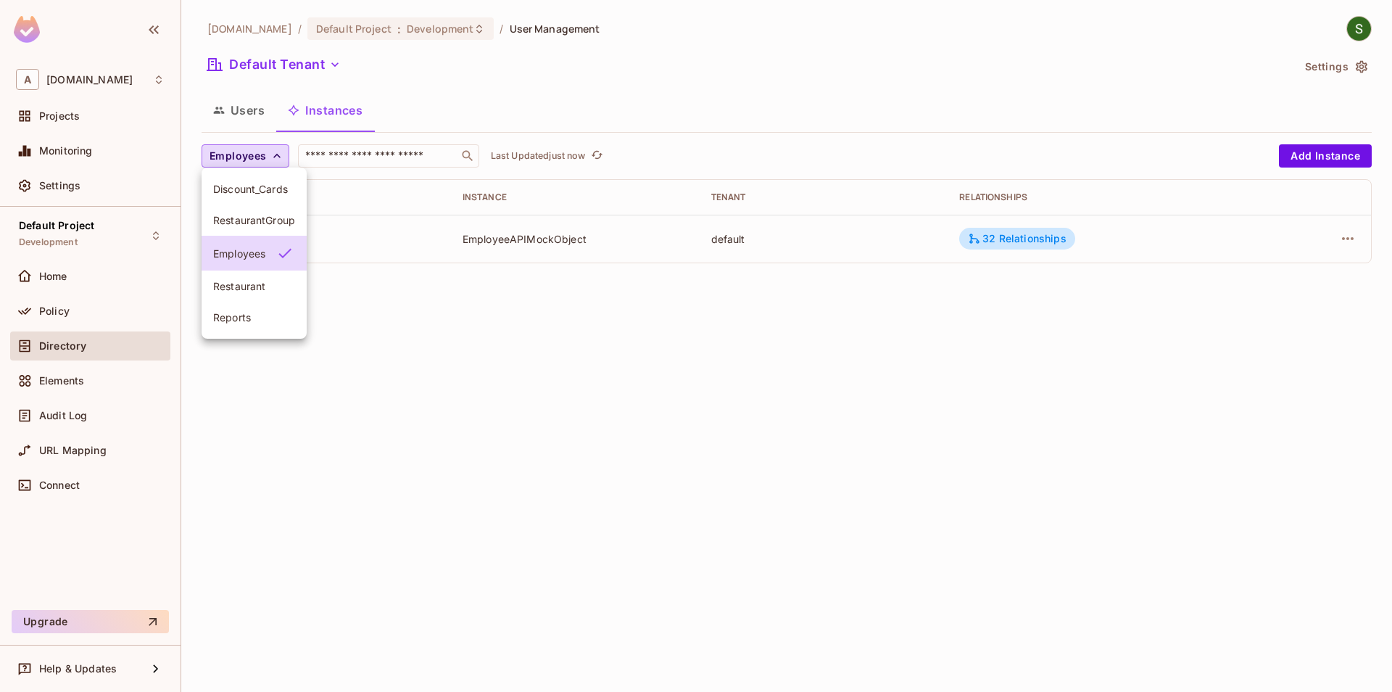
click at [254, 292] on span "Restaurant" at bounding box center [254, 286] width 82 height 14
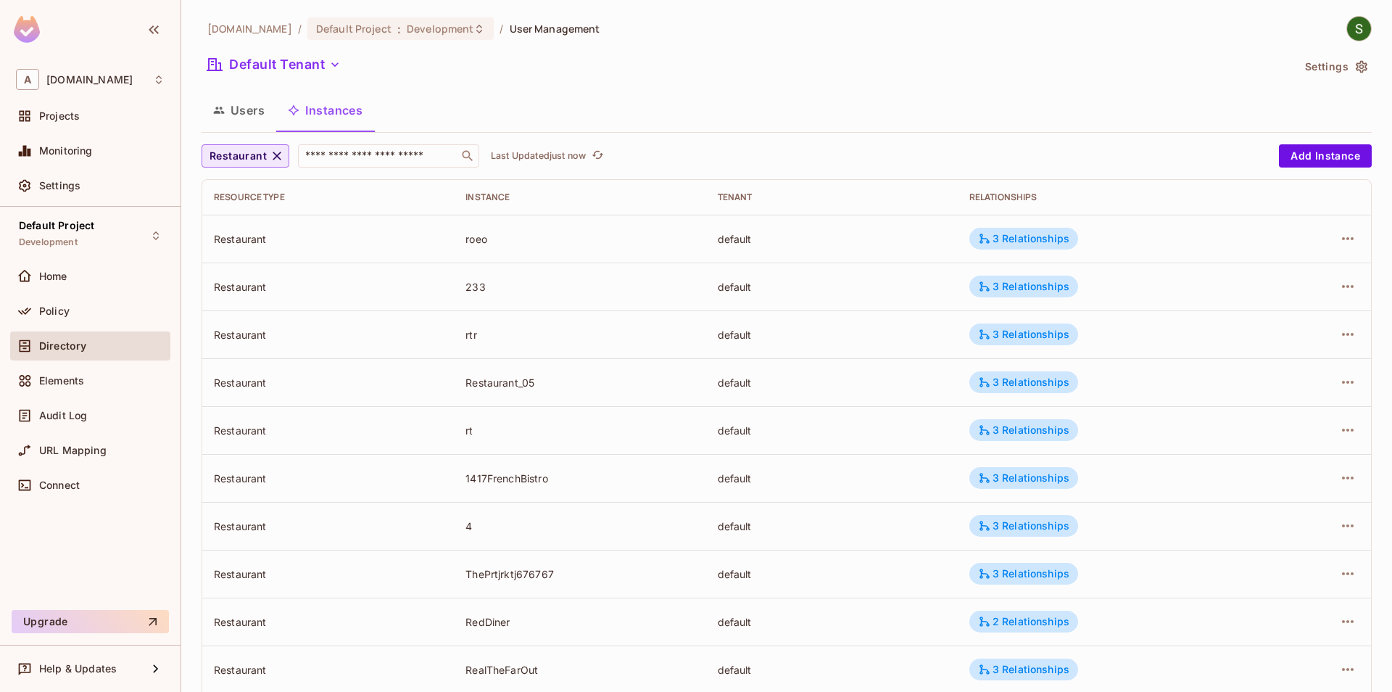
click at [243, 154] on span "Restaurant" at bounding box center [238, 156] width 57 height 18
click at [236, 318] on span "Reports" at bounding box center [254, 317] width 82 height 14
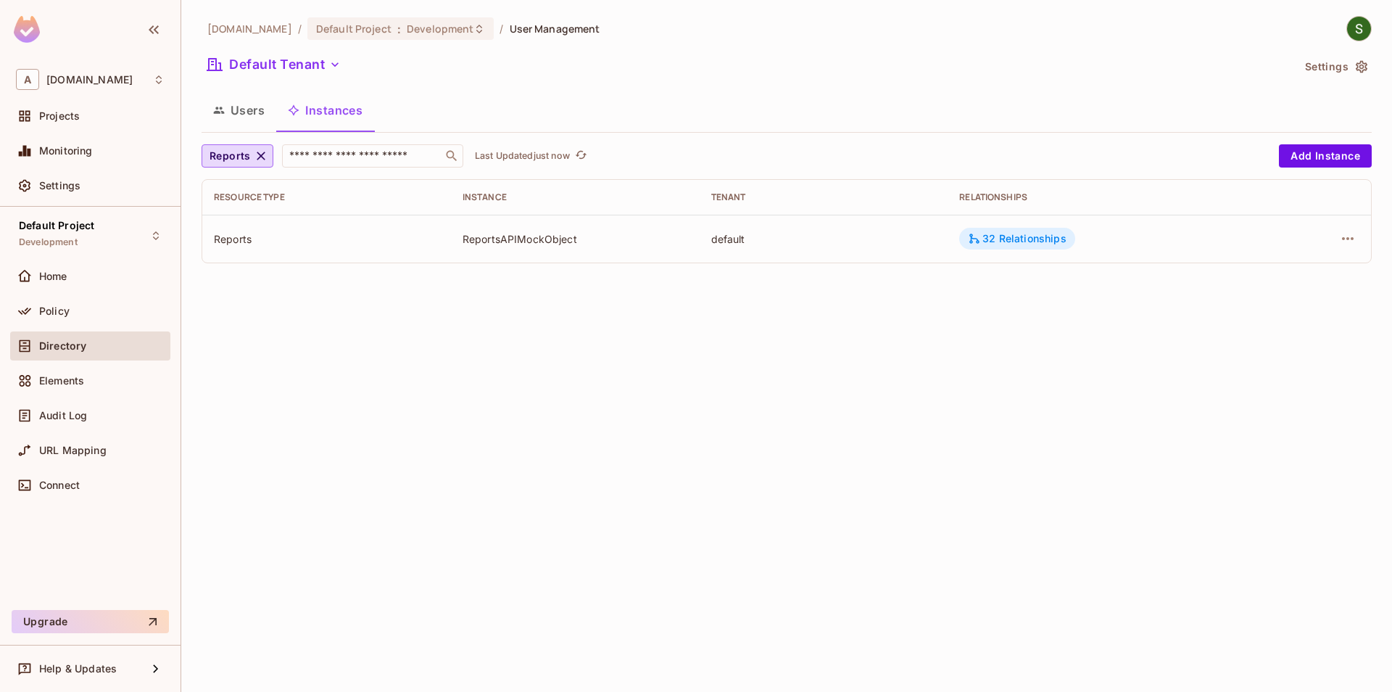
click at [967, 235] on div "32 Relationships" at bounding box center [1016, 239] width 115 height 22
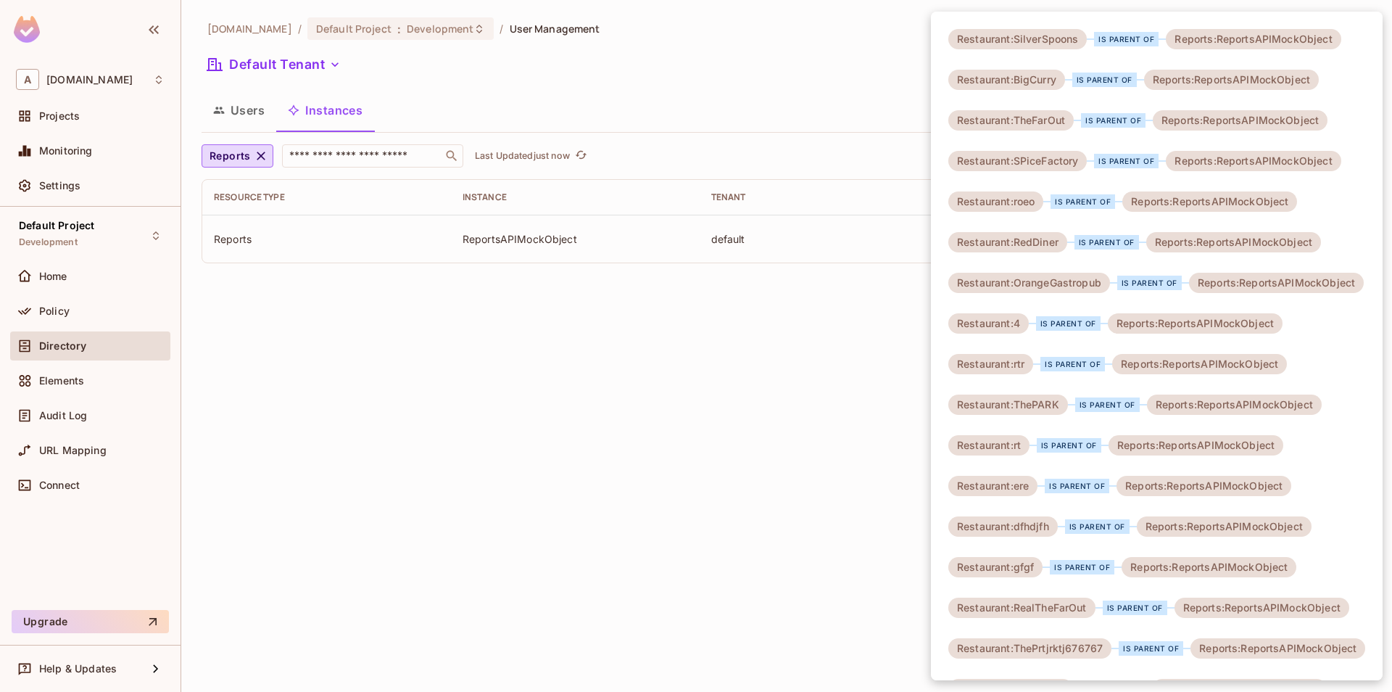
click at [887, 327] on div at bounding box center [696, 346] width 1392 height 692
